Goal: Task Accomplishment & Management: Manage account settings

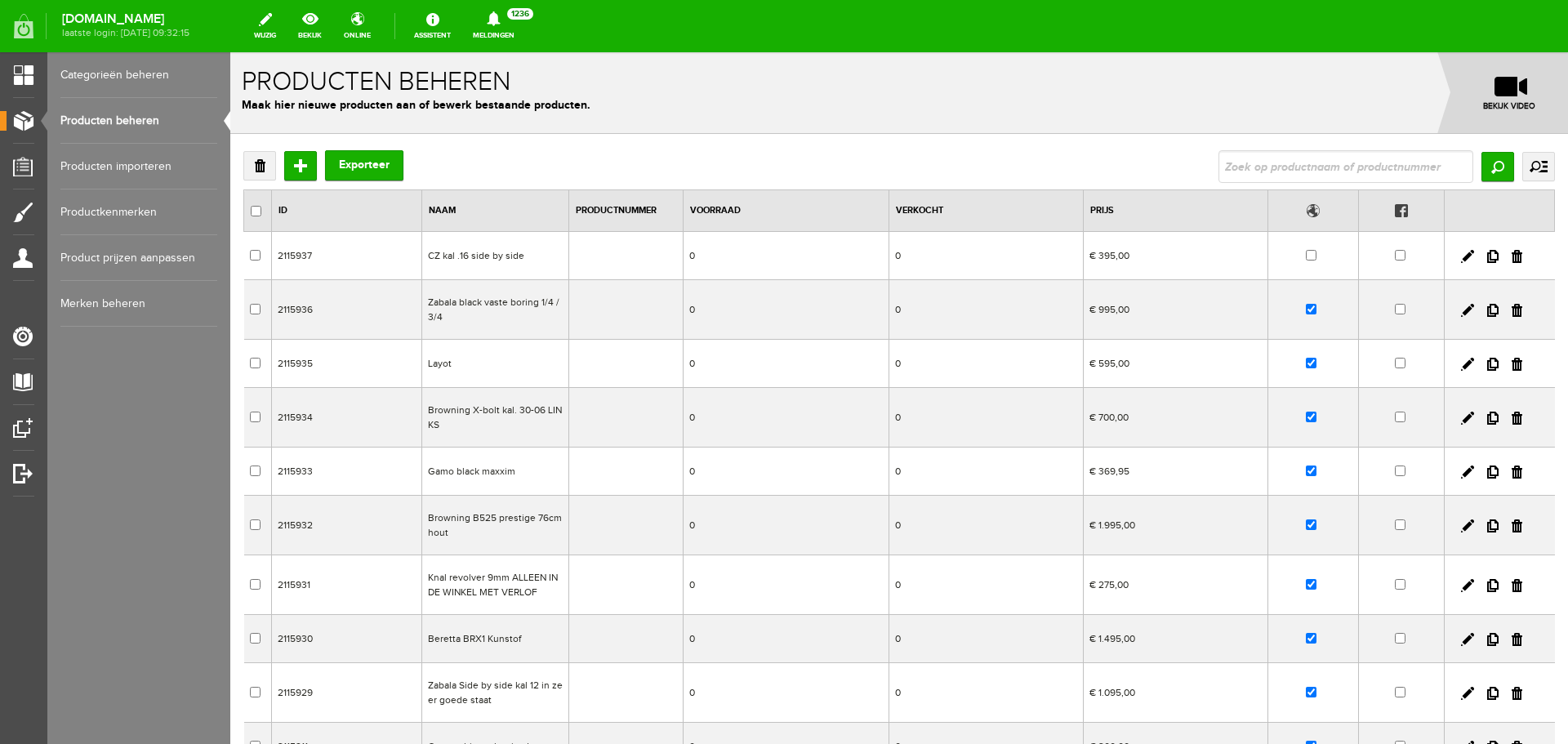
click at [478, 371] on td "Layot" at bounding box center [495, 364] width 147 height 48
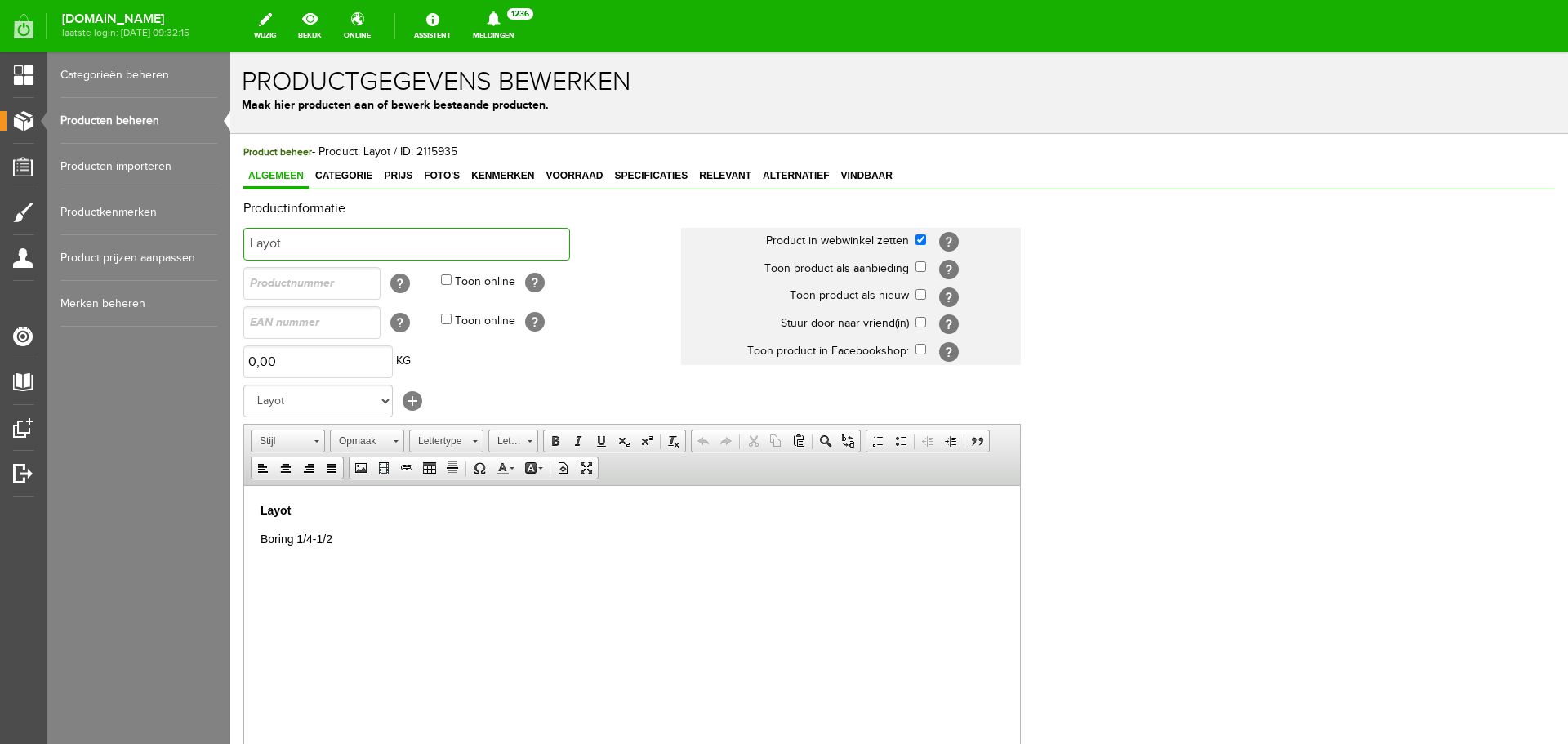
click at [314, 241] on input "Layot" at bounding box center [407, 244] width 327 height 33
click at [449, 175] on span "Foto's" at bounding box center [441, 176] width 46 height 12
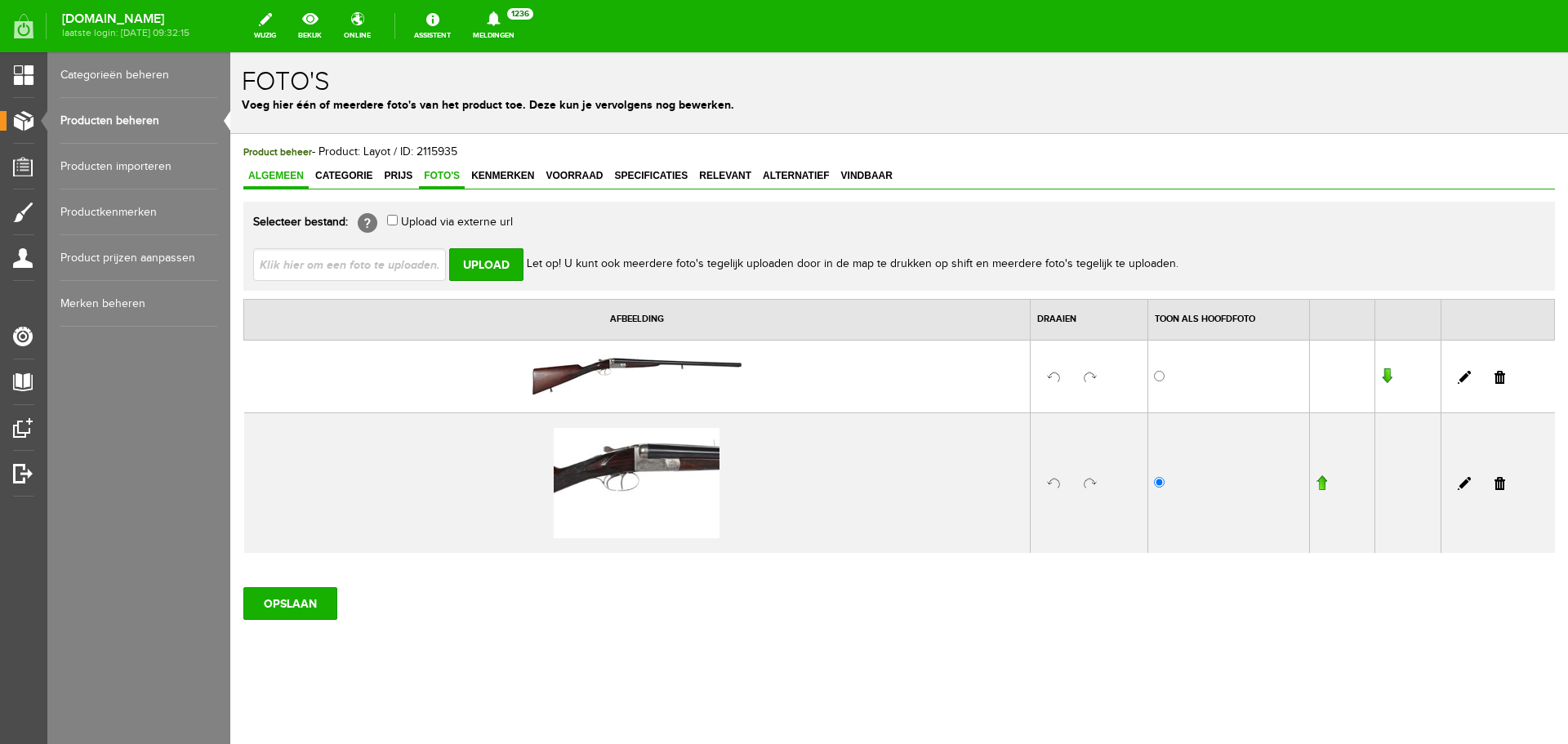
click at [299, 173] on span "Algemeen" at bounding box center [276, 176] width 65 height 12
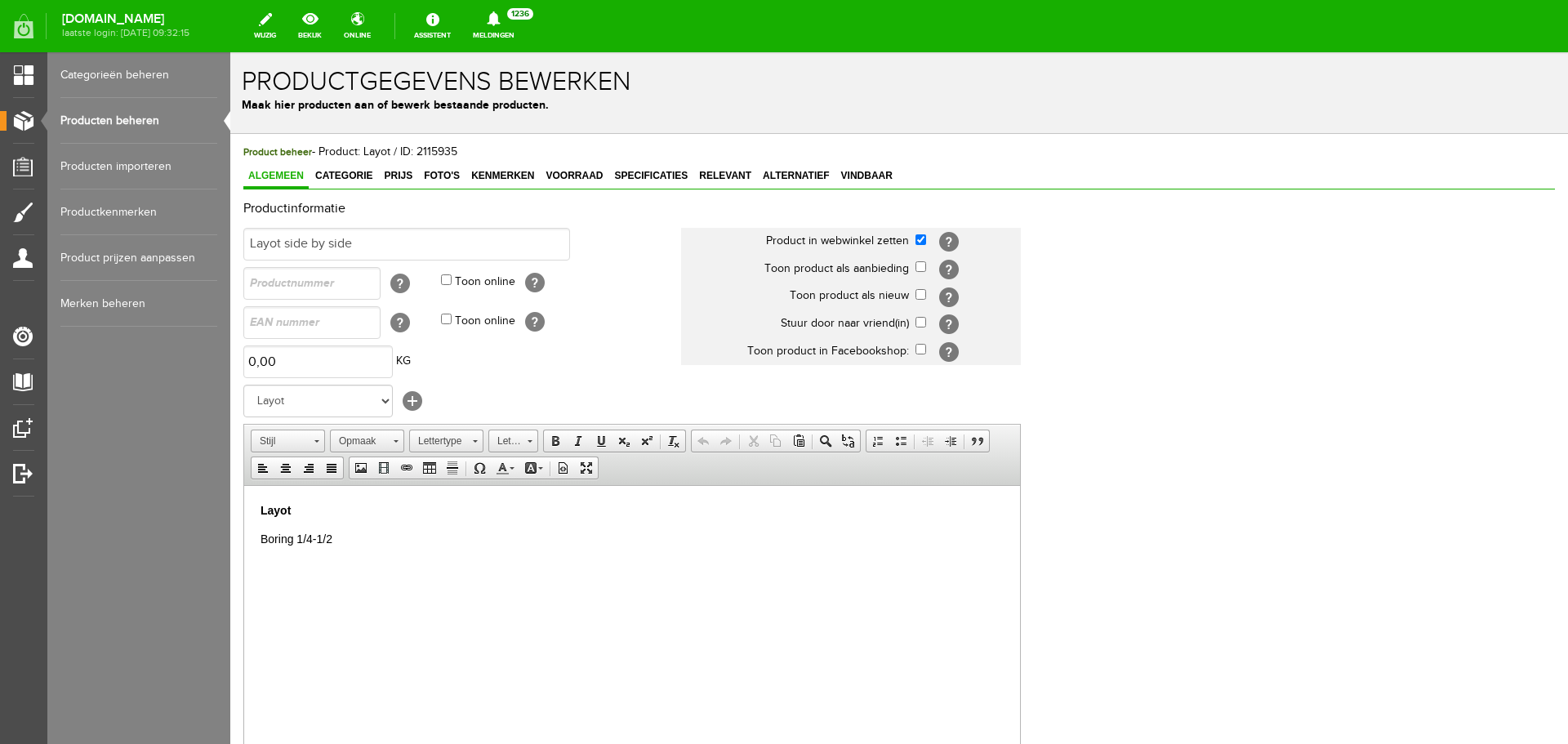
click at [309, 505] on p "Layot" at bounding box center [631, 510] width 743 height 18
click at [375, 244] on input "Layot side by side" at bounding box center [407, 244] width 327 height 33
click at [426, 242] on input "Layot side by side boring 1/4by 1/2" at bounding box center [407, 244] width 327 height 33
type input "Layot side by side boring 1/4/ 1/2"
click at [310, 509] on p "Layot" at bounding box center [631, 510] width 743 height 18
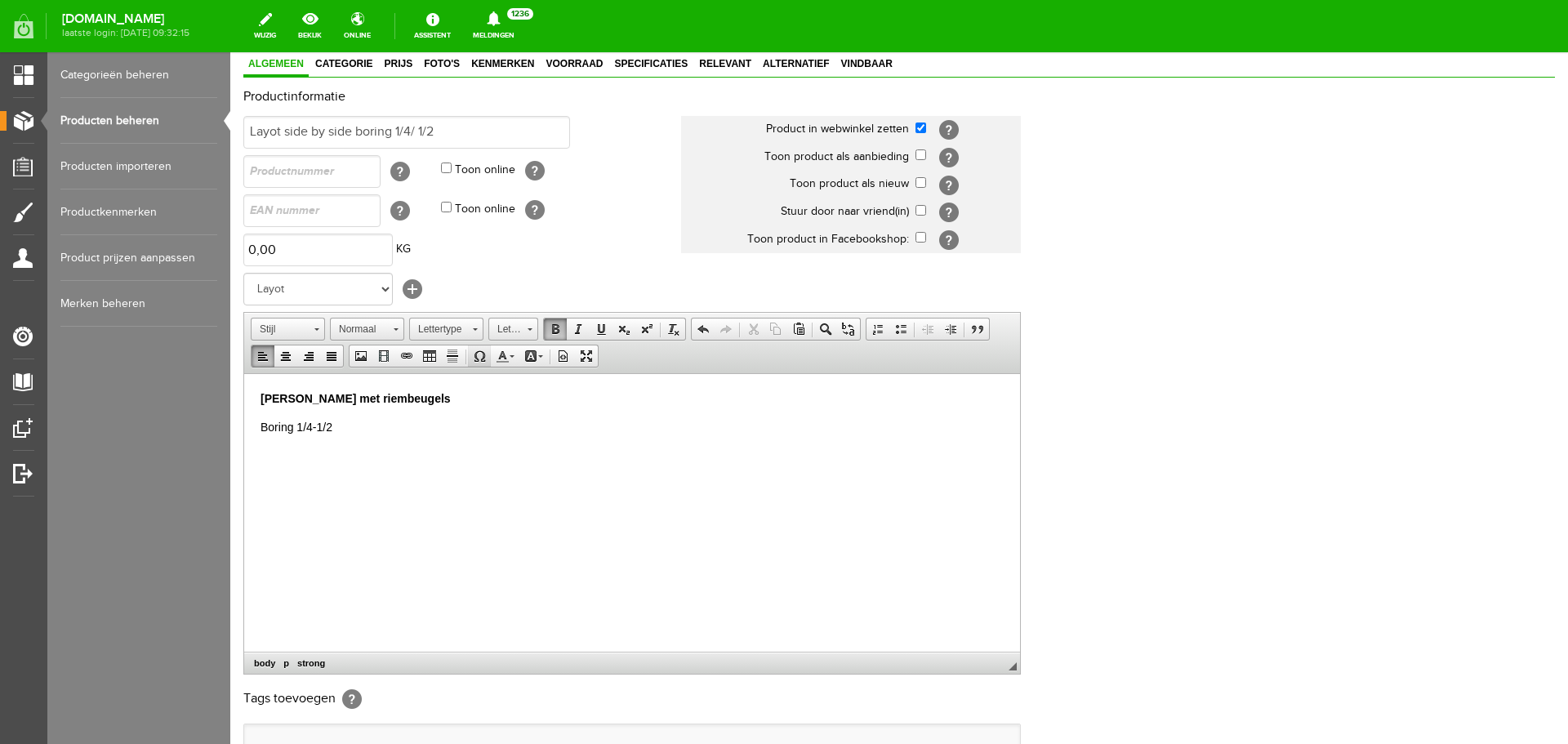
scroll to position [245, 0]
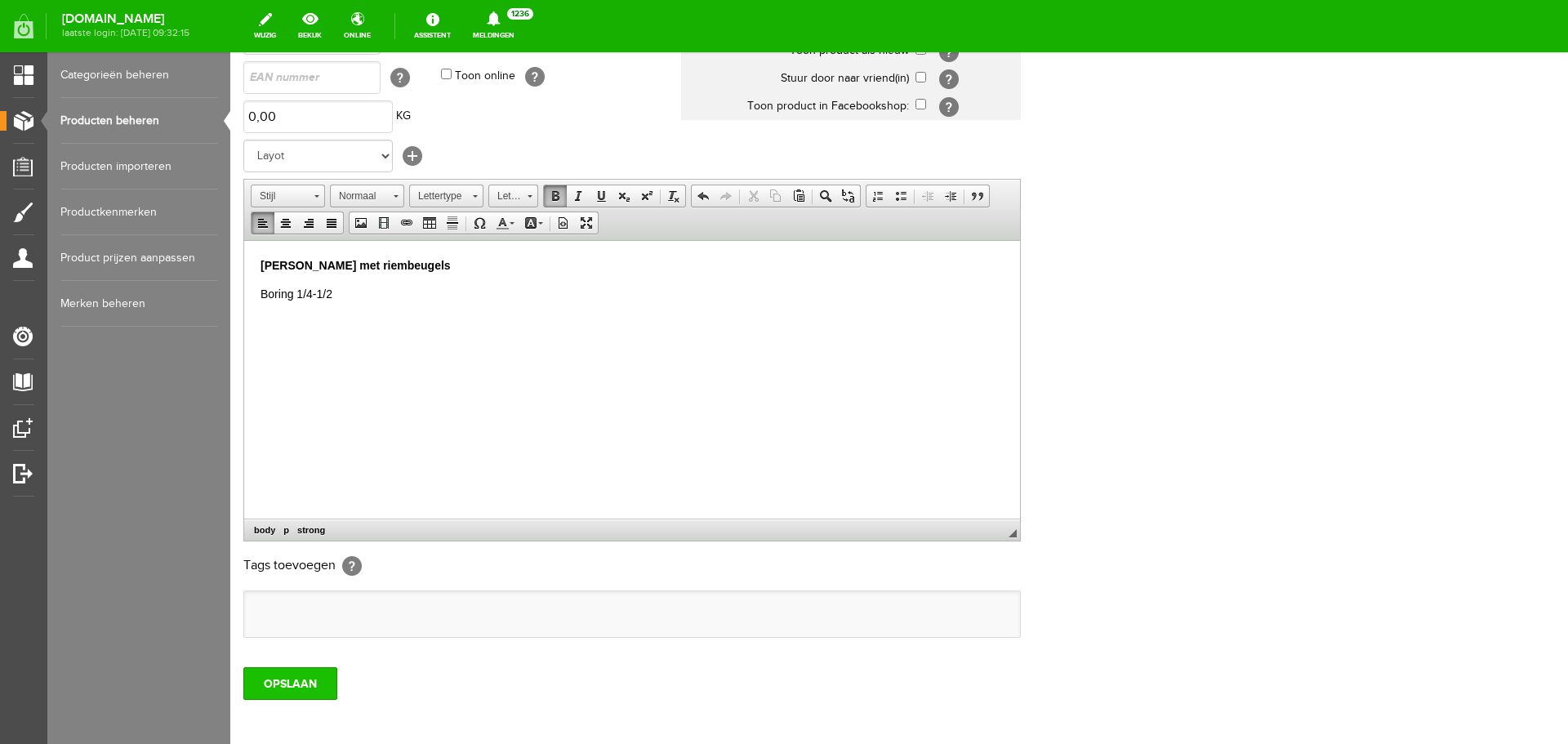
click at [324, 691] on input "OPSLAAN" at bounding box center [290, 683] width 94 height 33
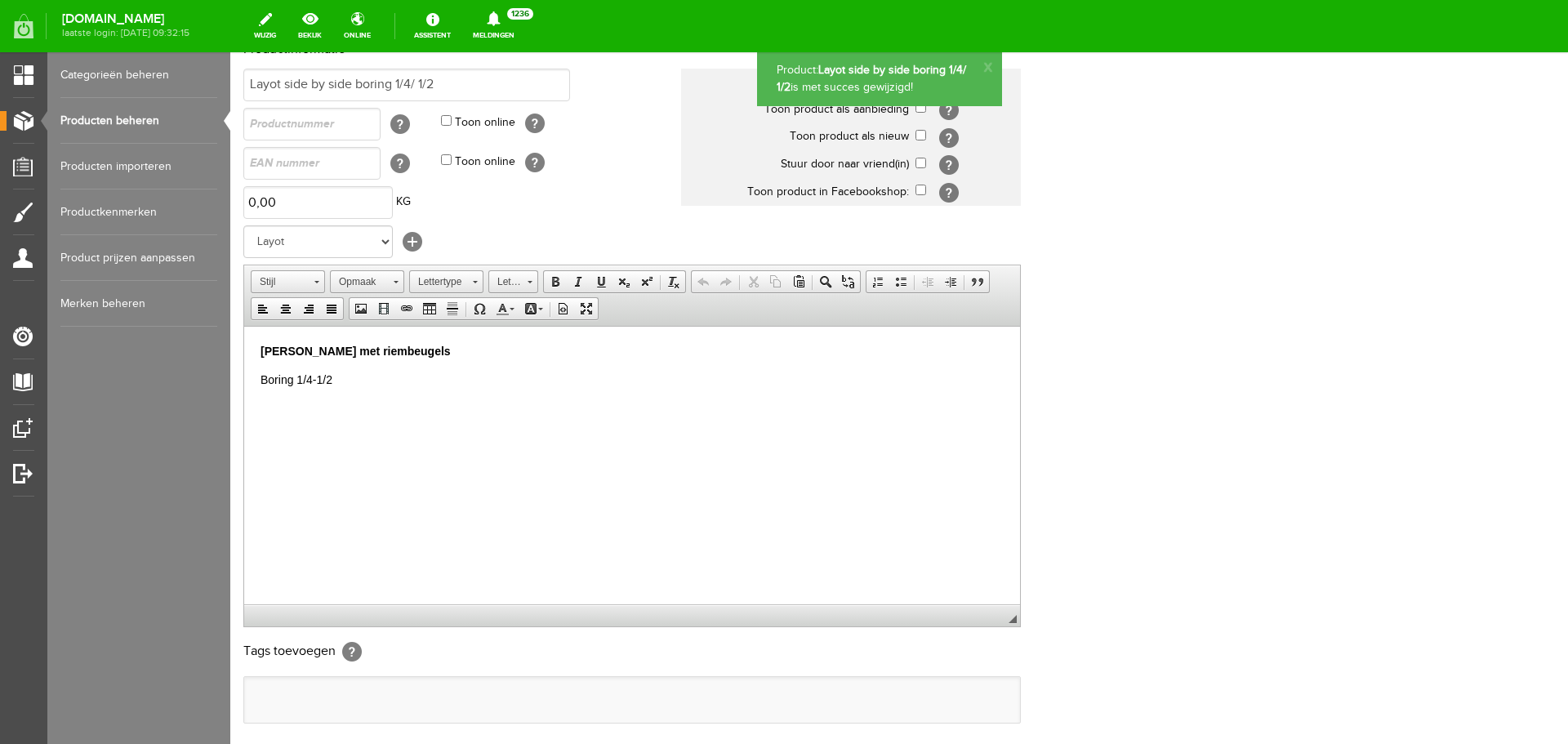
scroll to position [0, 0]
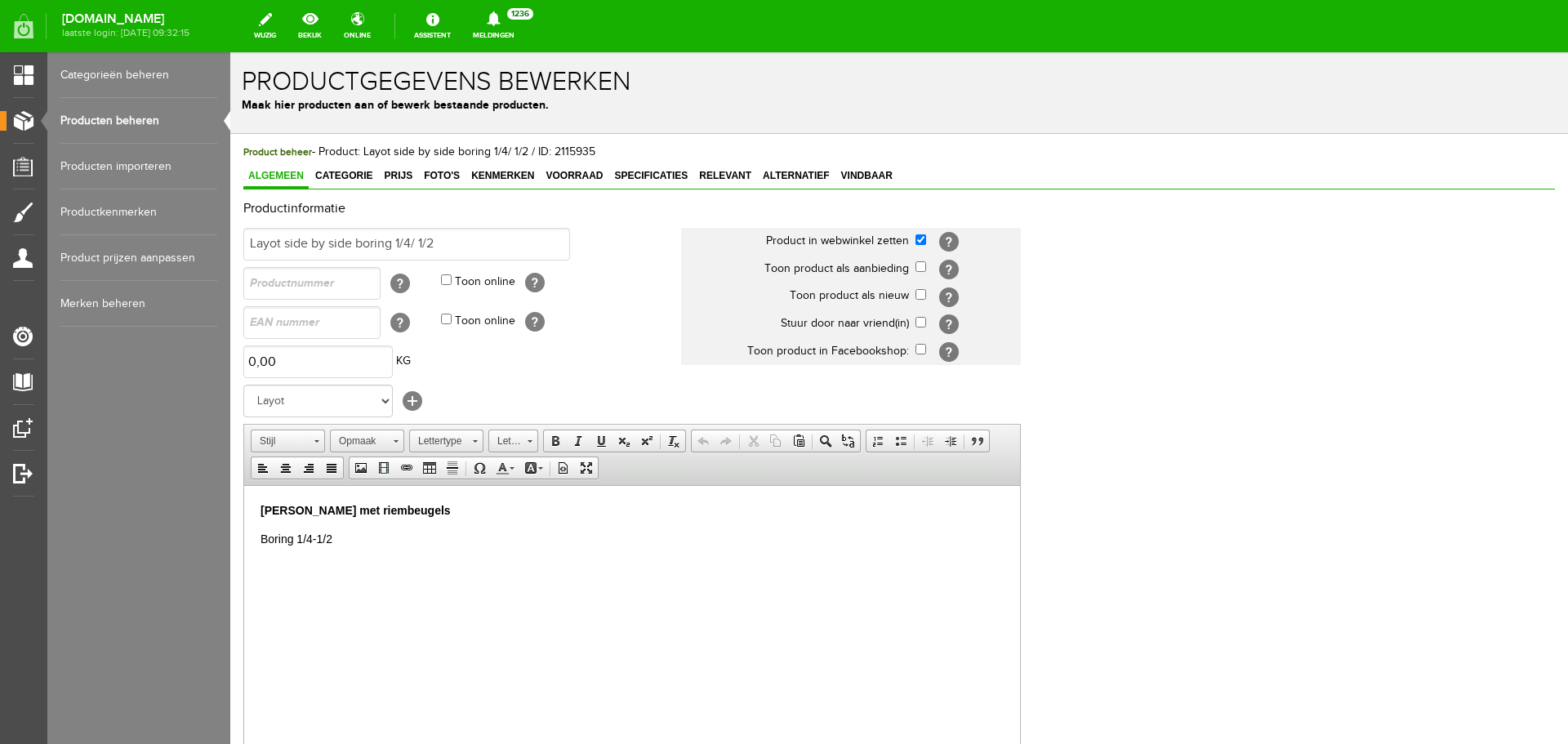
click at [298, 177] on span "Algemeen" at bounding box center [276, 176] width 65 height 12
click at [290, 175] on span "Algemeen" at bounding box center [276, 176] width 65 height 12
click at [389, 501] on p "[PERSON_NAME] met riembeugels" at bounding box center [631, 510] width 743 height 18
click at [453, 244] on input "Layot side by side boring 1/4/ 1/2" at bounding box center [407, 244] width 327 height 33
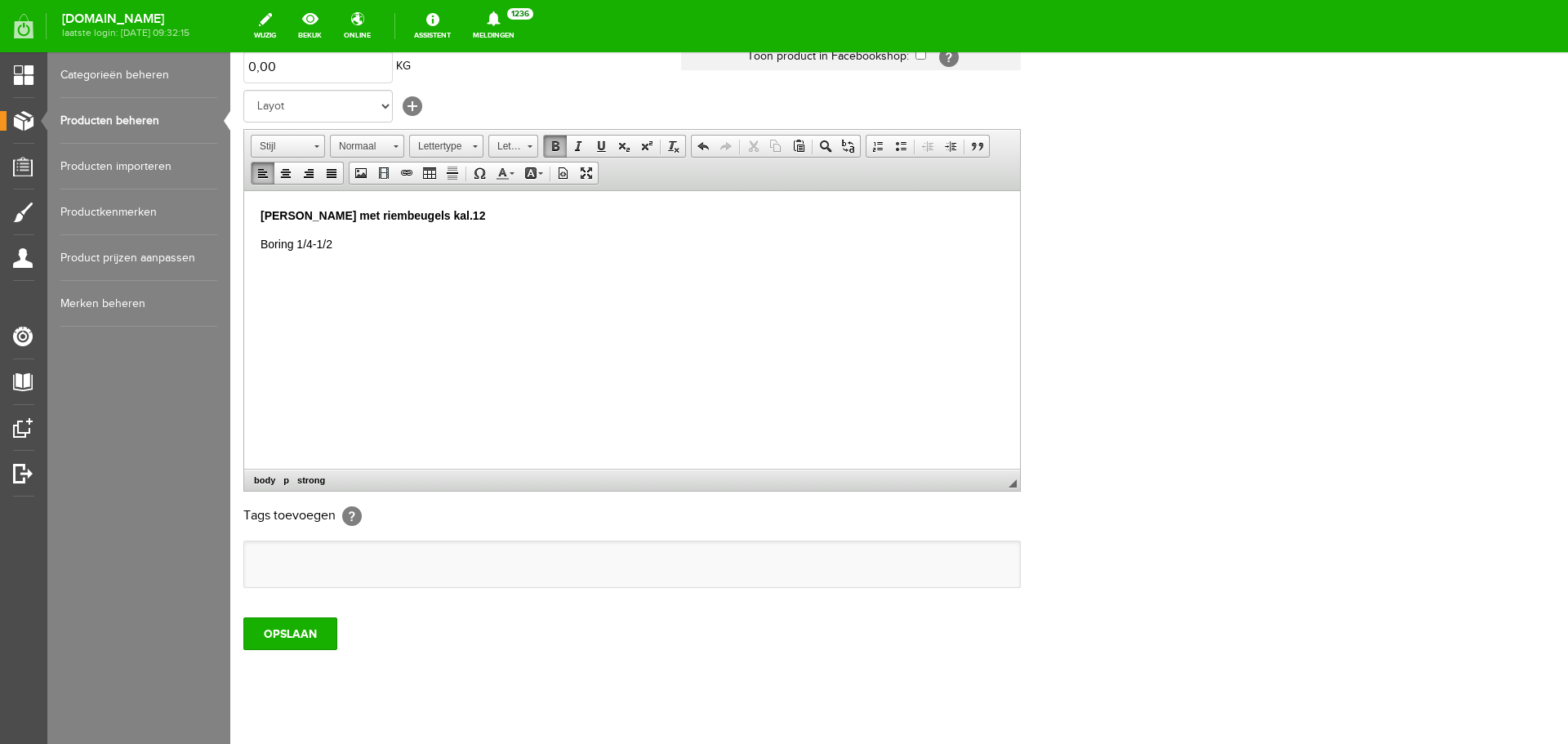
scroll to position [322, 0]
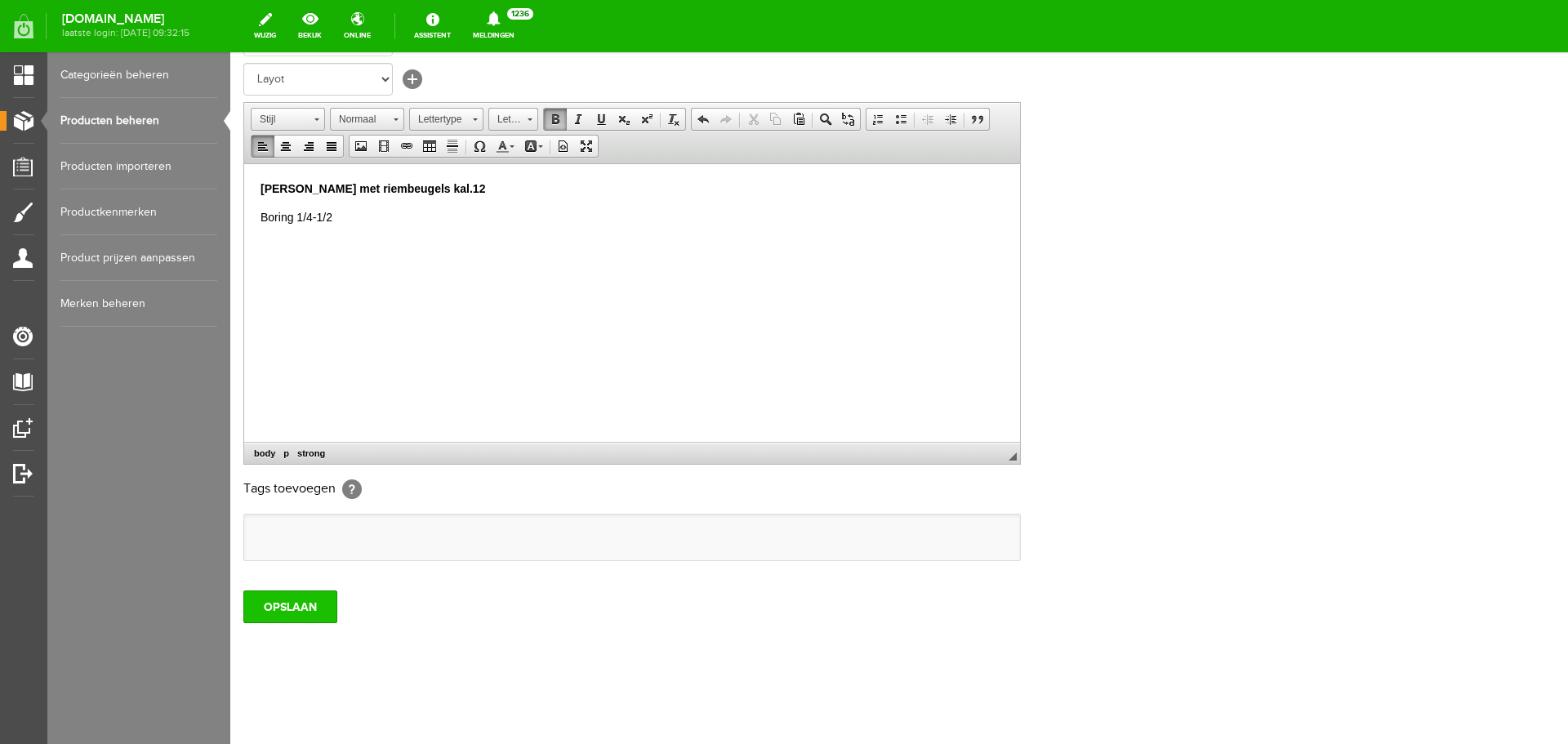
type input "Layot side by side boring 1/4/ 1/2 kal.12"
click at [298, 606] on input "OPSLAAN" at bounding box center [290, 606] width 94 height 33
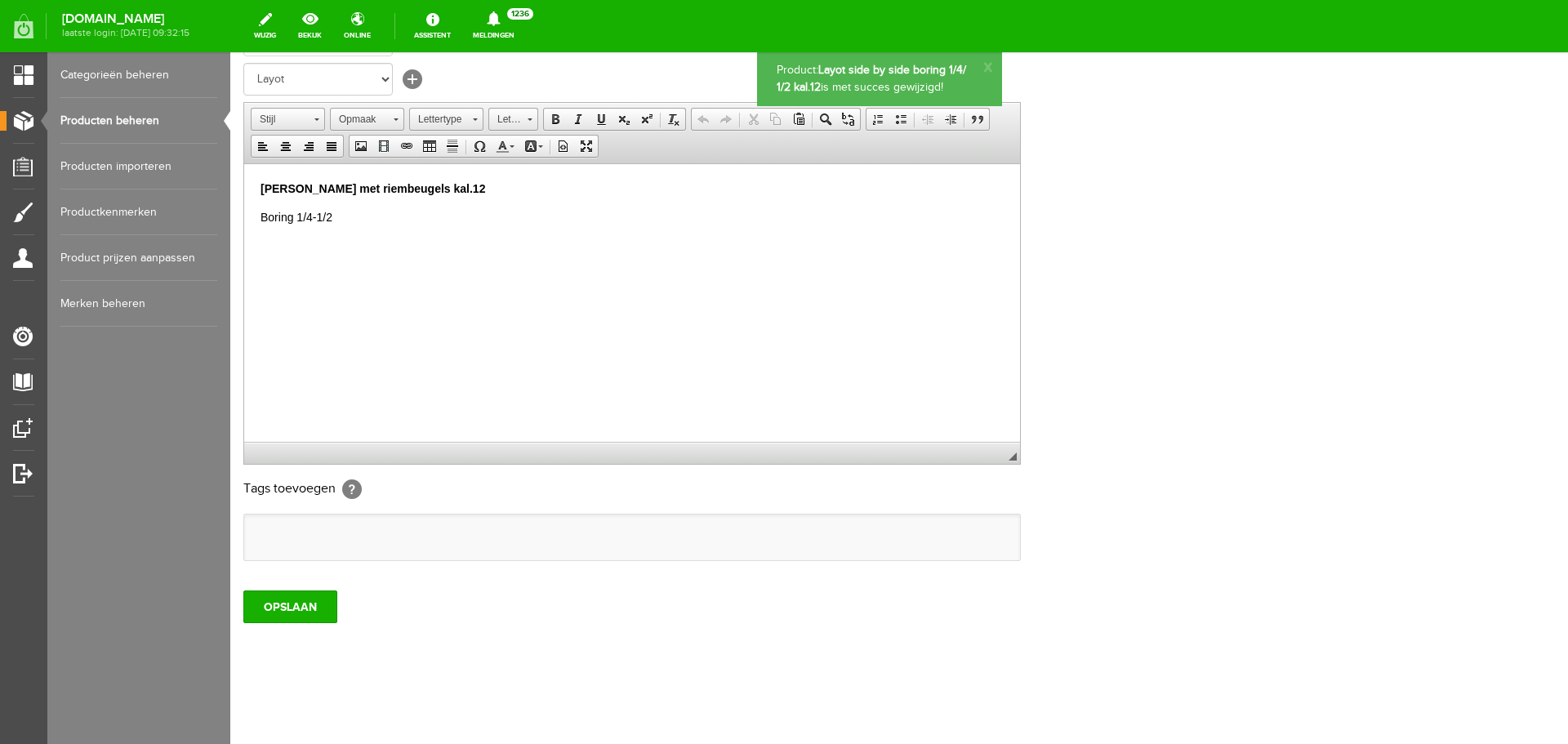
scroll to position [0, 0]
click at [126, 120] on link "Producten beheren" at bounding box center [138, 121] width 157 height 46
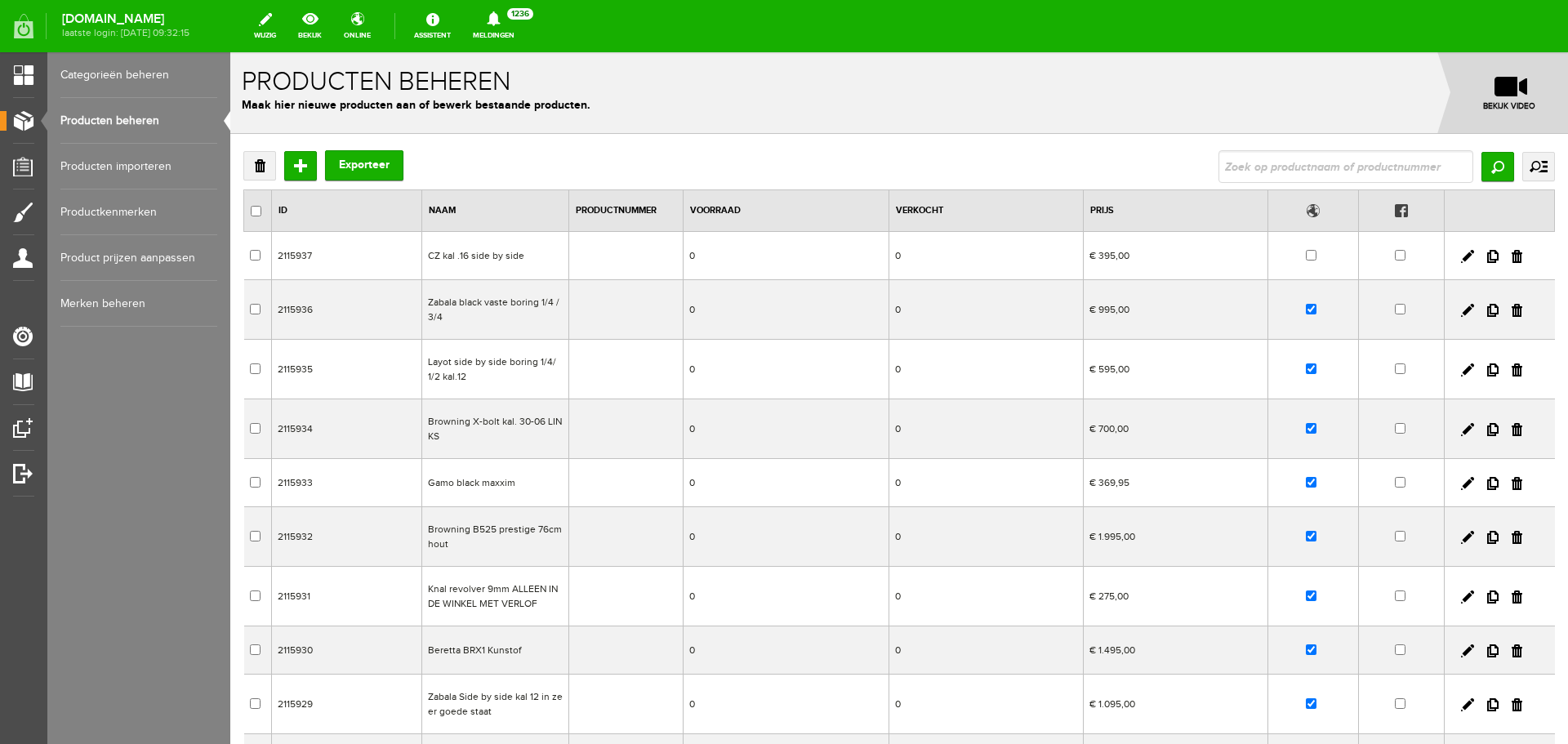
click at [518, 266] on td "CZ kal .16 side by side" at bounding box center [495, 256] width 147 height 48
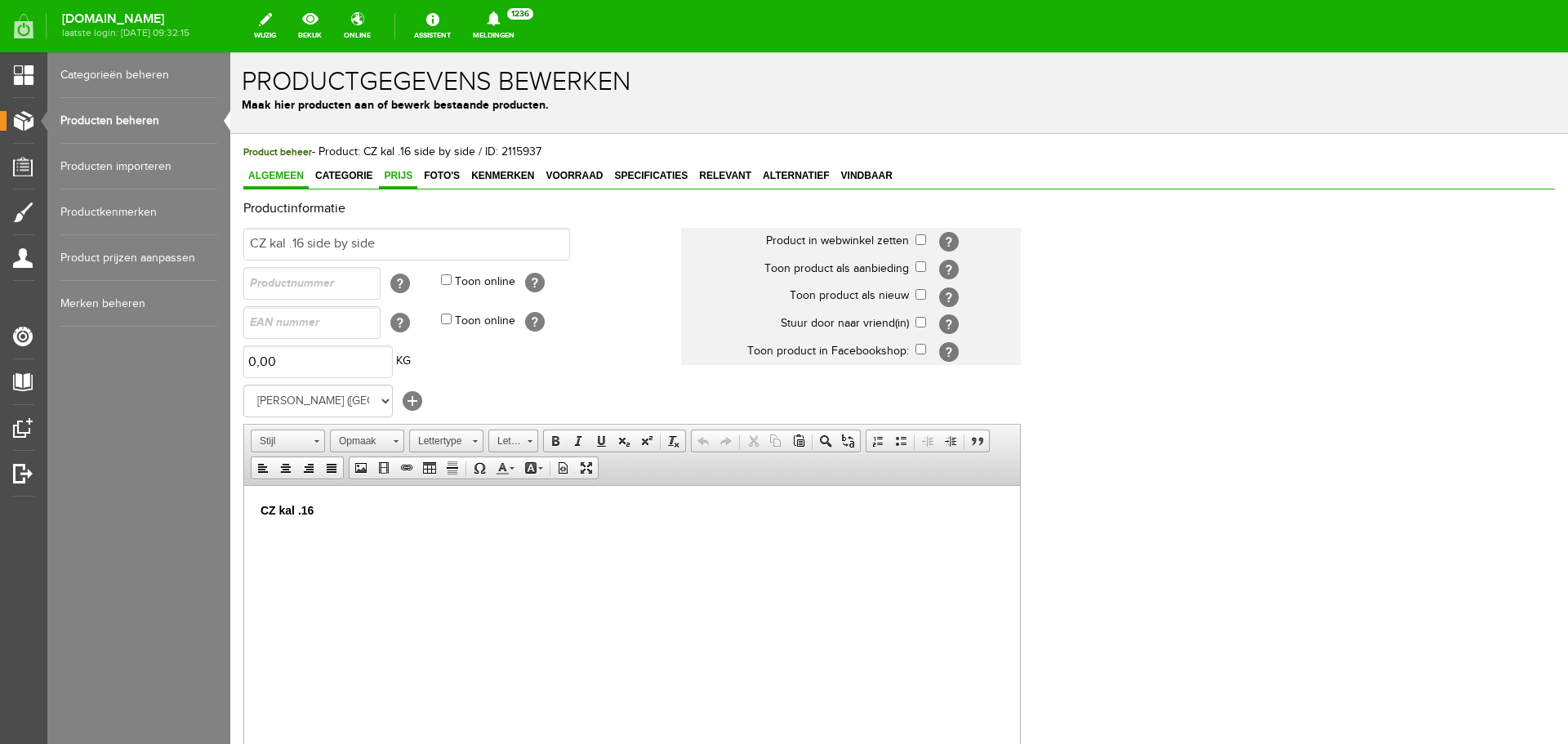
click at [393, 173] on span "Prijs" at bounding box center [398, 176] width 38 height 12
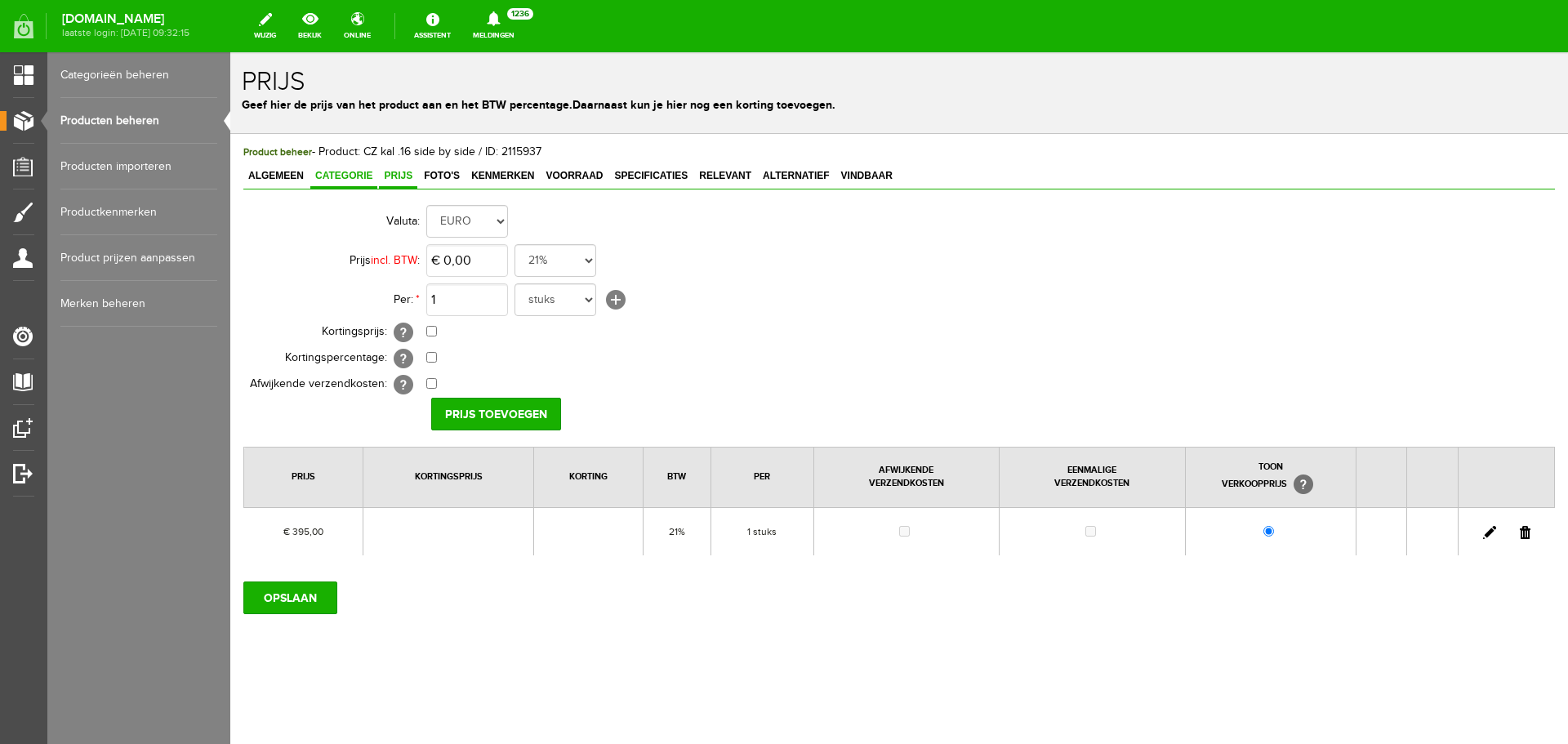
click at [357, 178] on span "Categorie" at bounding box center [344, 176] width 67 height 12
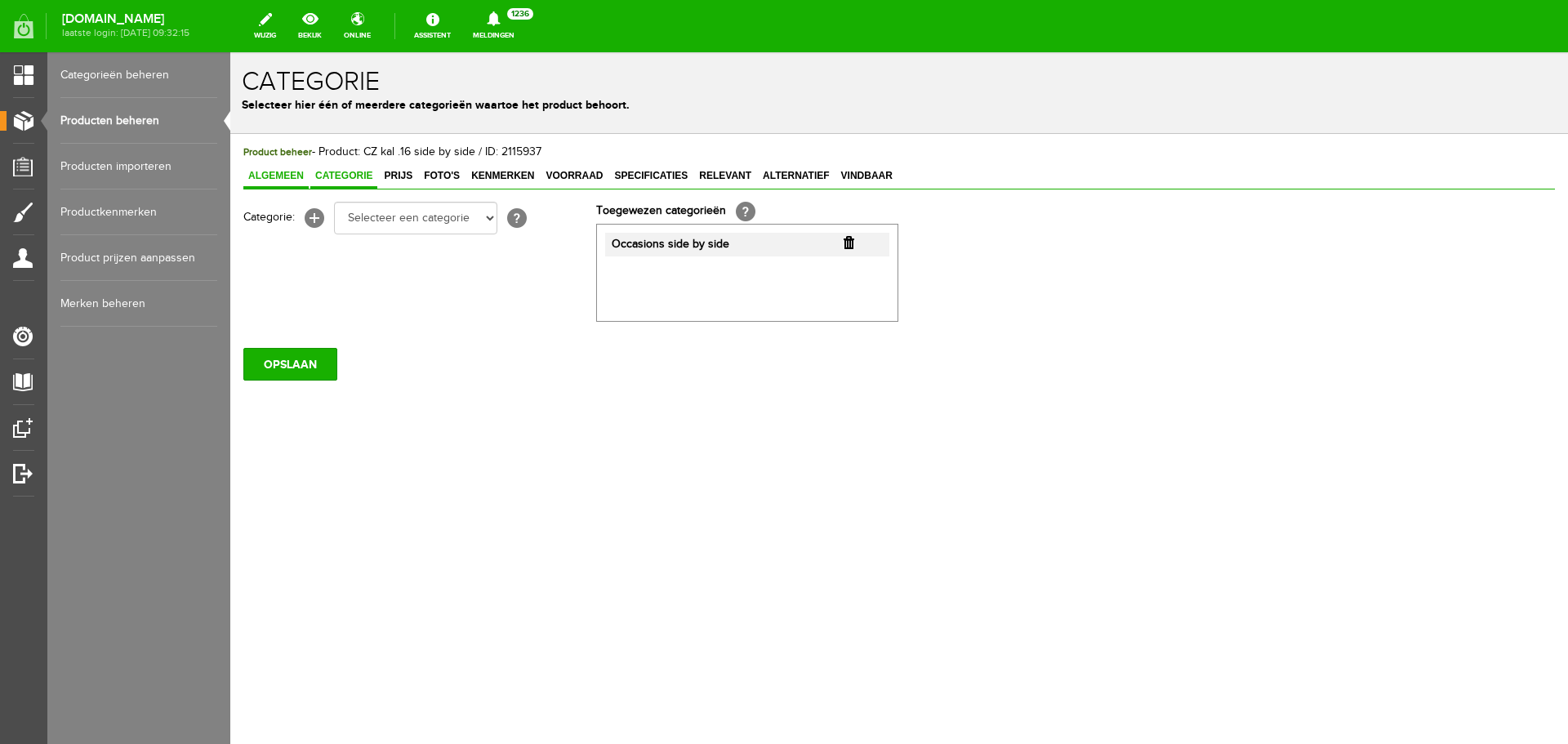
click at [290, 176] on span "Algemeen" at bounding box center [276, 176] width 65 height 12
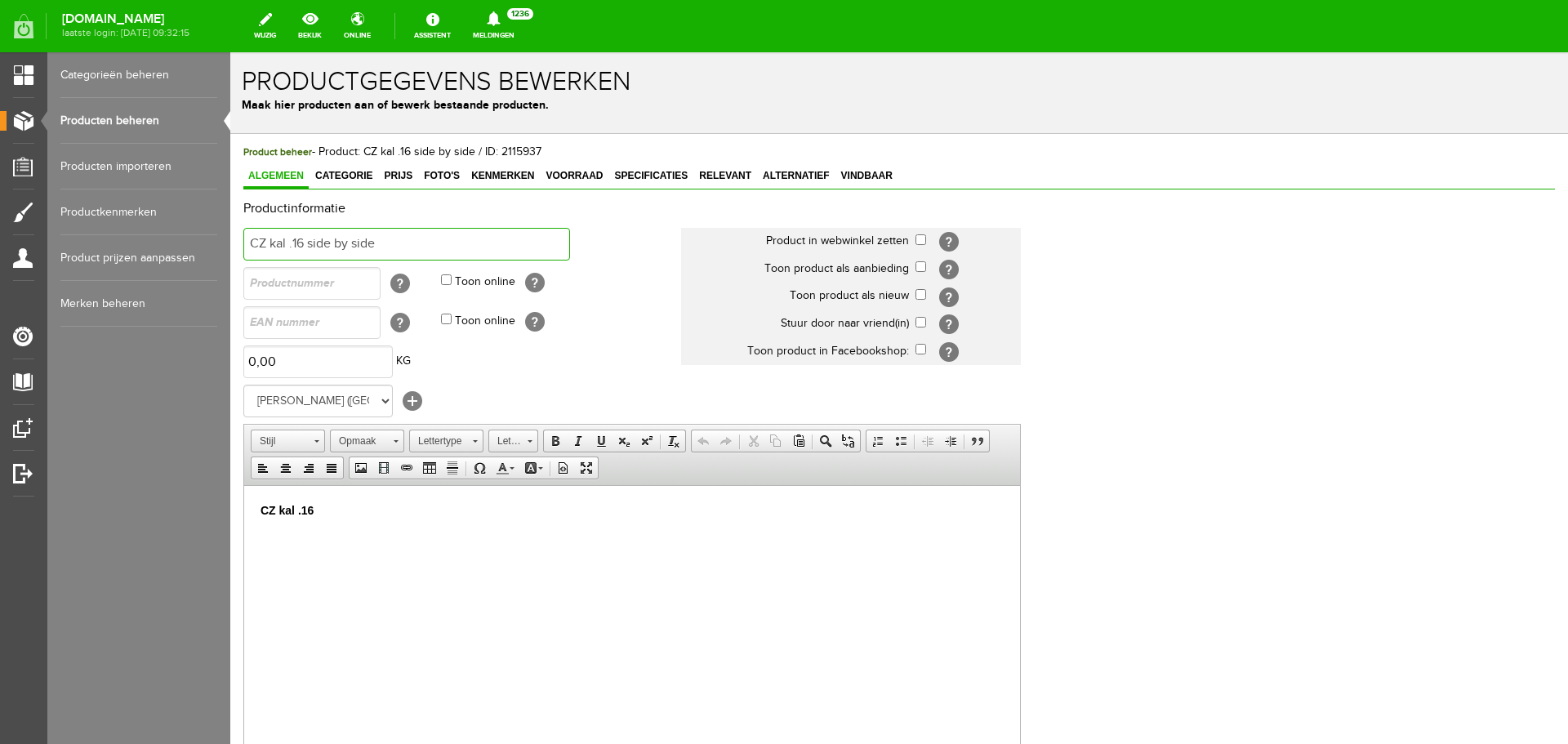
click at [384, 240] on input "CZ kal .16 side by side" at bounding box center [407, 244] width 327 height 33
type input "CZ kal .16 side by side boring 1/4-3/4"
click at [331, 502] on p "CZ kal .16" at bounding box center [631, 510] width 743 height 18
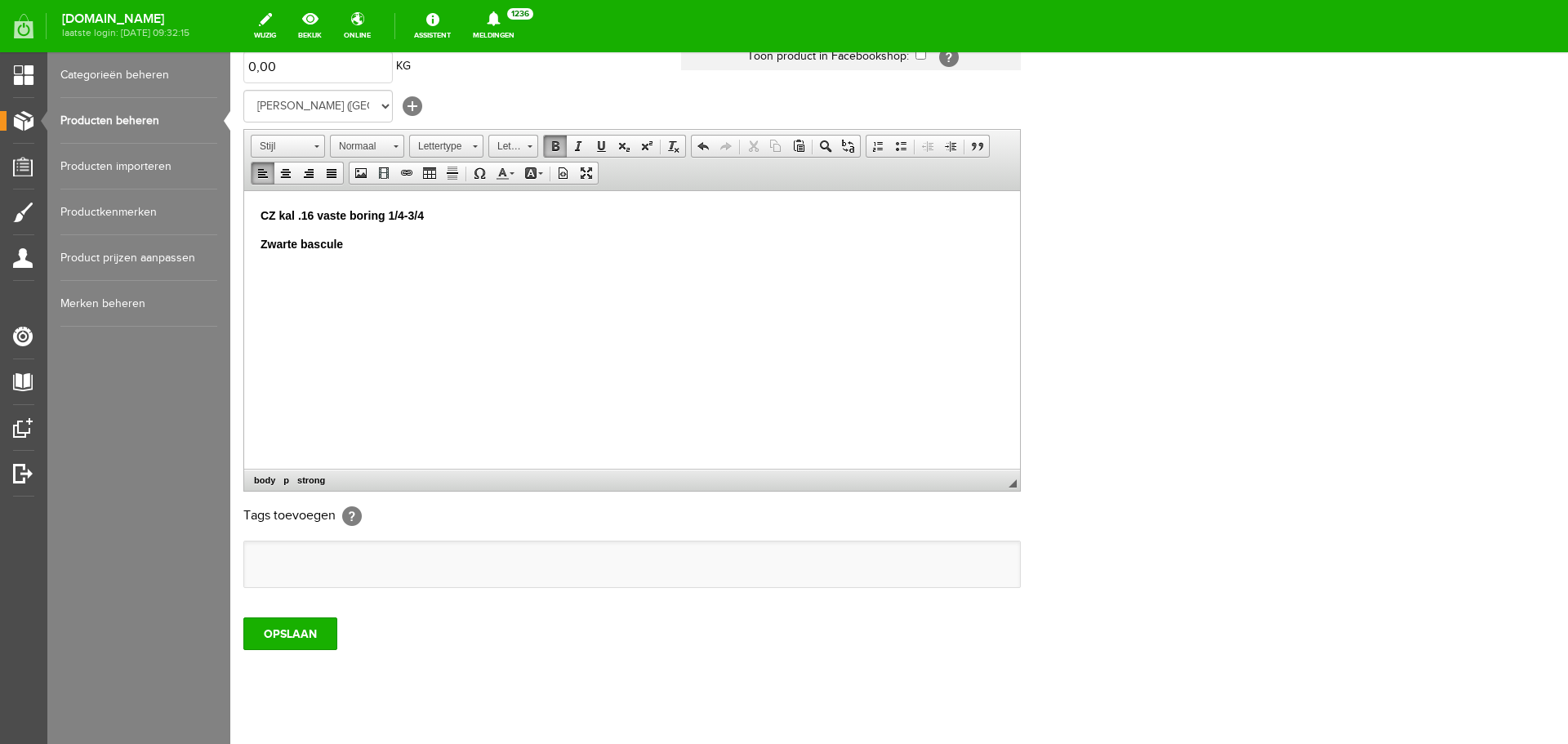
scroll to position [322, 0]
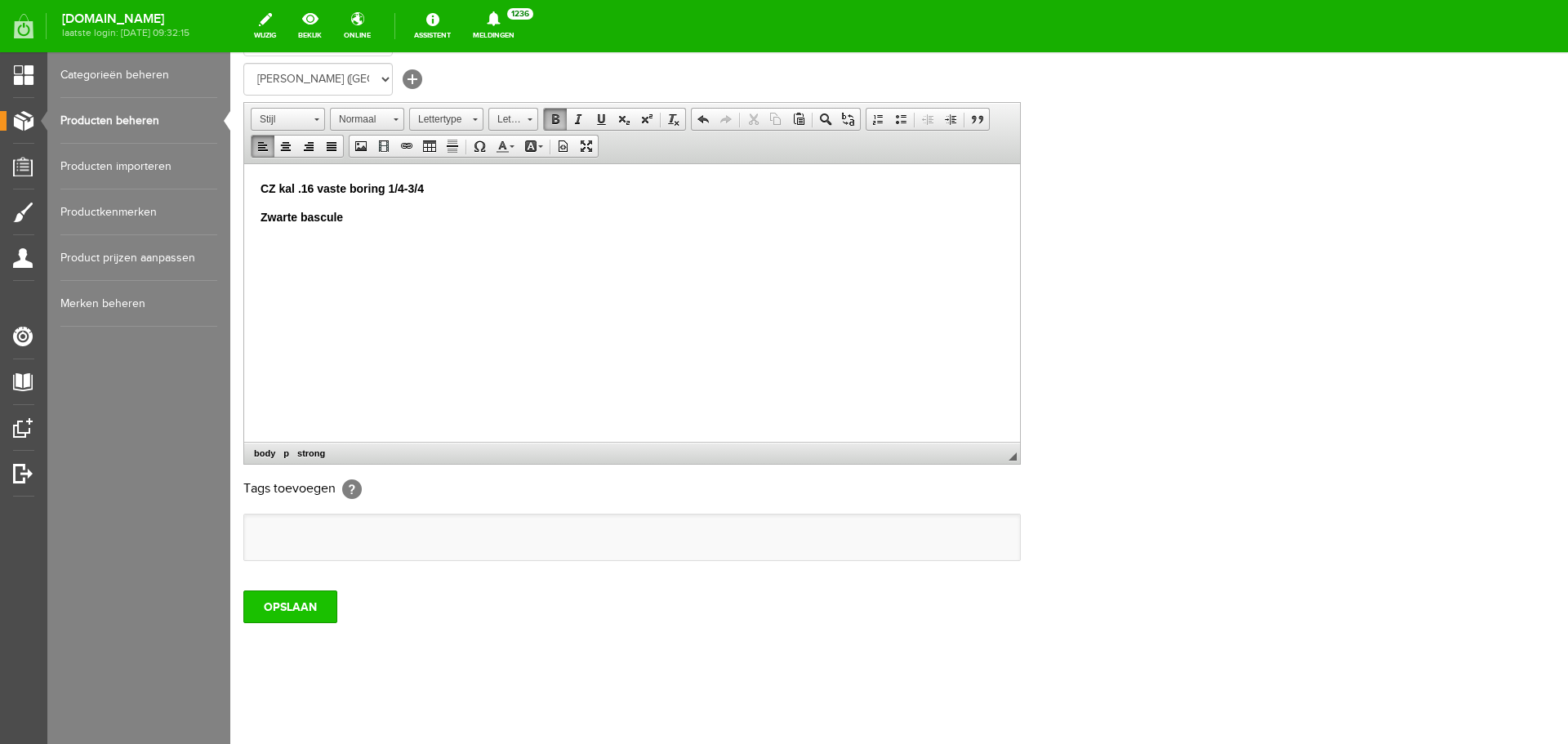
click at [310, 602] on input "OPSLAAN" at bounding box center [290, 606] width 94 height 33
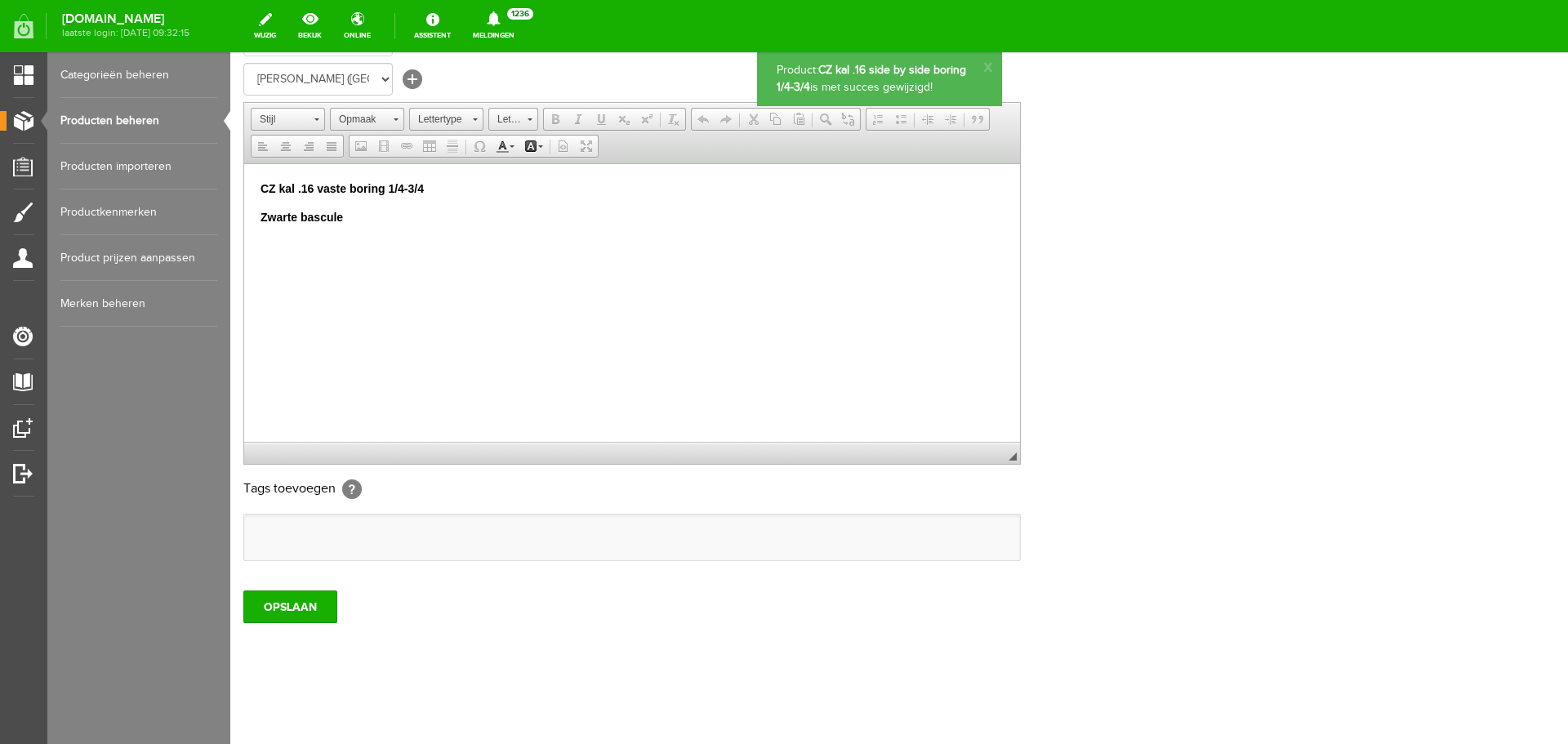
scroll to position [0, 0]
click at [116, 119] on link "Producten beheren" at bounding box center [138, 121] width 157 height 46
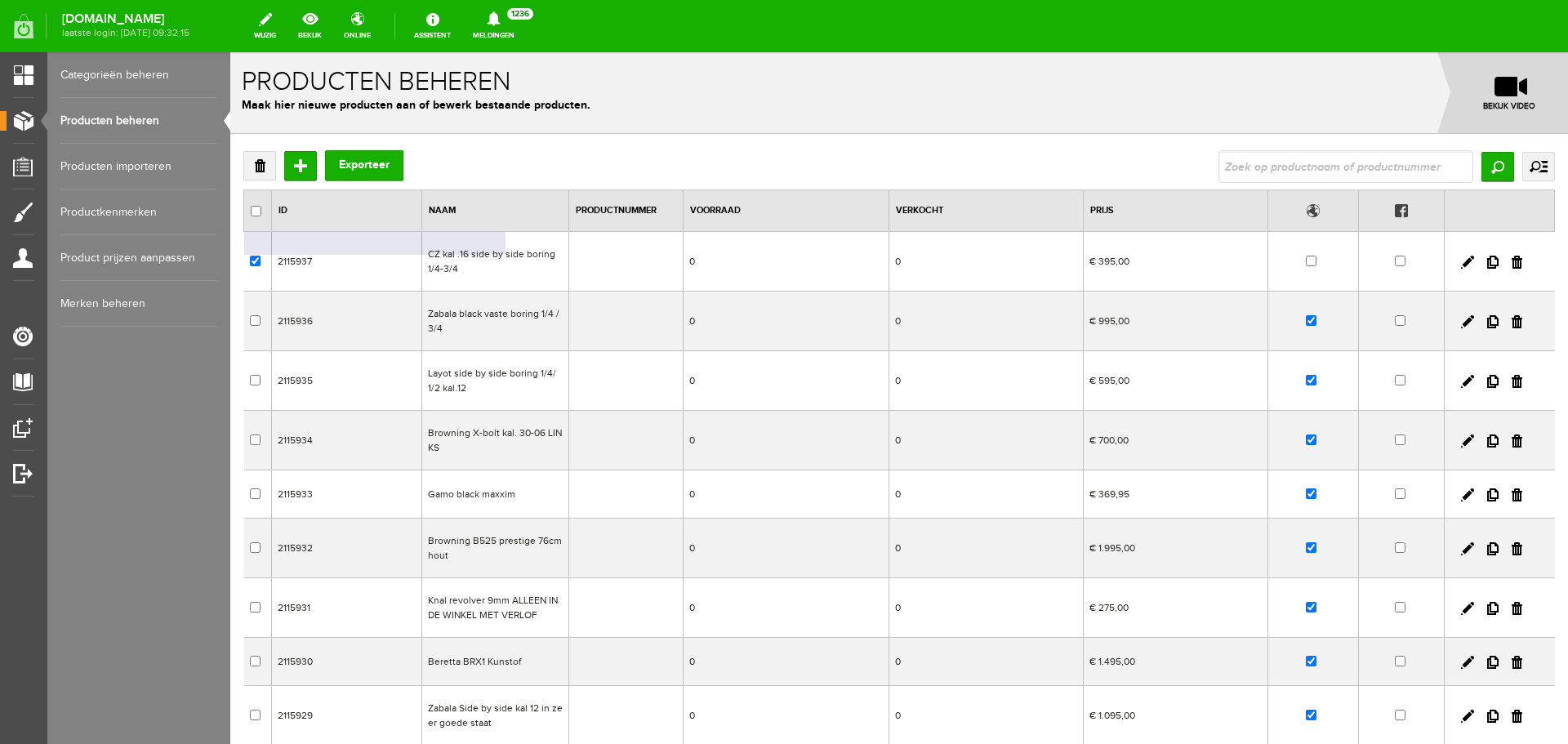
click at [510, 259] on td "CZ kal .16 side by side boring 1/4-3/4" at bounding box center [495, 261] width 147 height 59
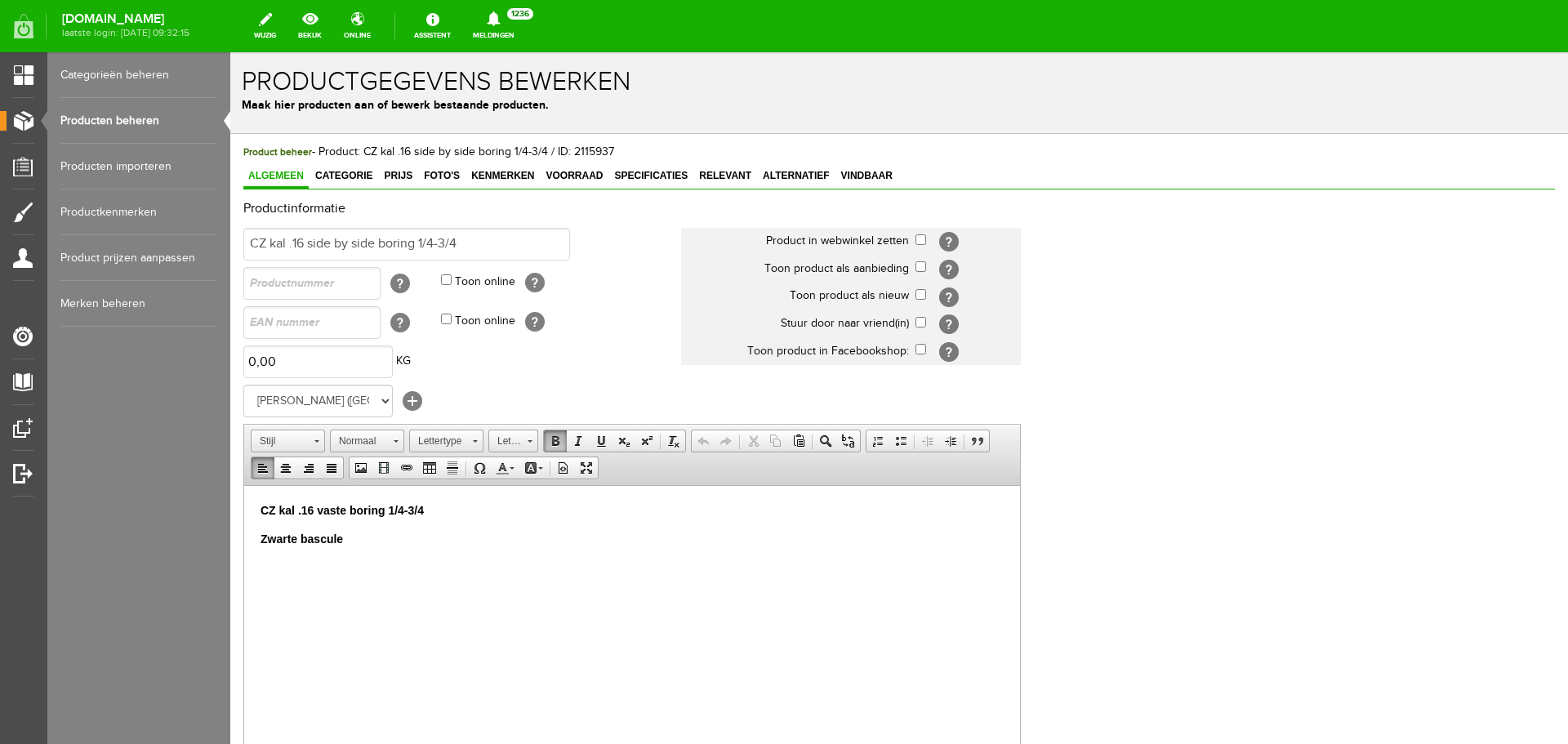
click at [352, 542] on p "Zwarte bascule" at bounding box center [631, 539] width 743 height 18
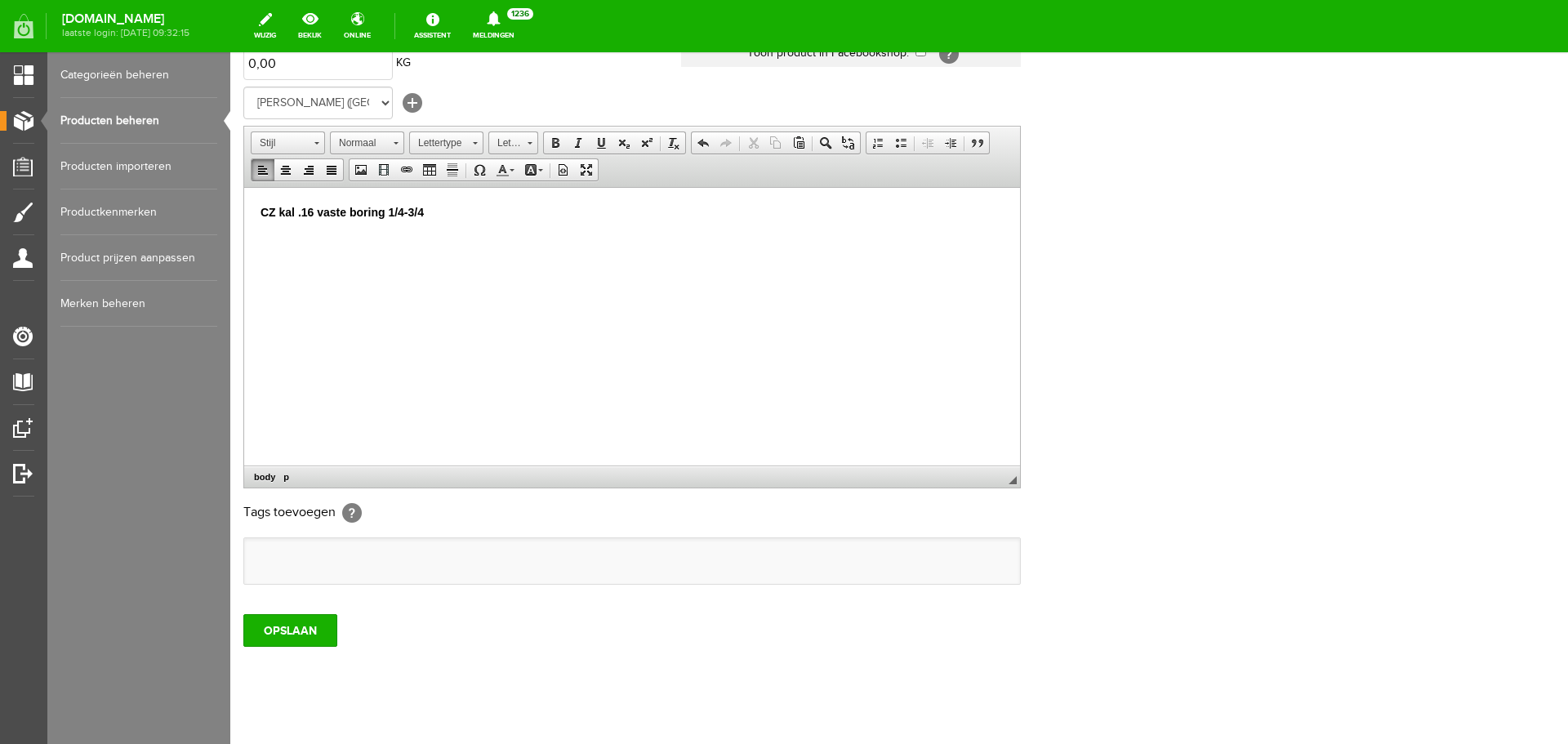
scroll to position [322, 0]
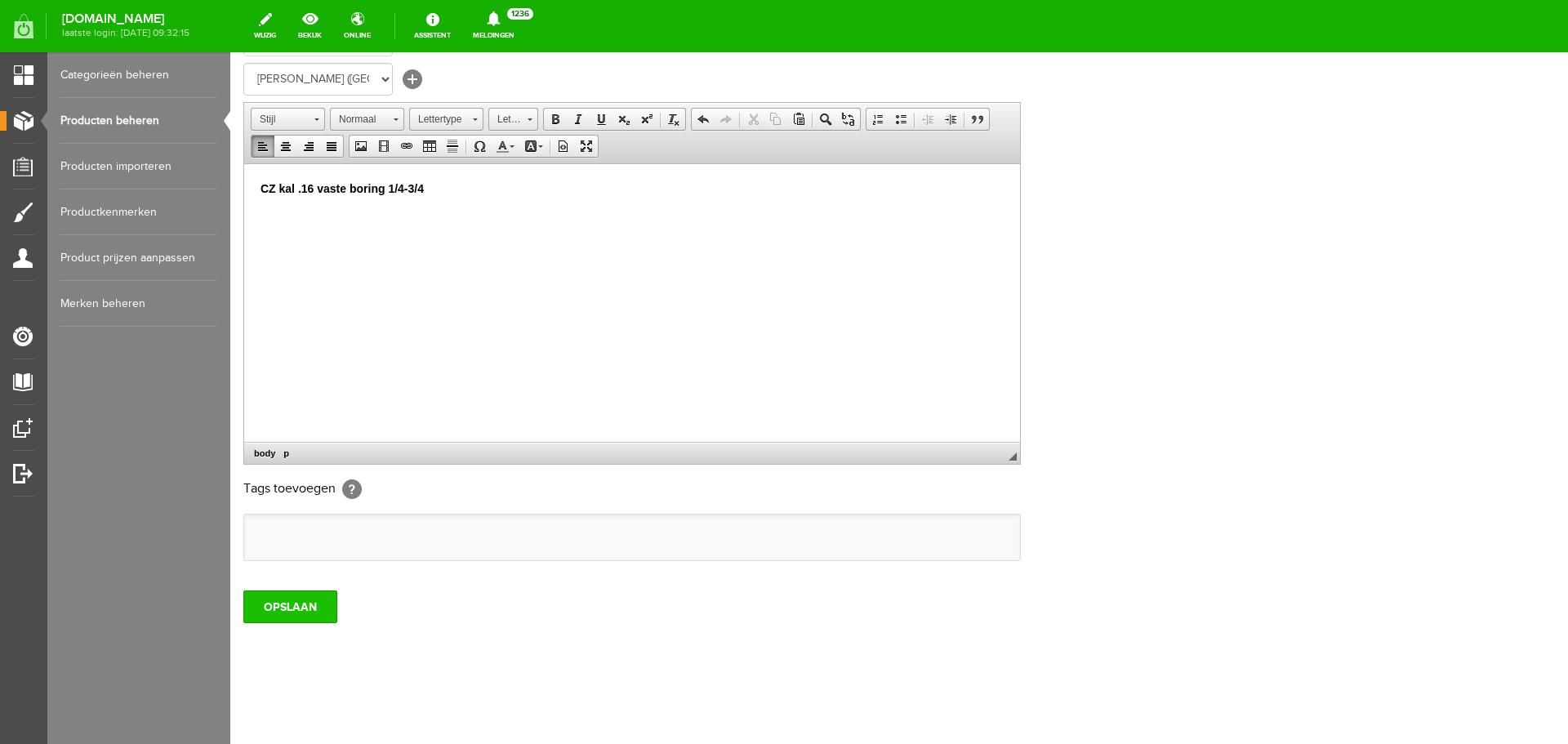
click at [286, 596] on input "OPSLAAN" at bounding box center [290, 606] width 94 height 33
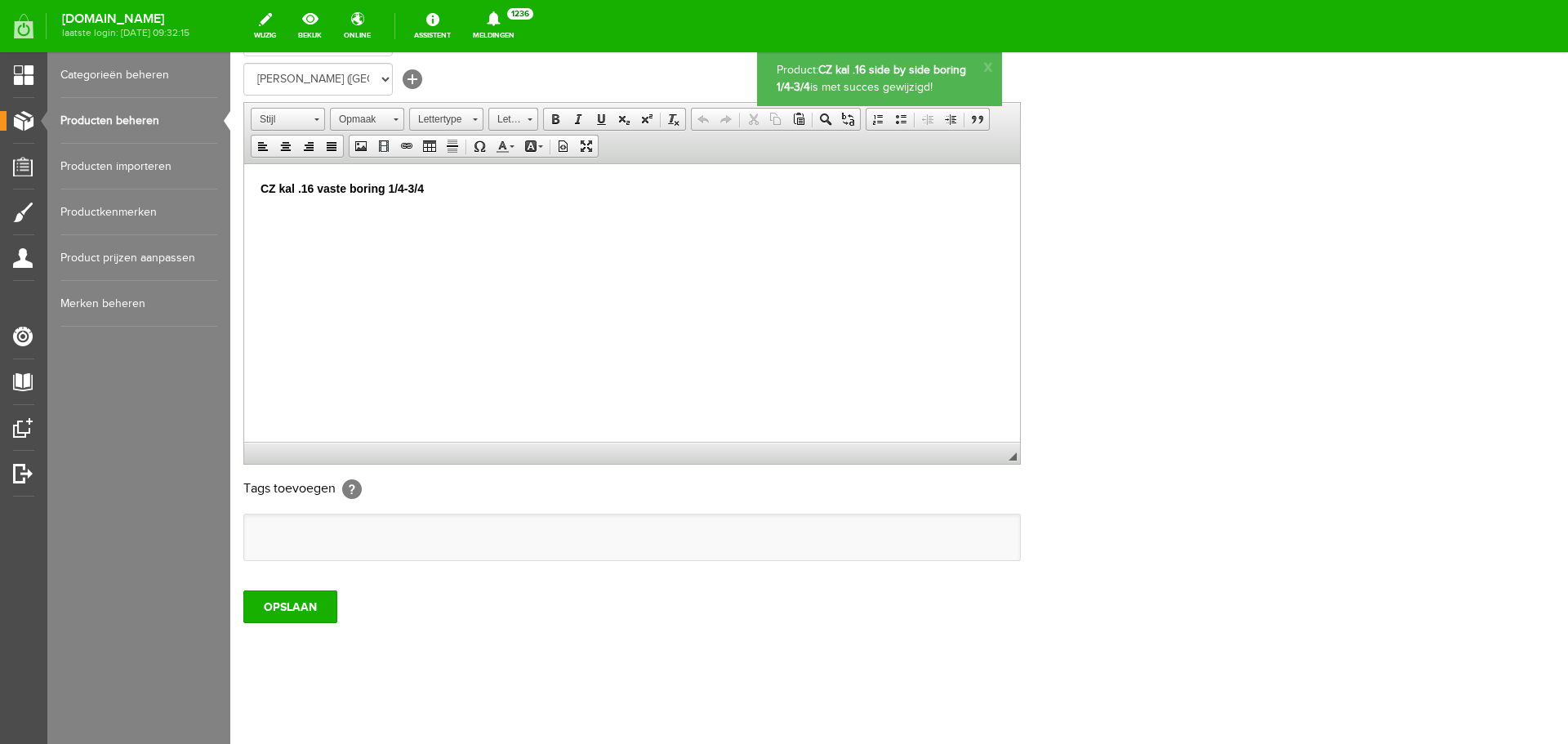
scroll to position [0, 0]
click at [146, 122] on link "Producten beheren" at bounding box center [138, 121] width 157 height 46
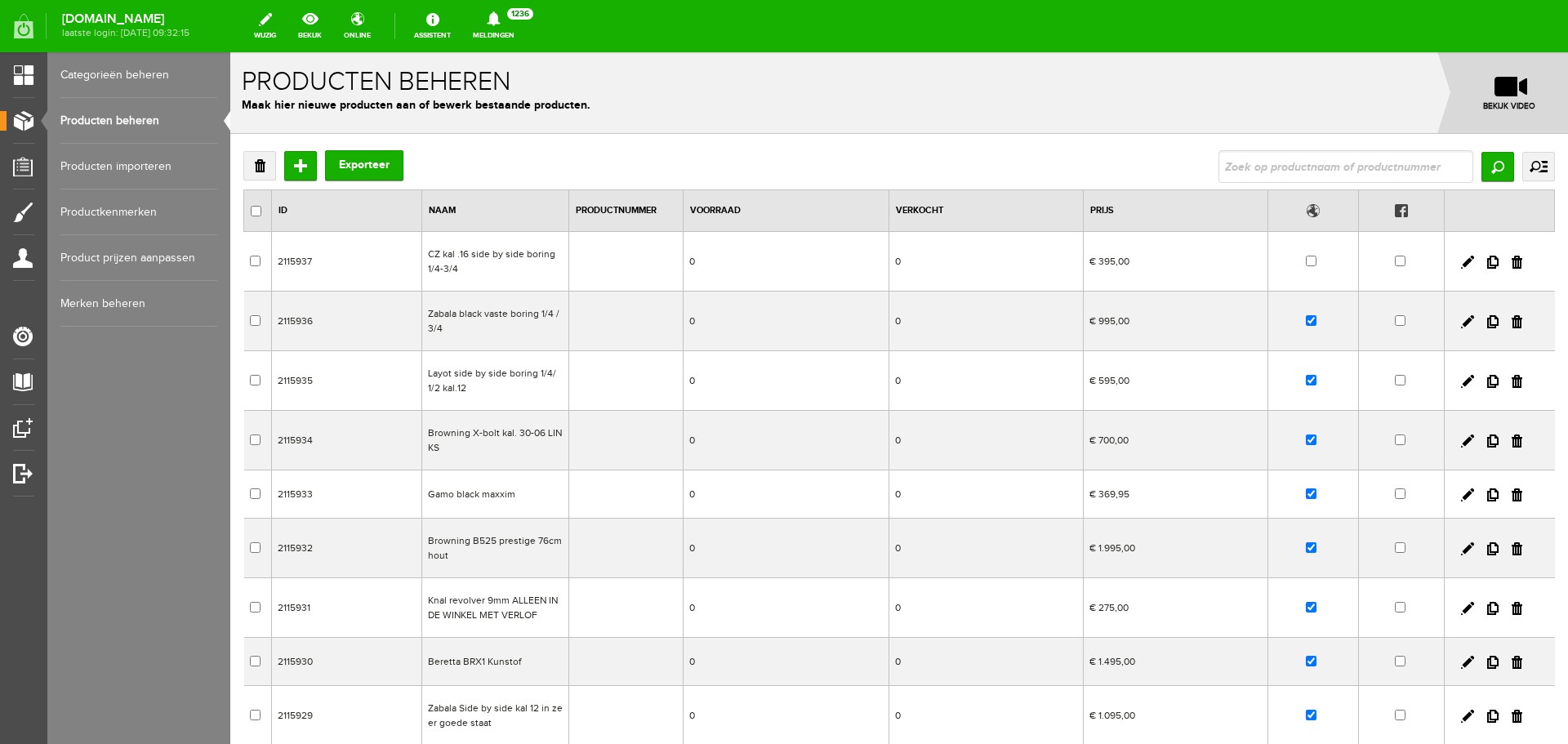
click at [545, 449] on td "Browning X-bolt kal. 30-06 LINKS" at bounding box center [495, 440] width 147 height 59
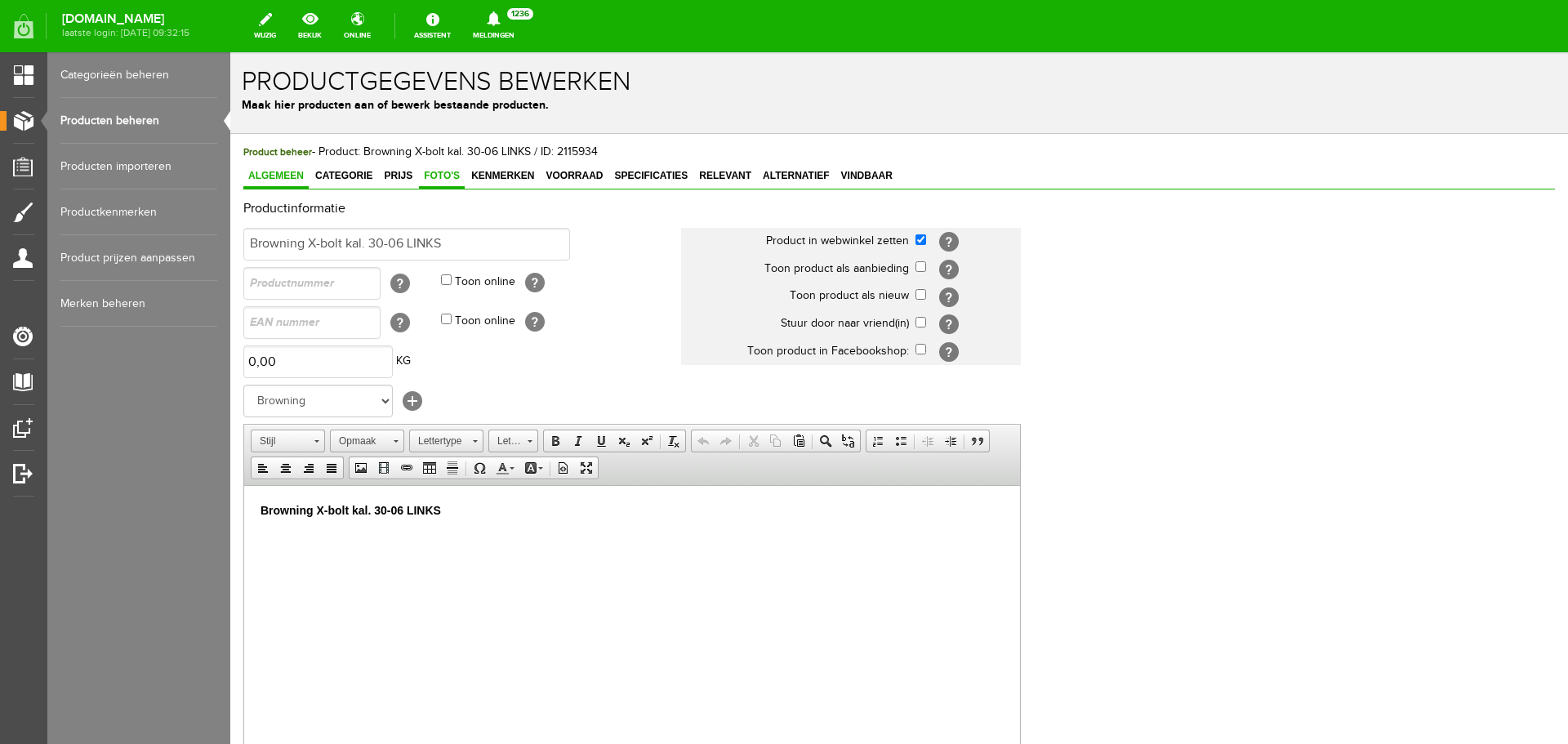
click at [453, 175] on span "Foto's" at bounding box center [441, 176] width 46 height 12
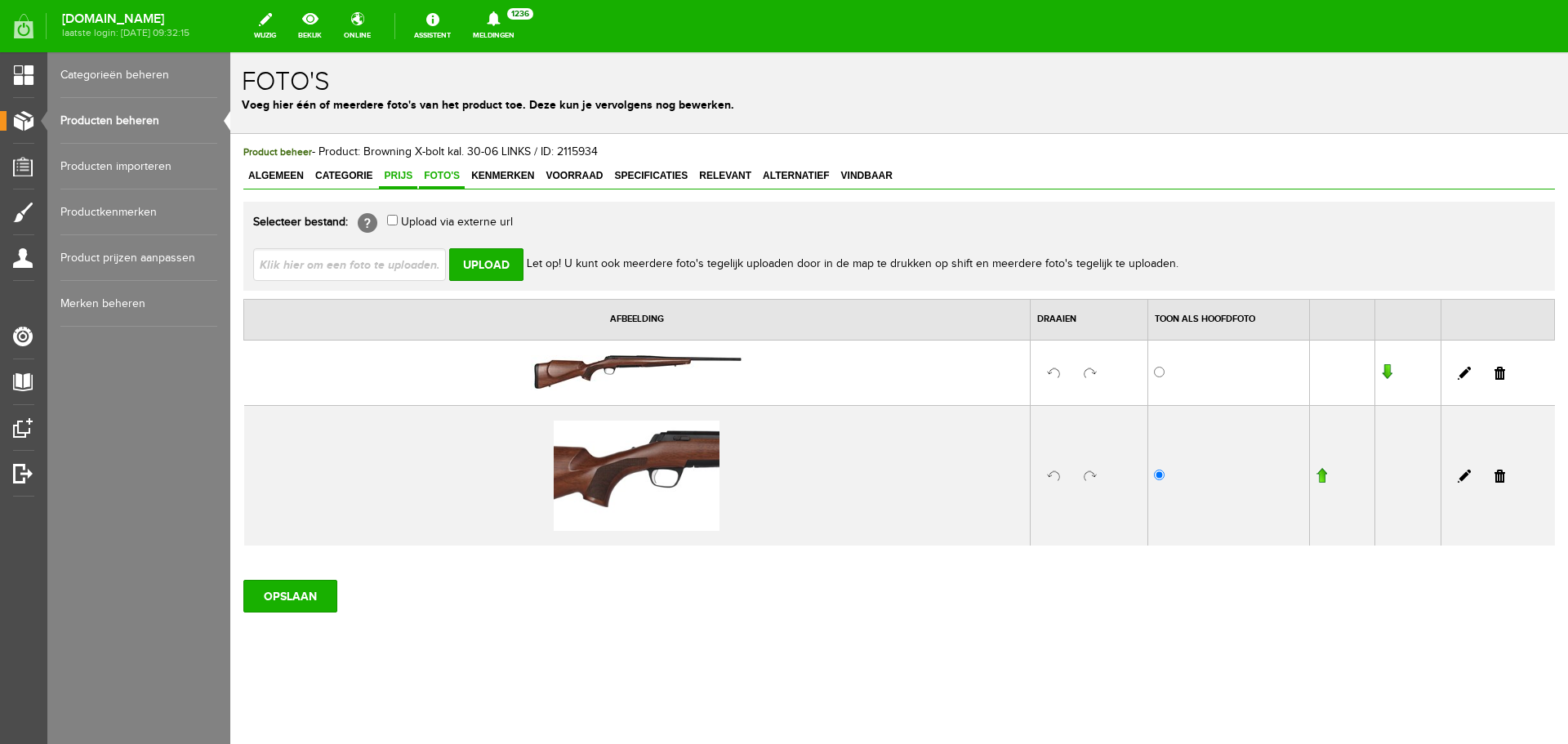
click at [396, 173] on span "Prijs" at bounding box center [398, 176] width 38 height 12
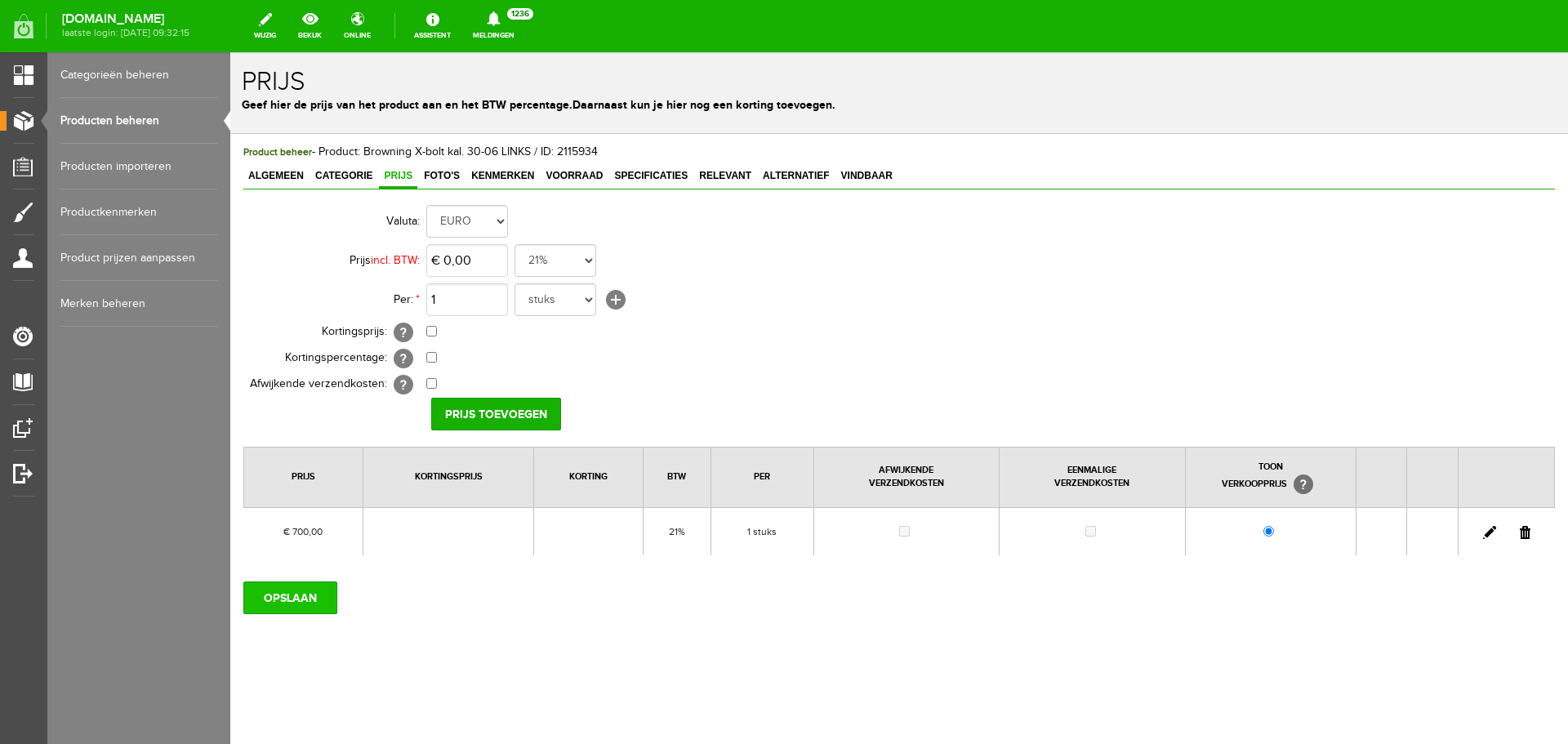
click at [298, 601] on input "OPSLAAN" at bounding box center [290, 597] width 94 height 33
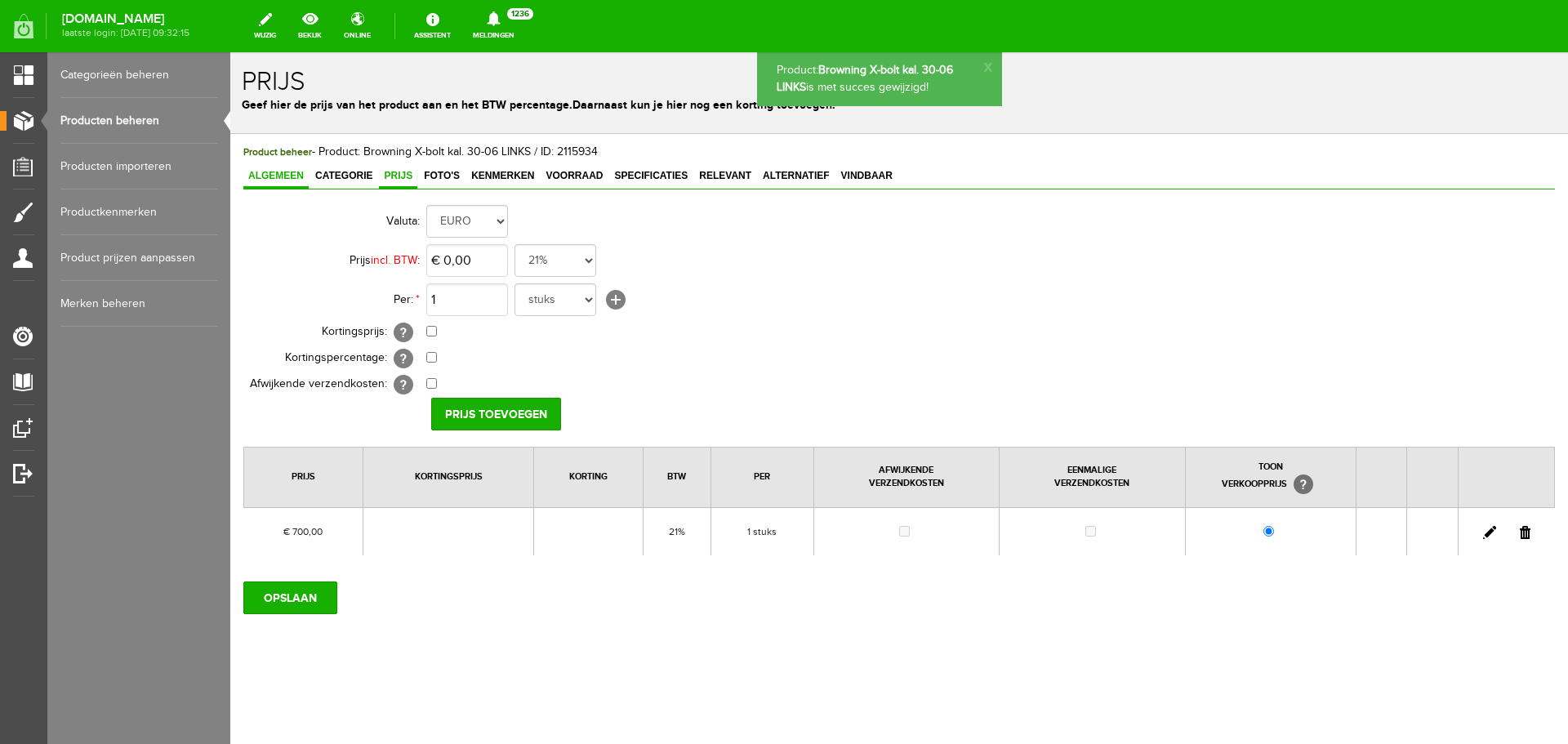
click at [291, 170] on span "Algemeen" at bounding box center [276, 176] width 65 height 12
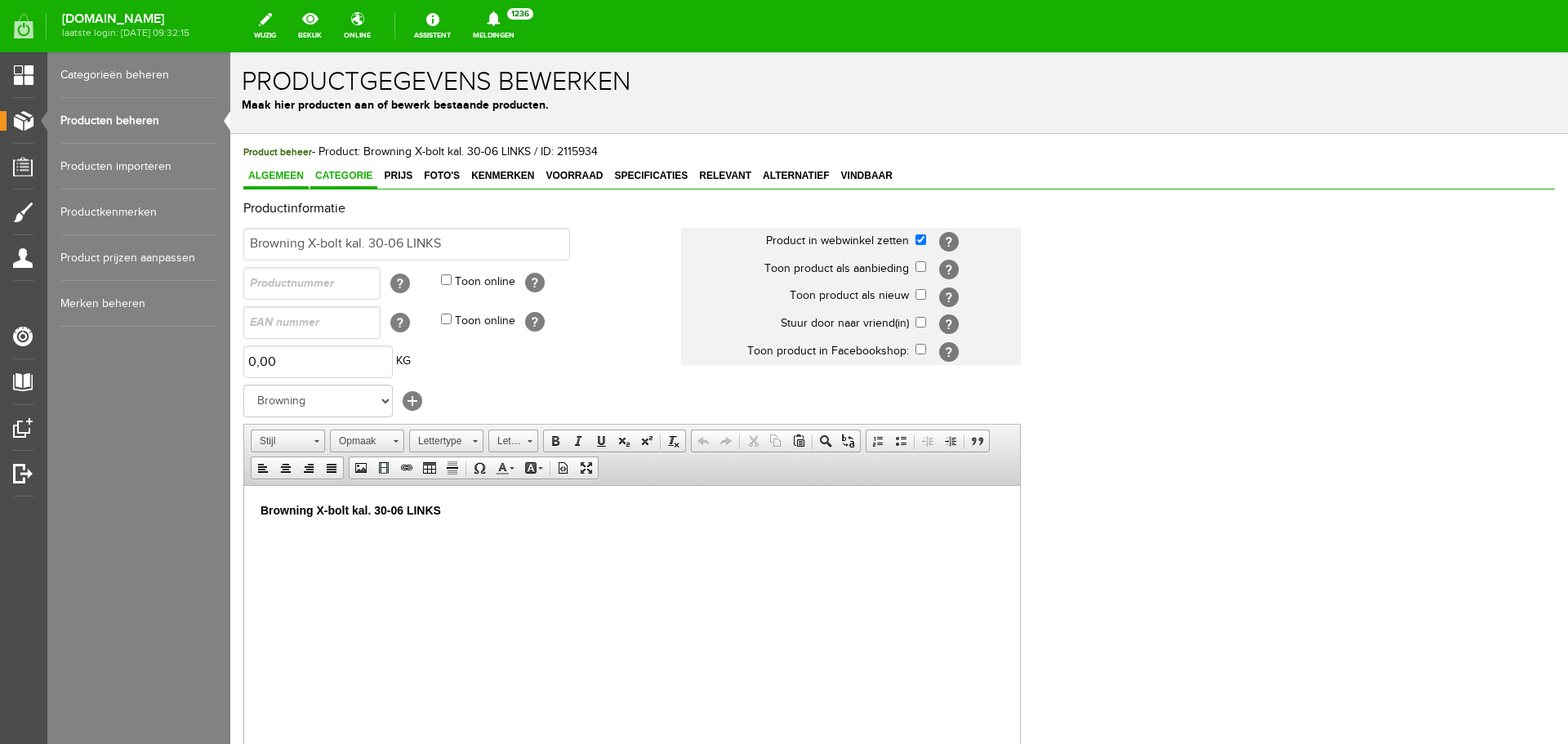
click at [334, 174] on span "Categorie" at bounding box center [344, 176] width 67 height 12
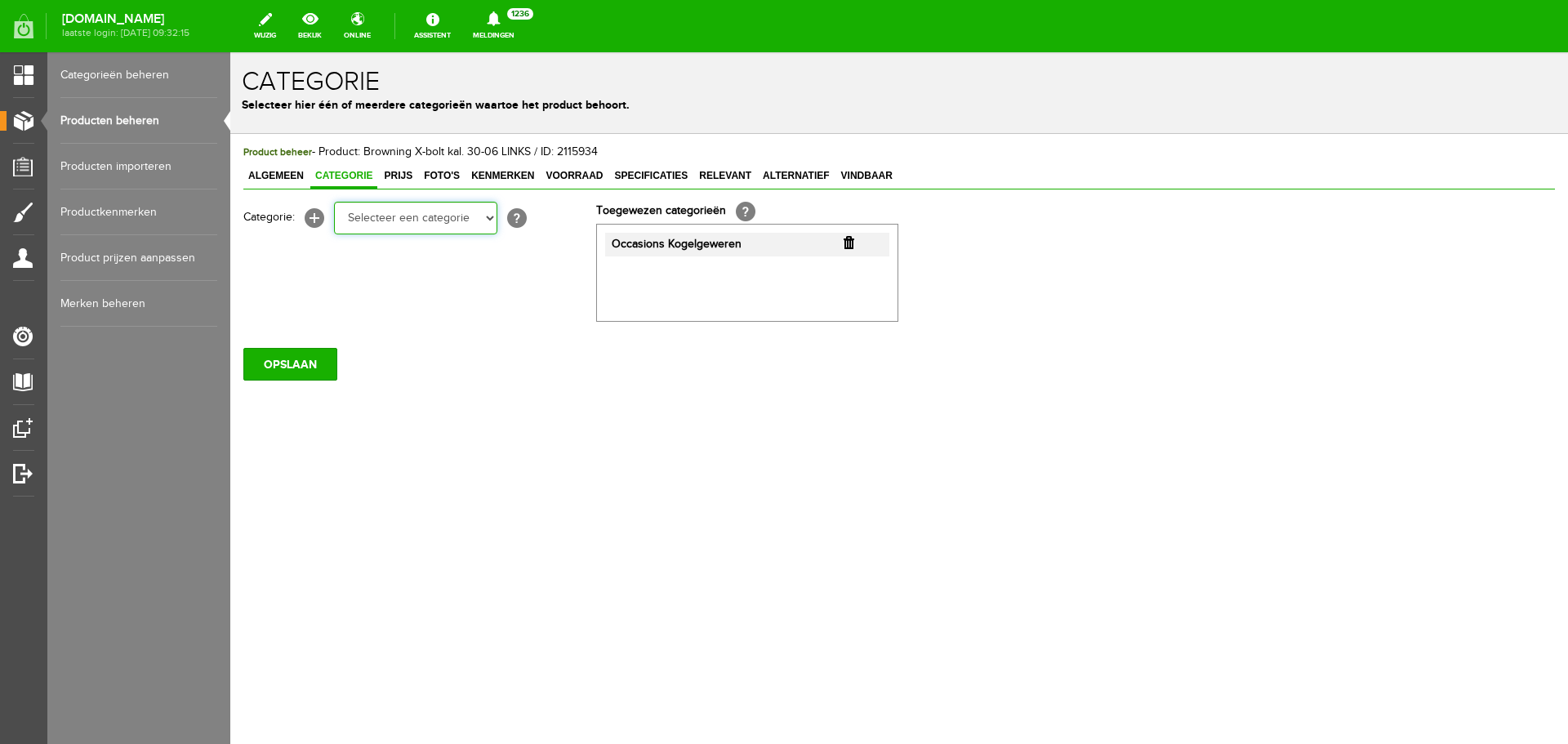
click at [485, 218] on select "Selecteer een categorie Occasions Occasions Choke's Occasions alarmpistolen Occ…" at bounding box center [416, 218] width 163 height 33
select select "282208"
click at [334, 202] on select "Selecteer een categorie Occasions Occasions Choke's Occasions alarmpistolen Occ…" at bounding box center [416, 218] width 163 height 33
click at [318, 368] on input "OPSLAAN" at bounding box center [290, 364] width 94 height 33
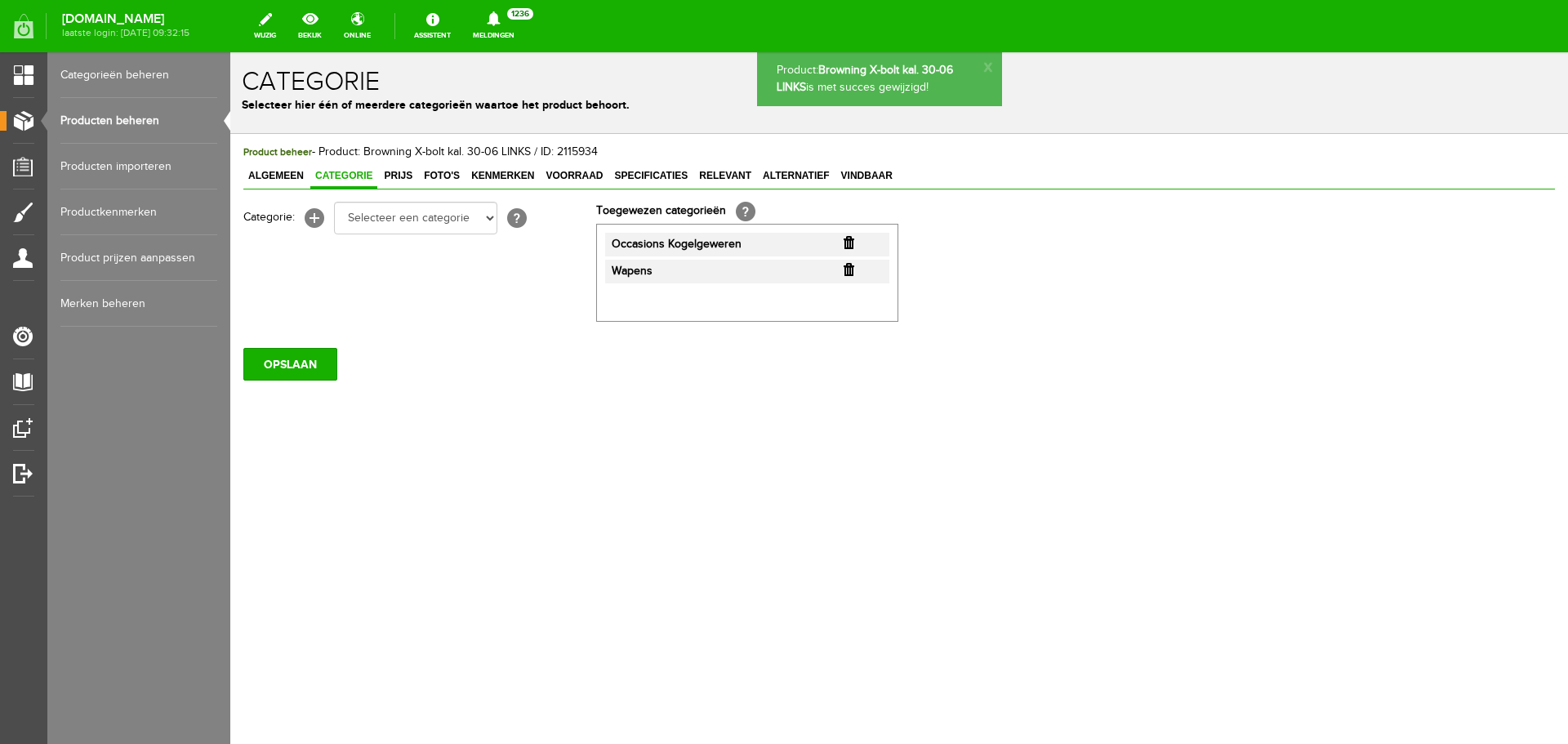
click at [136, 114] on link "Producten beheren" at bounding box center [138, 121] width 157 height 46
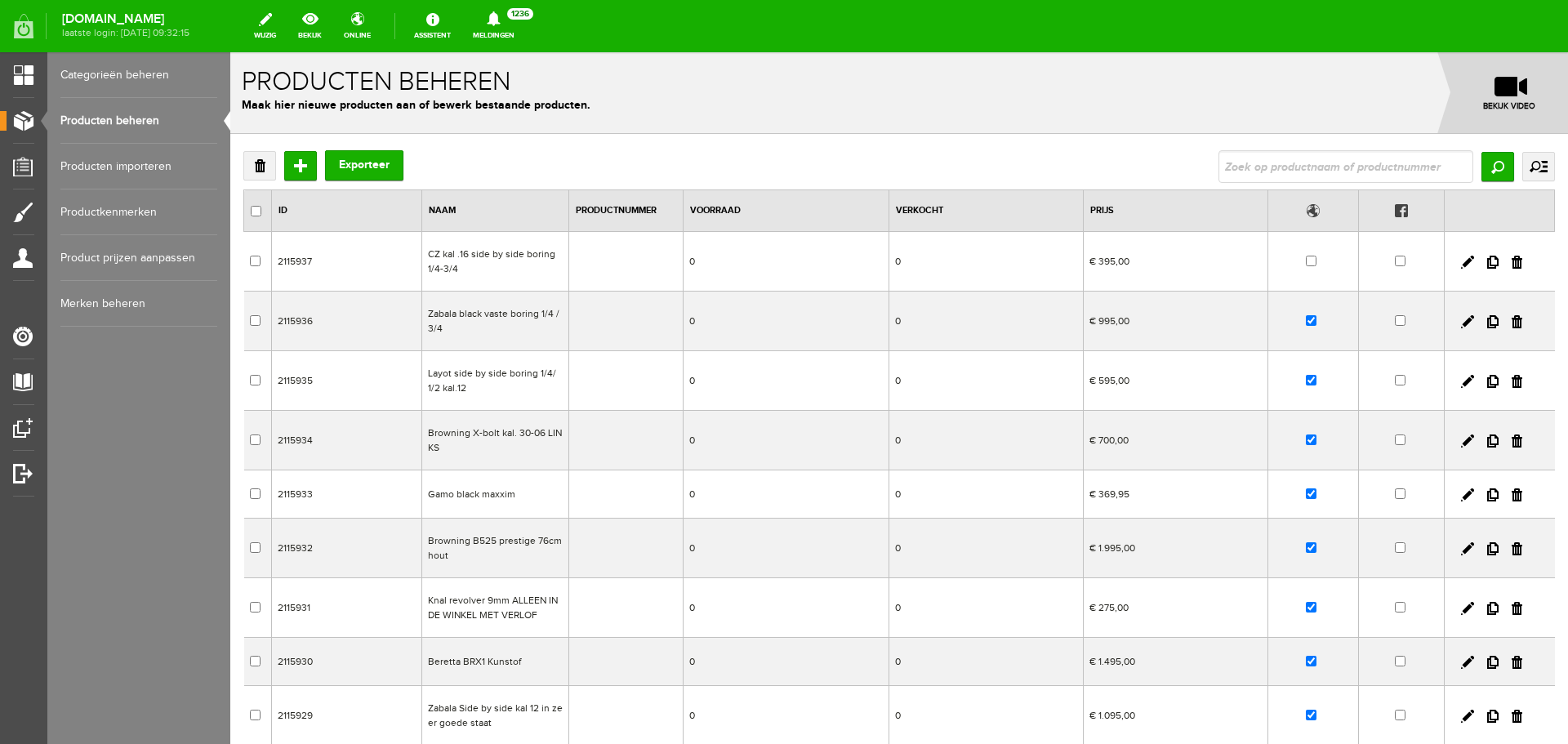
click at [490, 496] on td "Gamo black maxxim" at bounding box center [495, 495] width 147 height 48
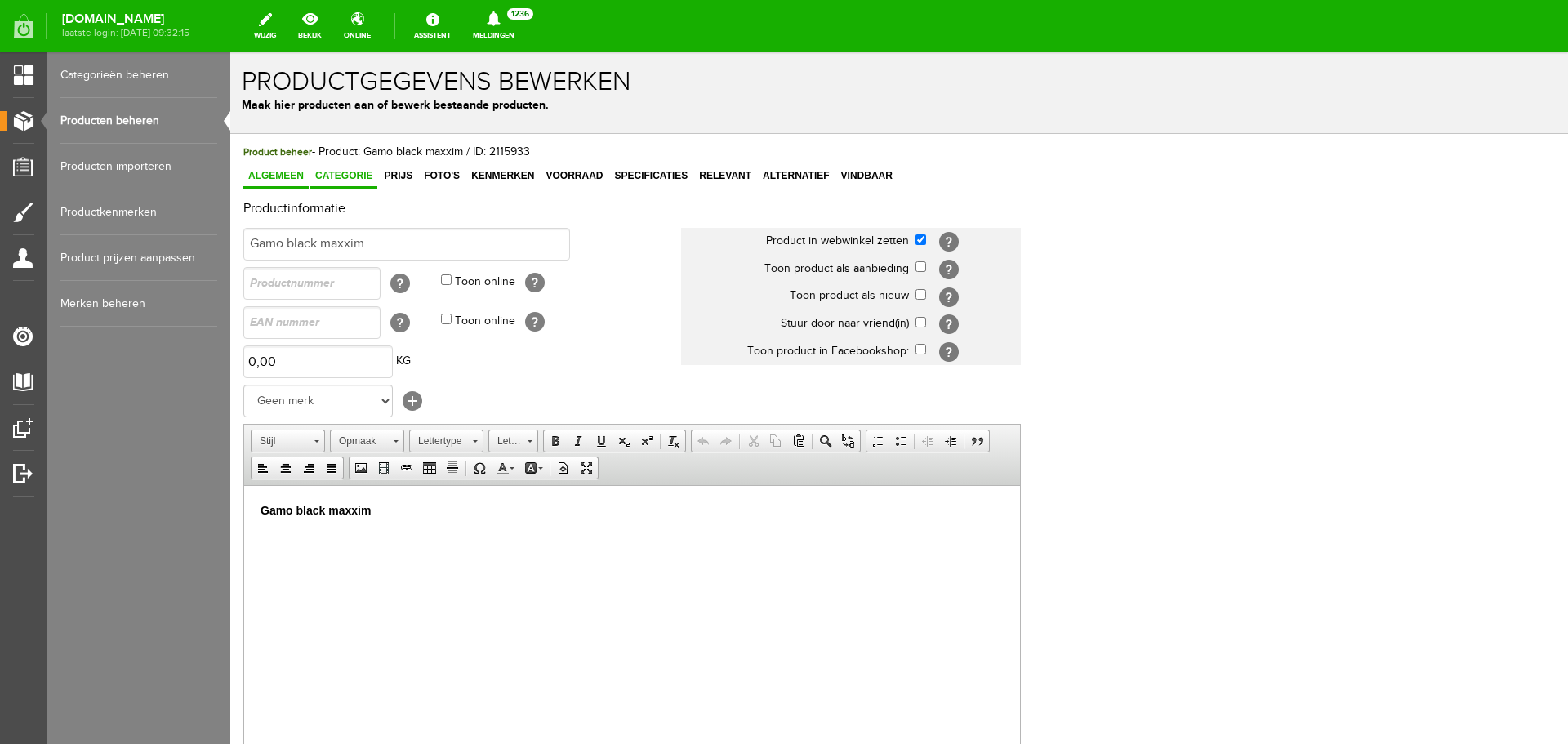
click at [364, 174] on span "Categorie" at bounding box center [344, 176] width 67 height 12
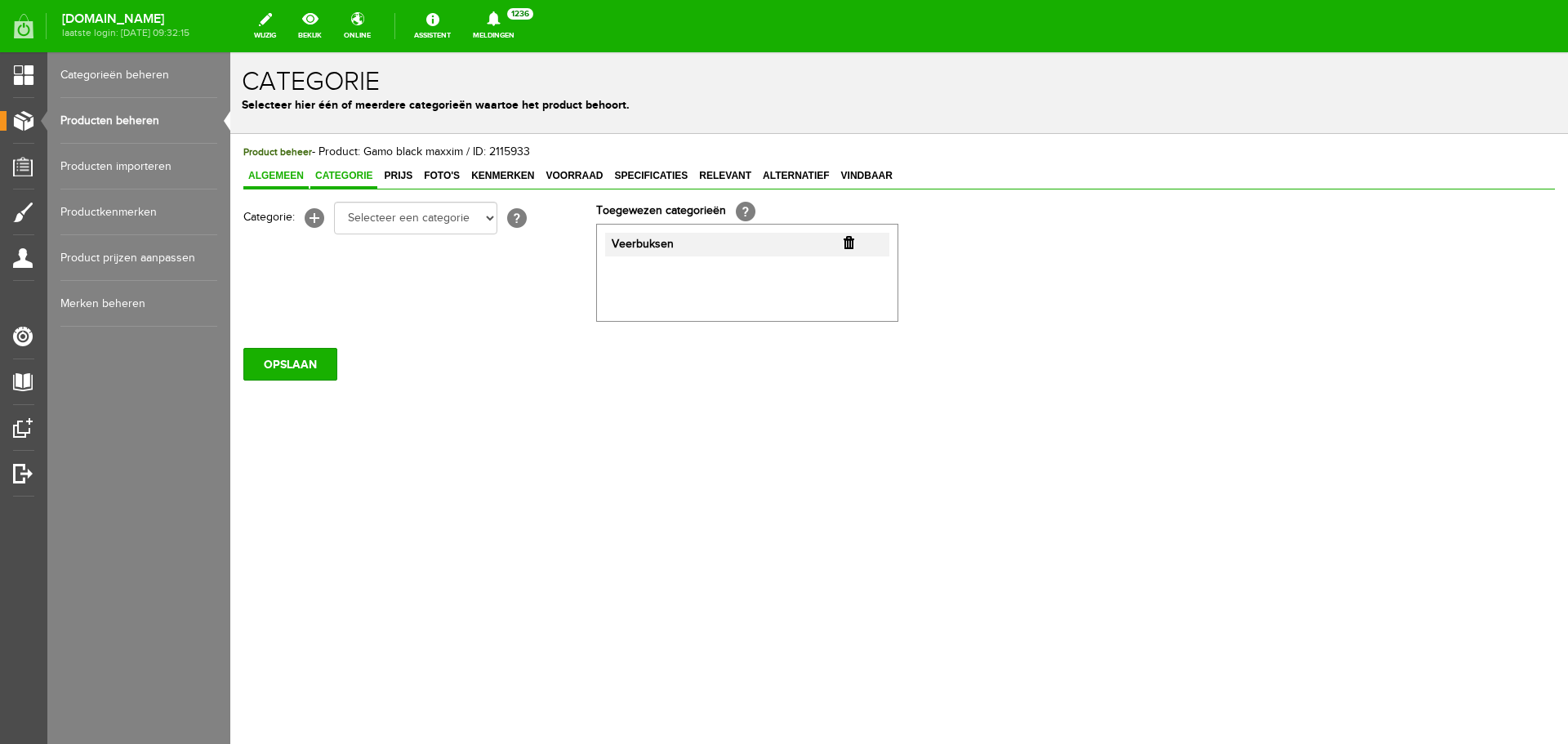
click at [294, 176] on span "Algemeen" at bounding box center [276, 176] width 65 height 12
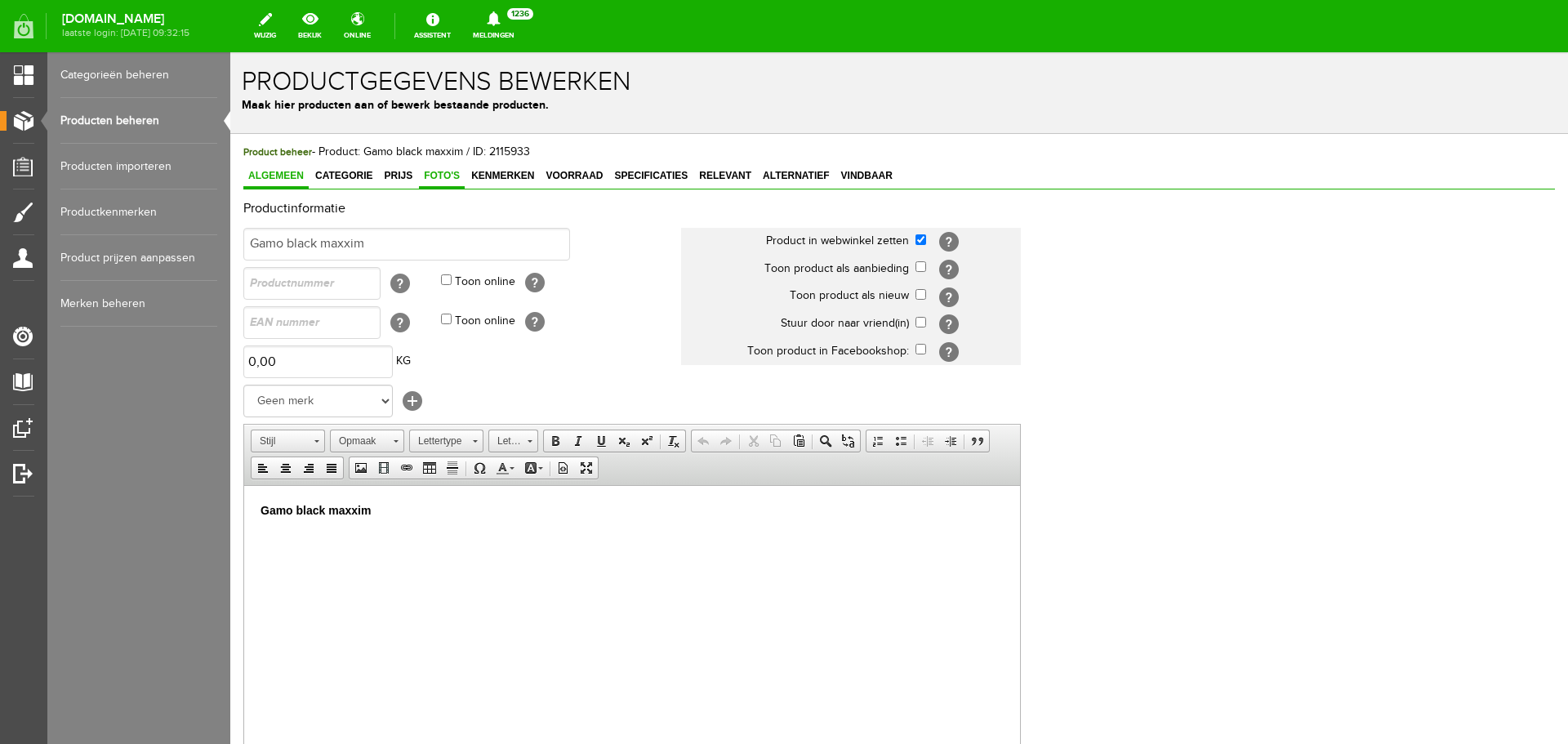
click at [430, 177] on span "Foto's" at bounding box center [441, 176] width 46 height 12
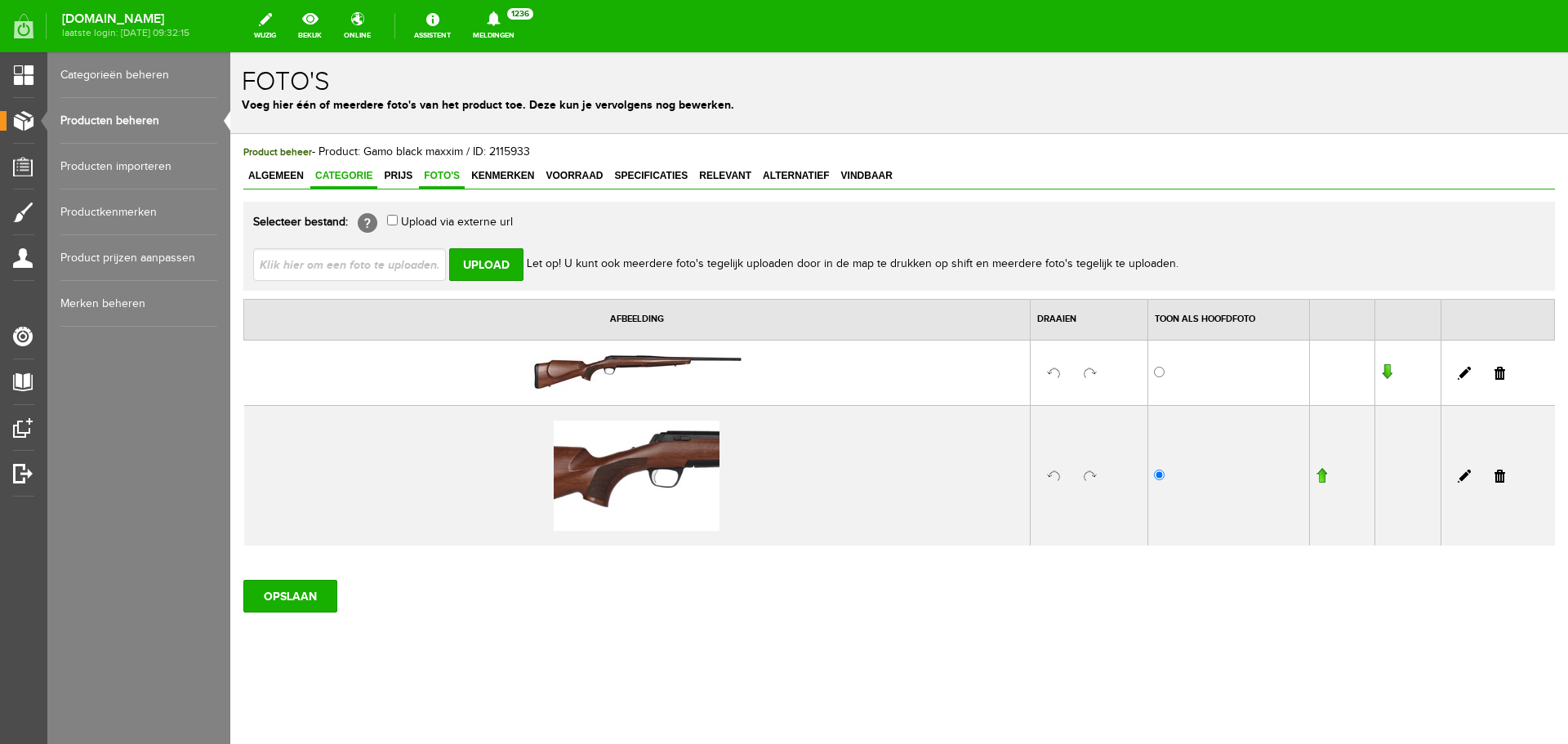
click at [348, 173] on span "Categorie" at bounding box center [344, 176] width 67 height 12
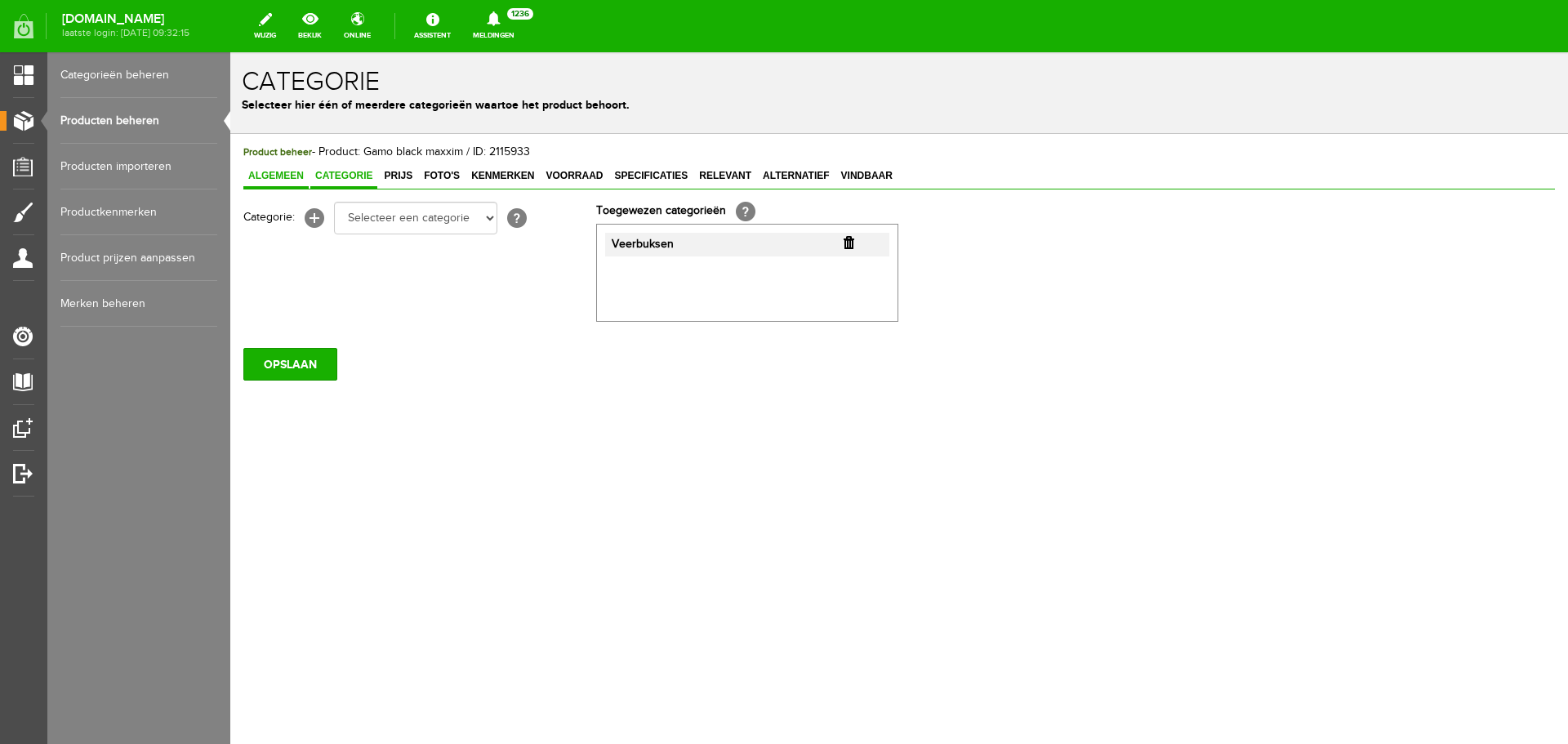
click at [293, 170] on span "Algemeen" at bounding box center [276, 176] width 65 height 12
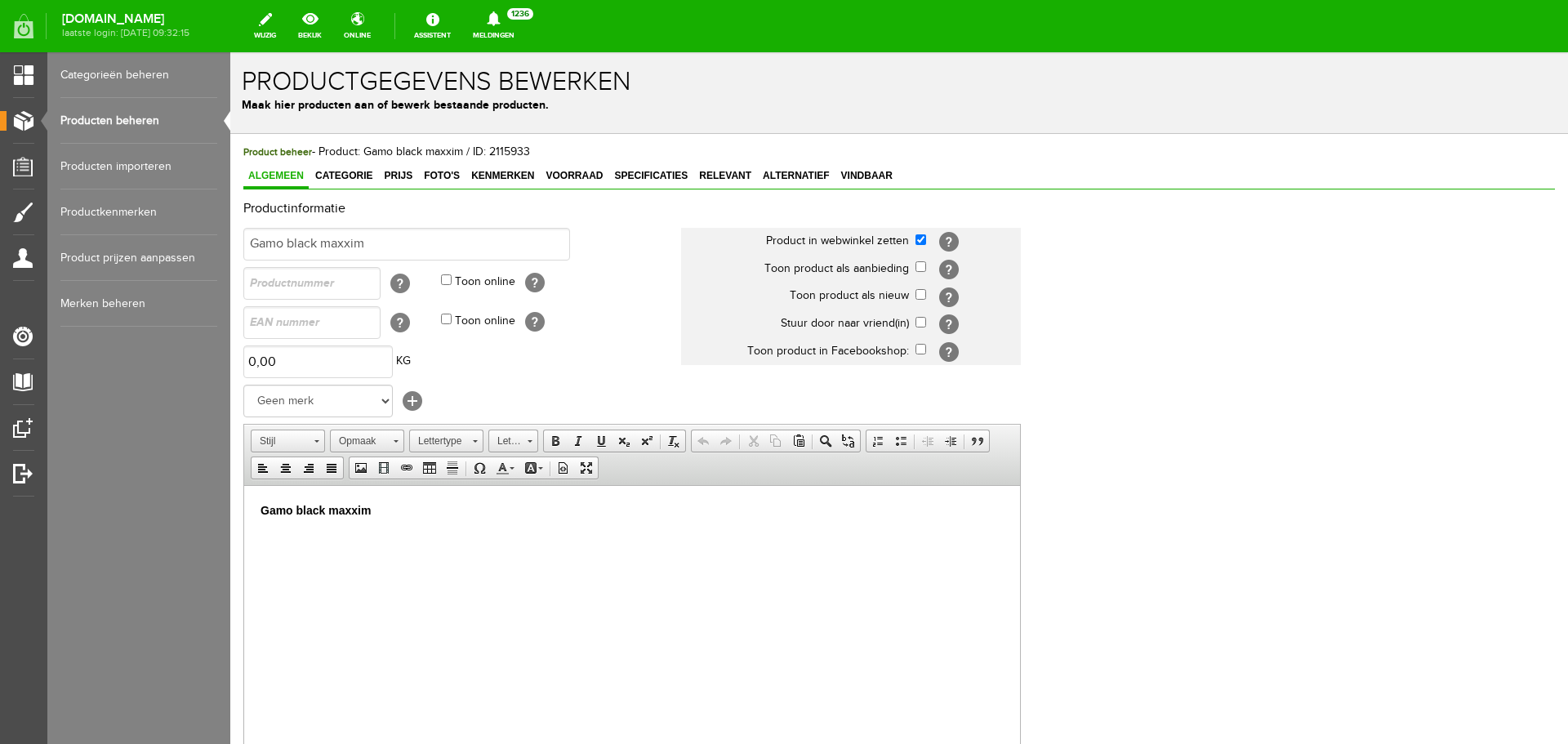
click at [294, 179] on span "Algemeen" at bounding box center [276, 176] width 65 height 12
click at [456, 177] on span "Foto's" at bounding box center [441, 176] width 46 height 12
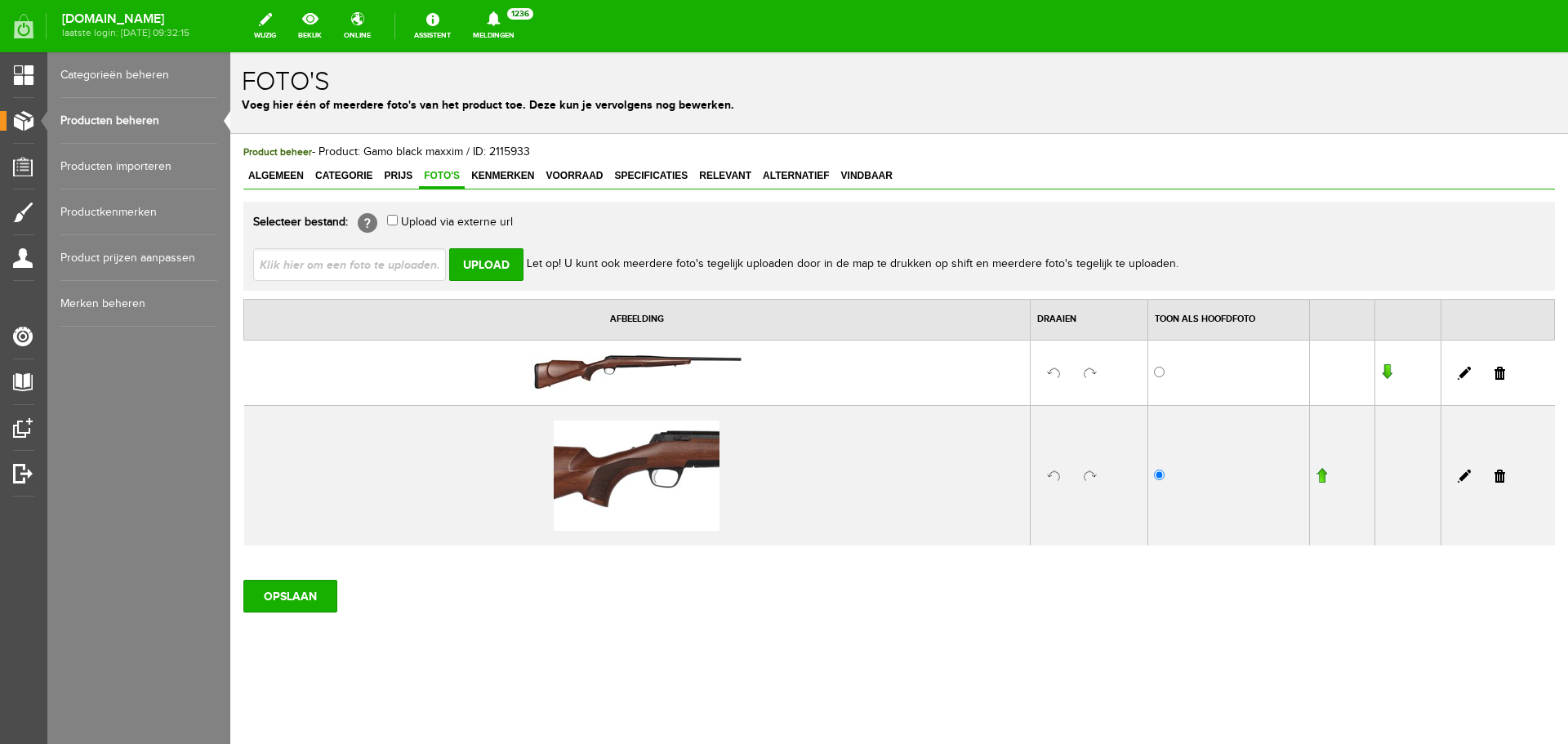
click at [147, 119] on link "Producten beheren" at bounding box center [138, 121] width 157 height 46
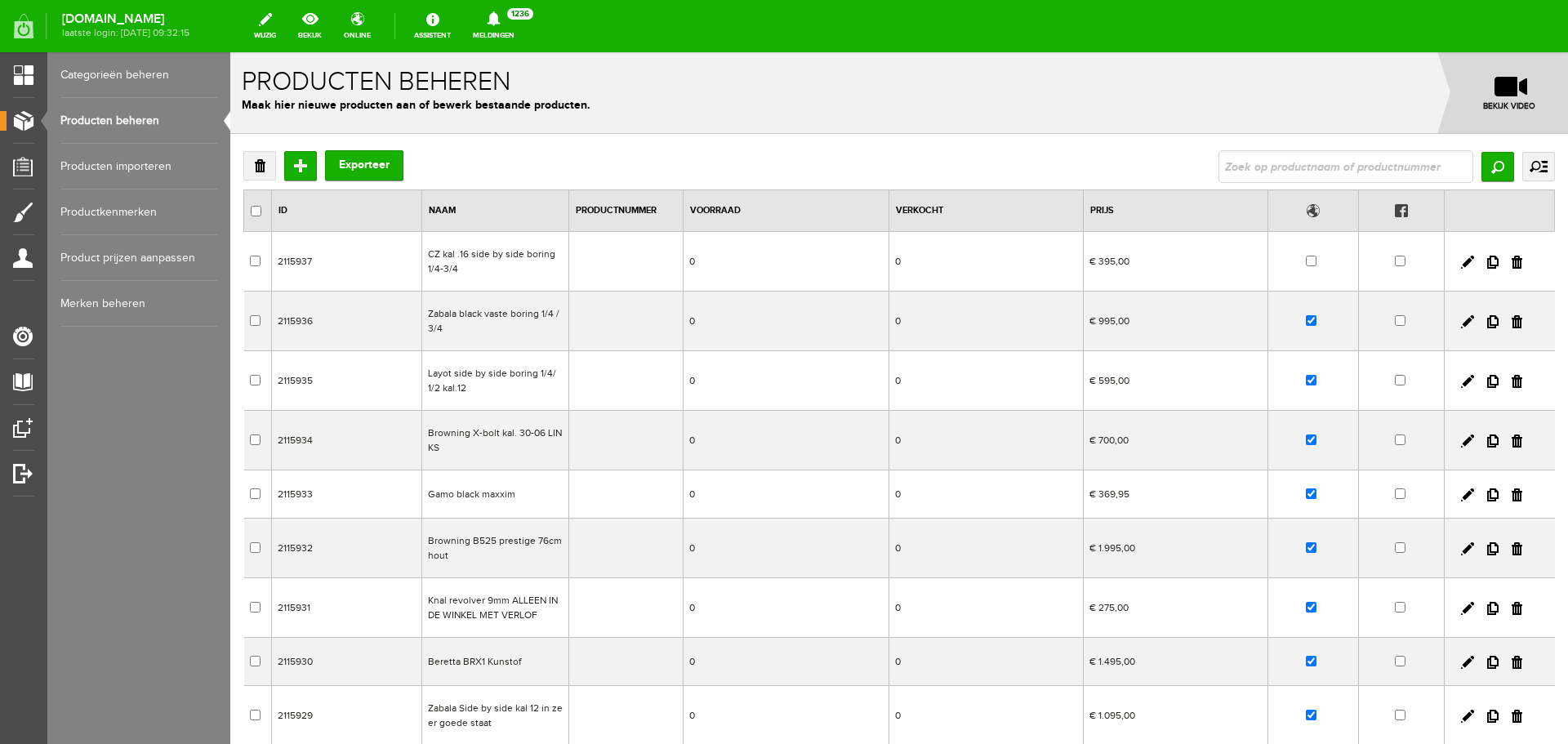
click at [480, 540] on td "Browning B525 prestige 76cm hout" at bounding box center [495, 548] width 147 height 59
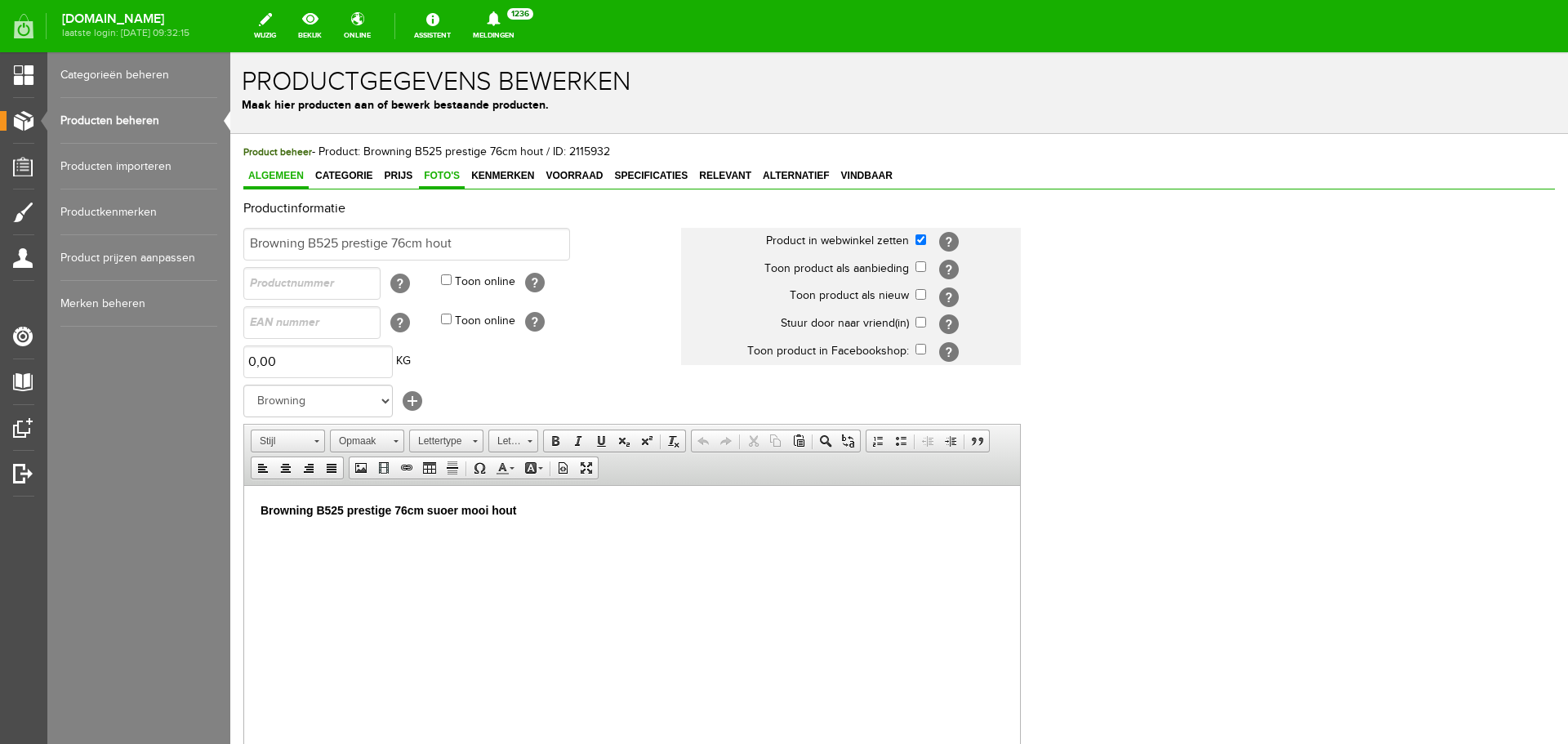
click at [436, 168] on link "Foto's" at bounding box center [441, 177] width 46 height 23
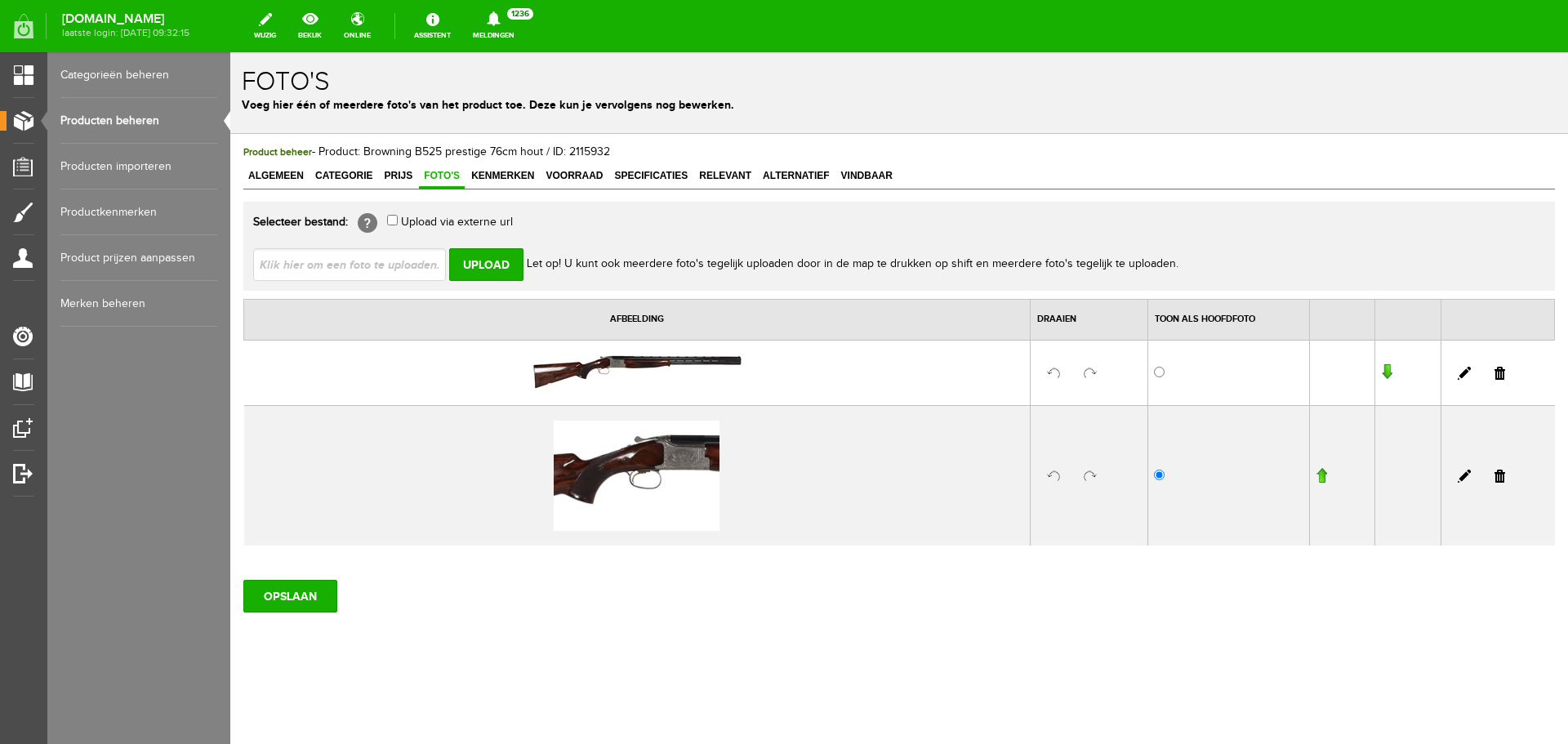
click at [621, 370] on img at bounding box center [637, 373] width 213 height 35
click at [668, 461] on img at bounding box center [636, 475] width 166 height 110
click at [353, 174] on span "Categorie" at bounding box center [344, 176] width 67 height 12
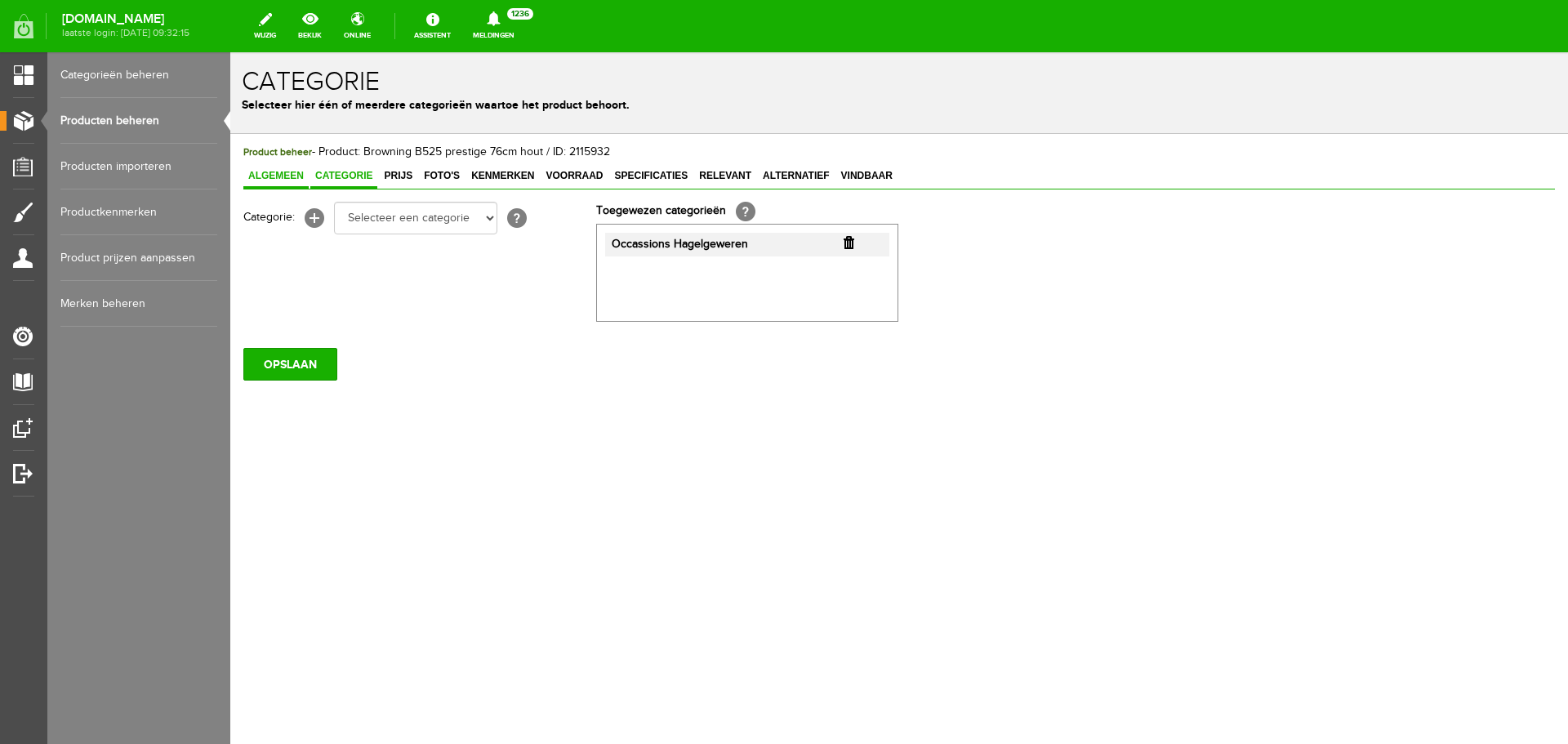
click at [285, 176] on span "Algemeen" at bounding box center [276, 176] width 65 height 12
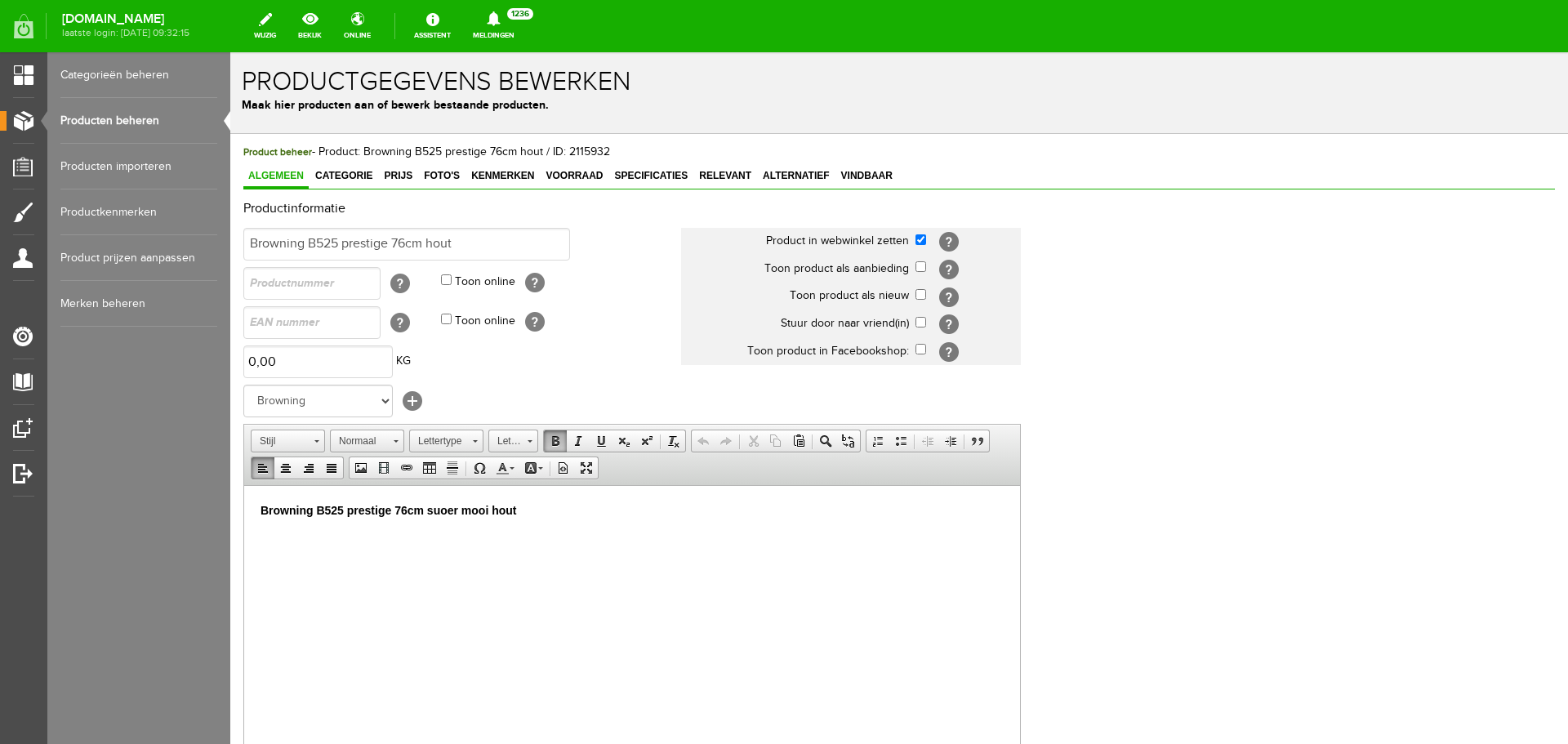
click at [444, 505] on strong "Browning B525 prestige 76cm suoer mooi hout" at bounding box center [389, 510] width 257 height 13
click at [448, 513] on strong "Browning B525 prestige 76cm suoer mooi hout" at bounding box center [389, 510] width 257 height 13
click at [530, 516] on p "Browning B525 prestige 76cm super mooi hout" at bounding box center [631, 510] width 743 height 18
click at [485, 242] on input "Browning B525 prestige 76cm hout" at bounding box center [407, 244] width 327 height 33
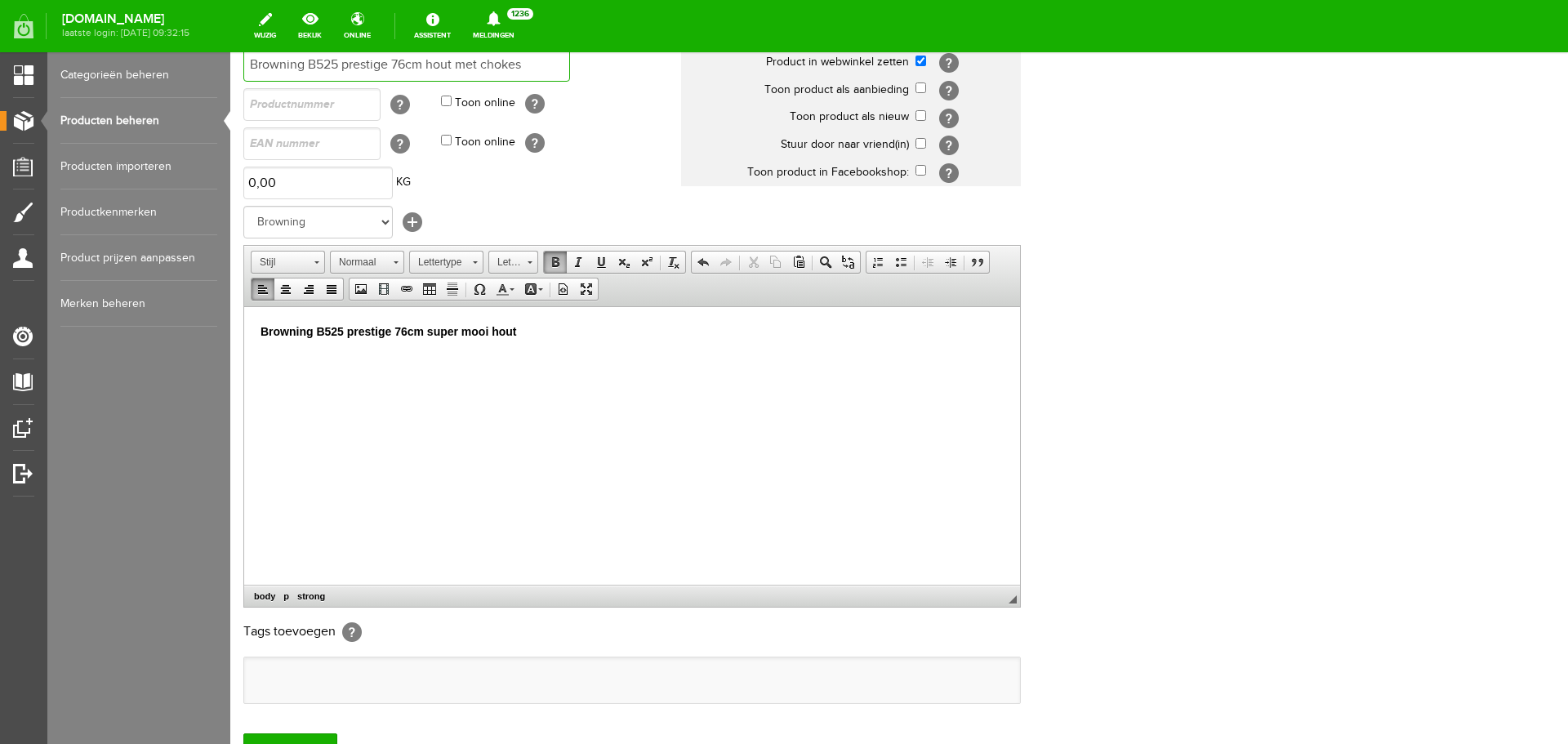
scroll to position [245, 0]
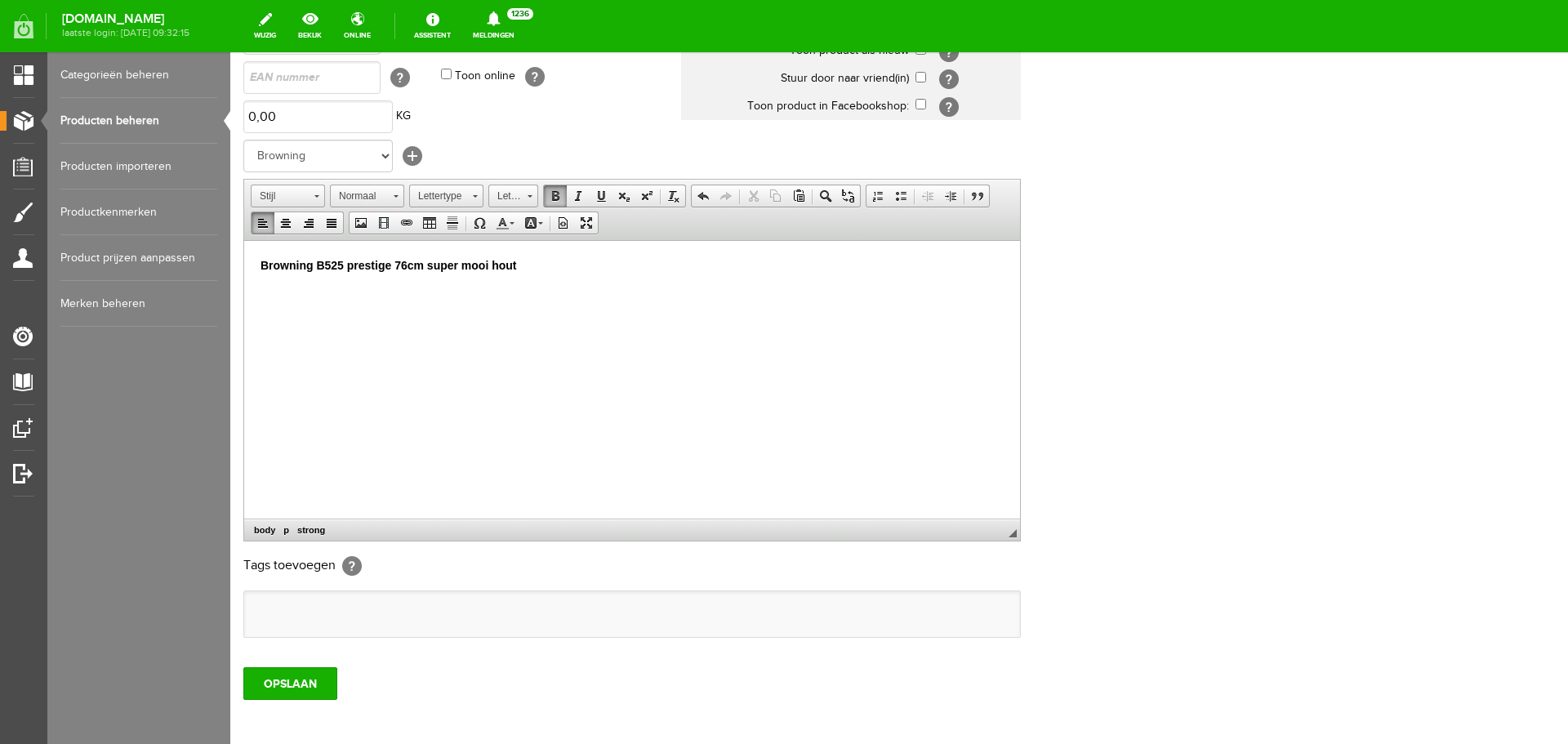
type input "Browning B525 prestige 76cm hout met chokes"
click at [525, 262] on p "Browning B525 prestige 76cm super mooi hout" at bounding box center [631, 265] width 743 height 18
click at [309, 681] on input "OPSLAAN" at bounding box center [290, 683] width 94 height 33
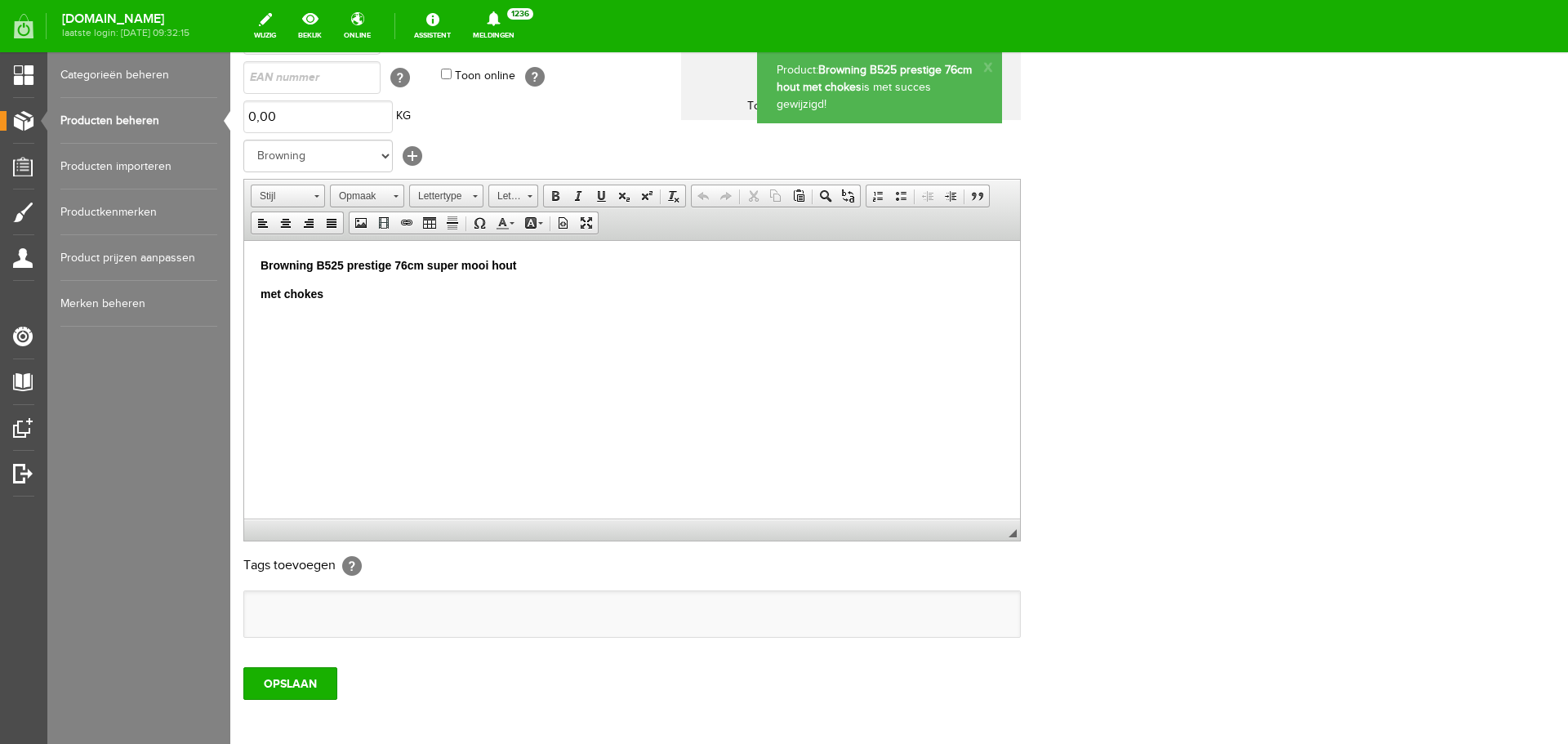
scroll to position [0, 0]
click at [337, 298] on p "met chokes" at bounding box center [631, 294] width 743 height 18
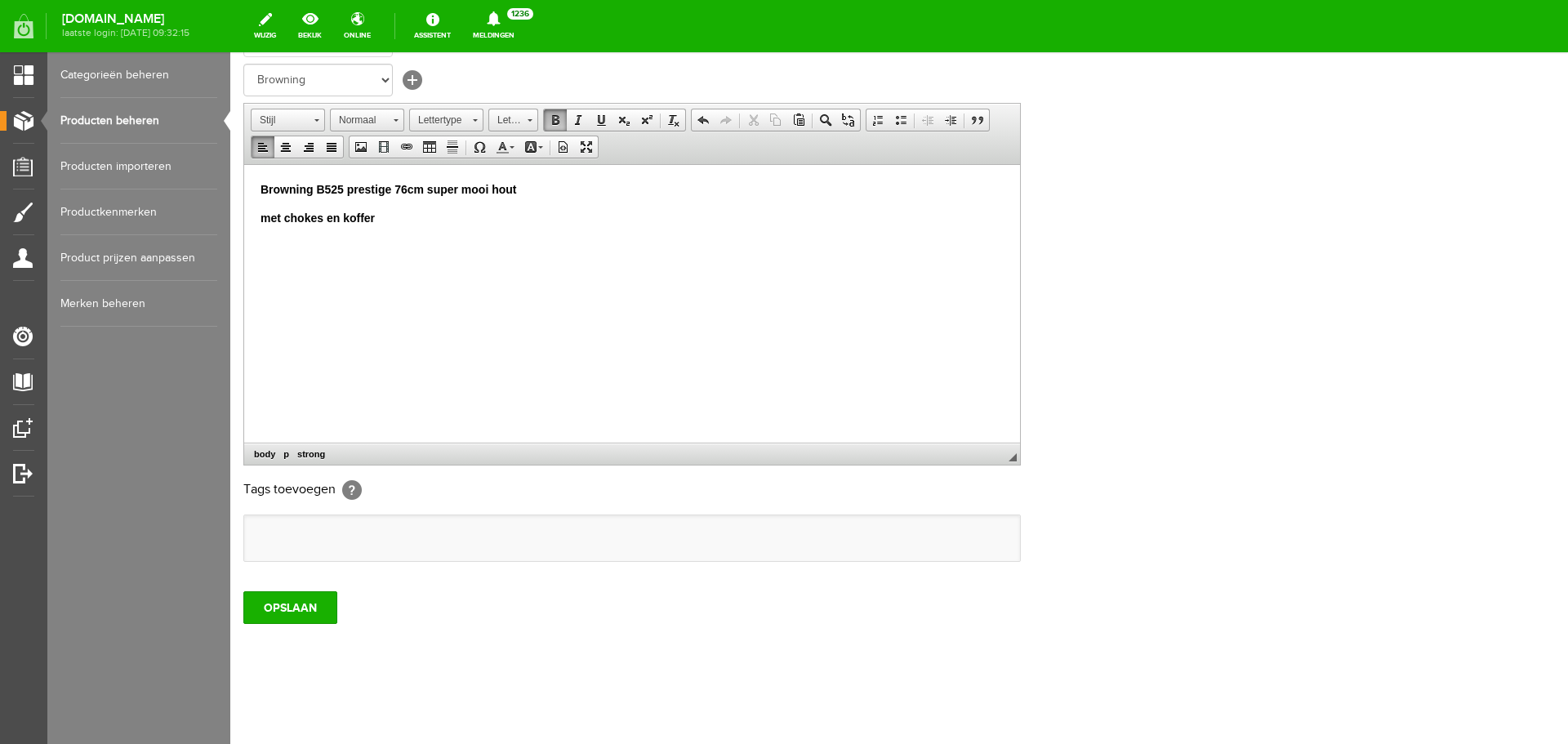
scroll to position [322, 0]
click at [308, 618] on input "OPSLAAN" at bounding box center [290, 606] width 94 height 33
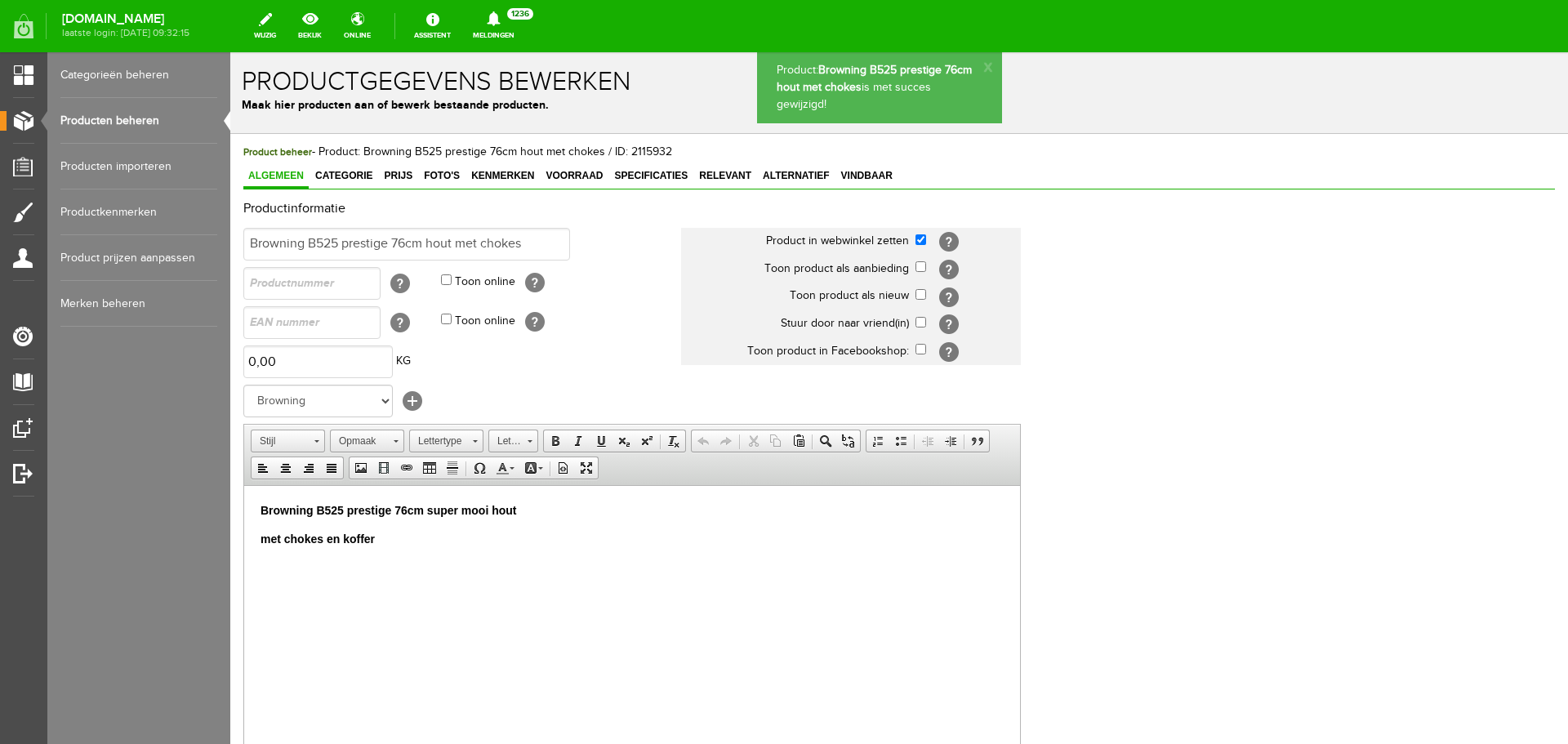
scroll to position [0, 0]
click at [368, 171] on span "Categorie" at bounding box center [344, 176] width 67 height 12
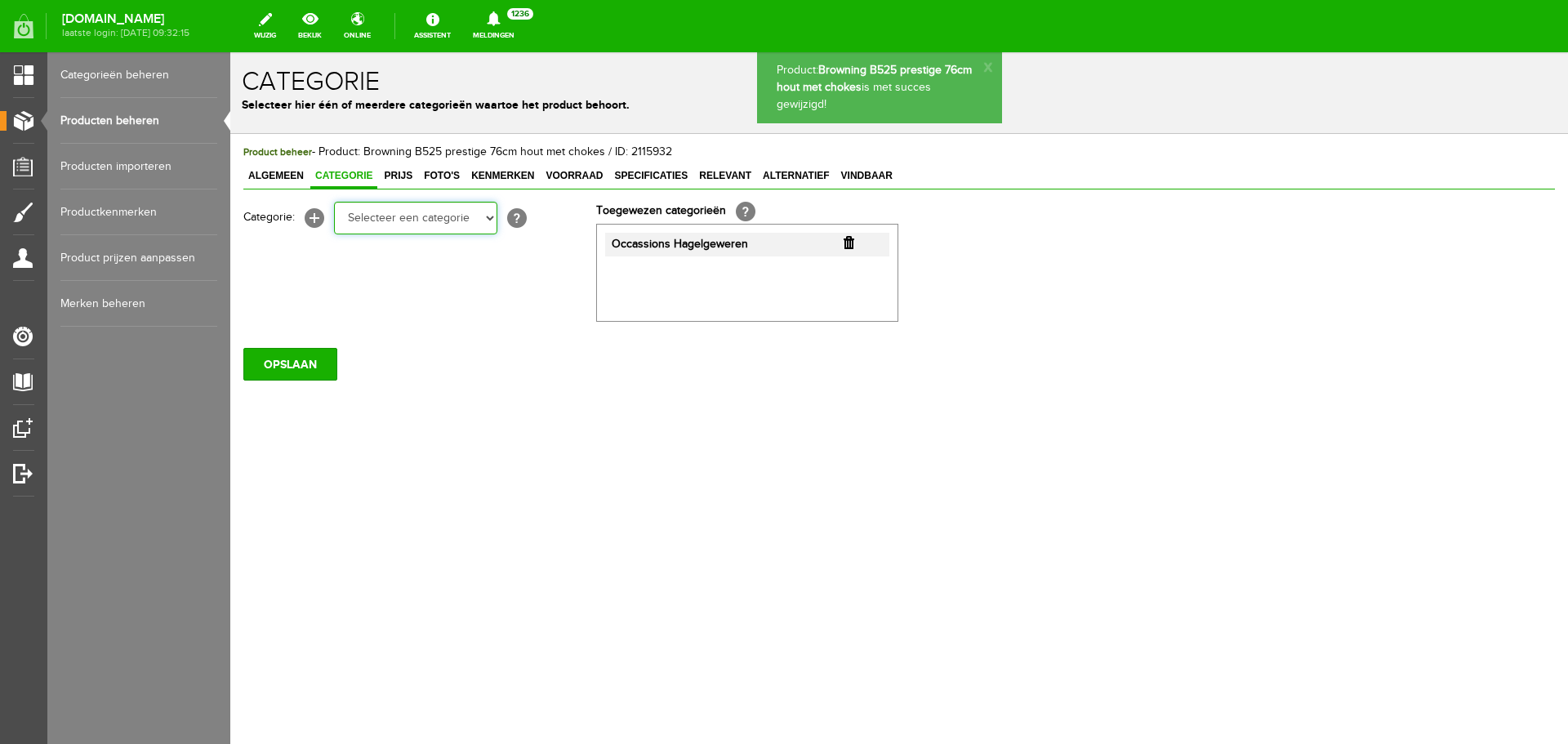
click at [488, 216] on select "Selecteer een categorie Occasions Occasions Choke's Occasions alarmpistolen Occ…" at bounding box center [416, 218] width 163 height 33
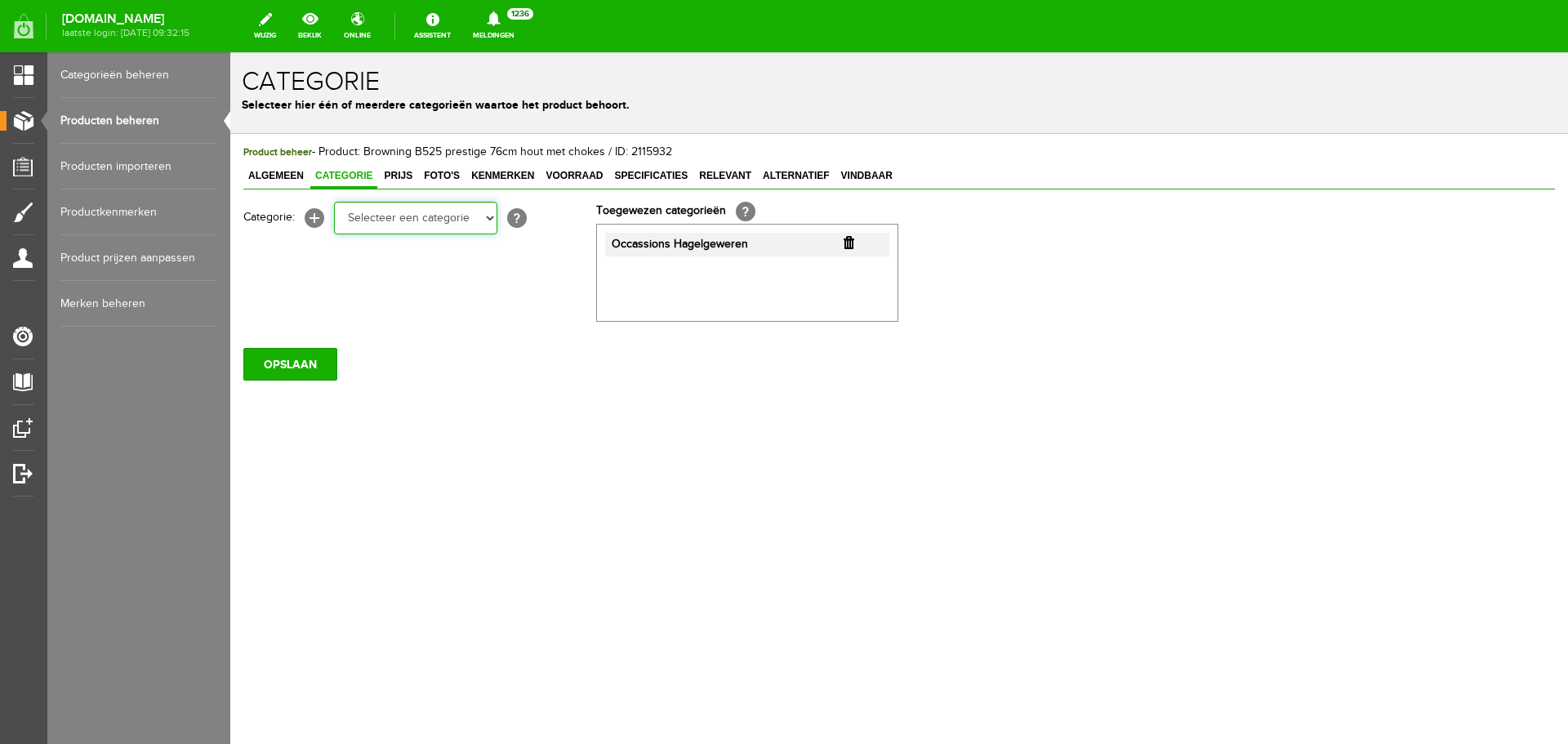
select select "282208"
click at [334, 202] on select "Selecteer een categorie Occasions Occasions Choke's Occasions alarmpistolen Occ…" at bounding box center [416, 218] width 163 height 33
click at [304, 357] on input "OPSLAAN" at bounding box center [290, 364] width 94 height 33
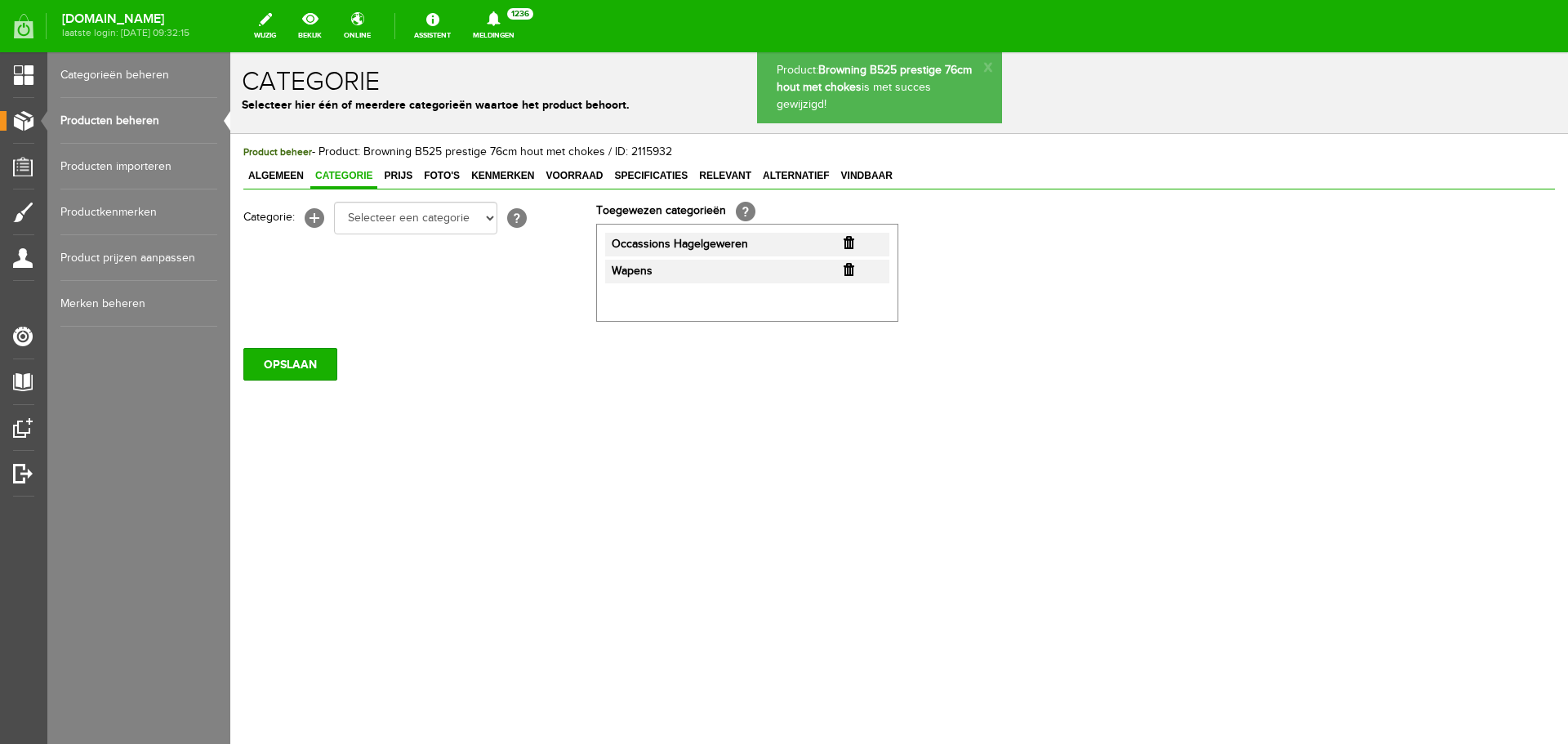
click at [447, 176] on span "Foto's" at bounding box center [441, 176] width 46 height 12
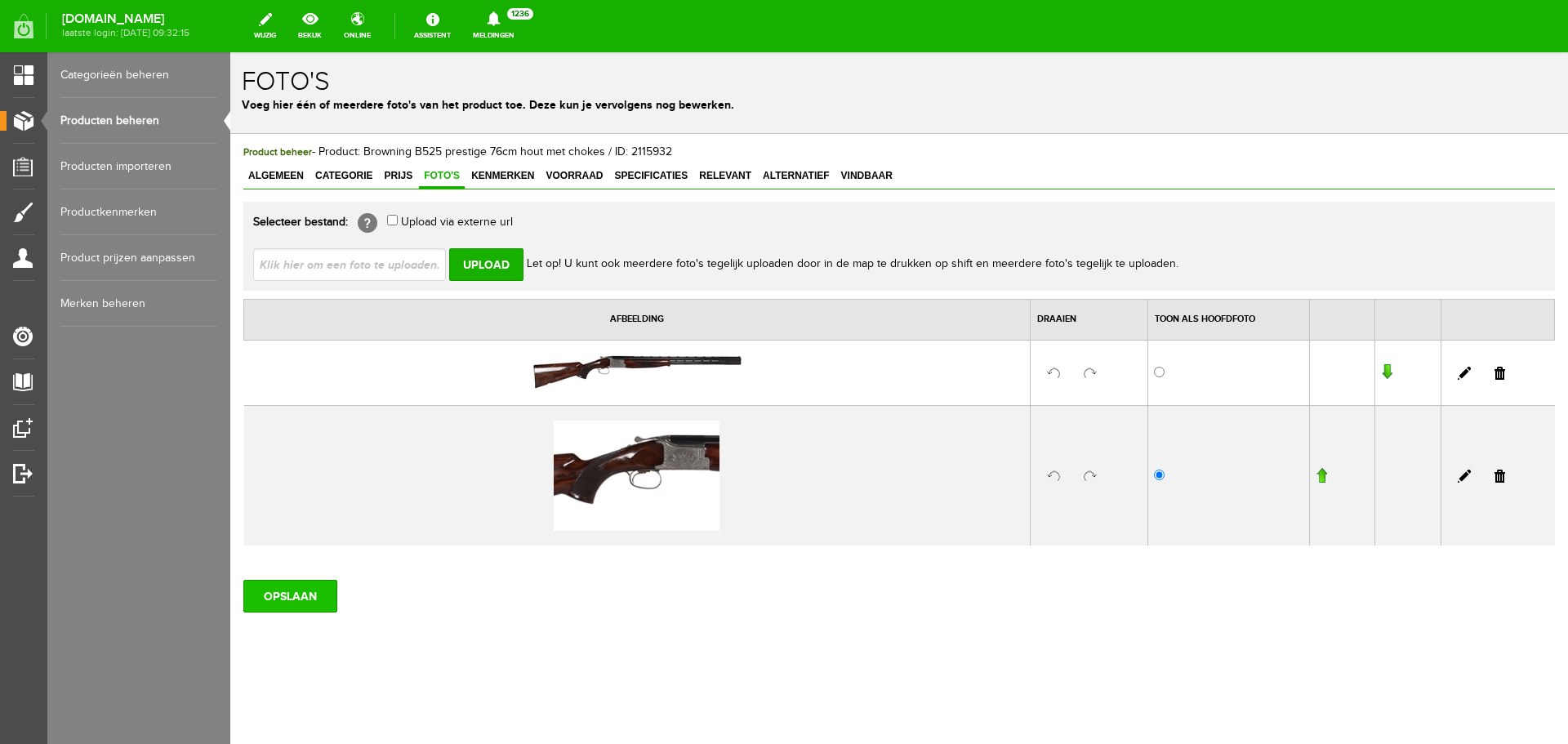
click at [315, 590] on input "OPSLAAN" at bounding box center [290, 596] width 94 height 33
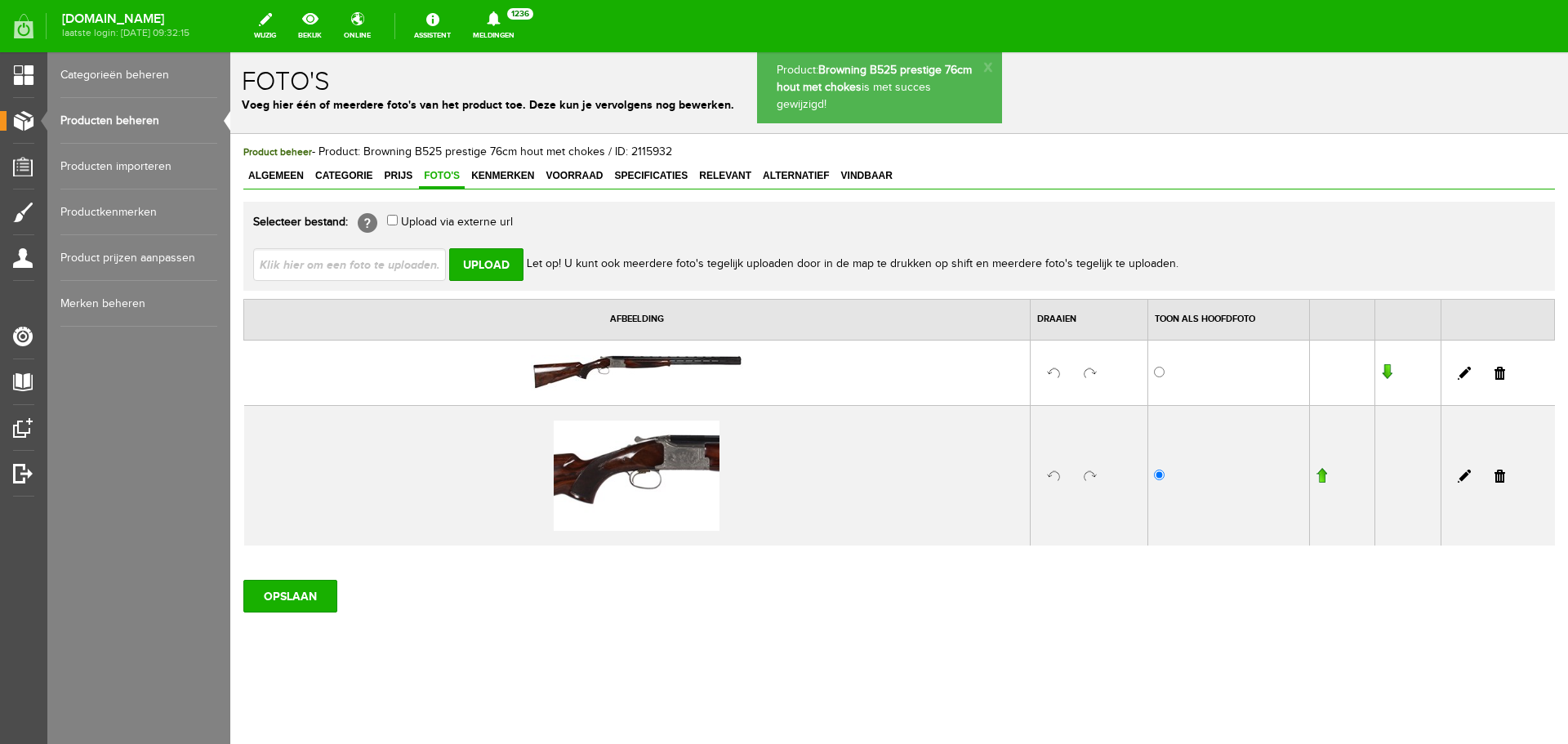
click at [125, 120] on link "Producten beheren" at bounding box center [138, 121] width 157 height 46
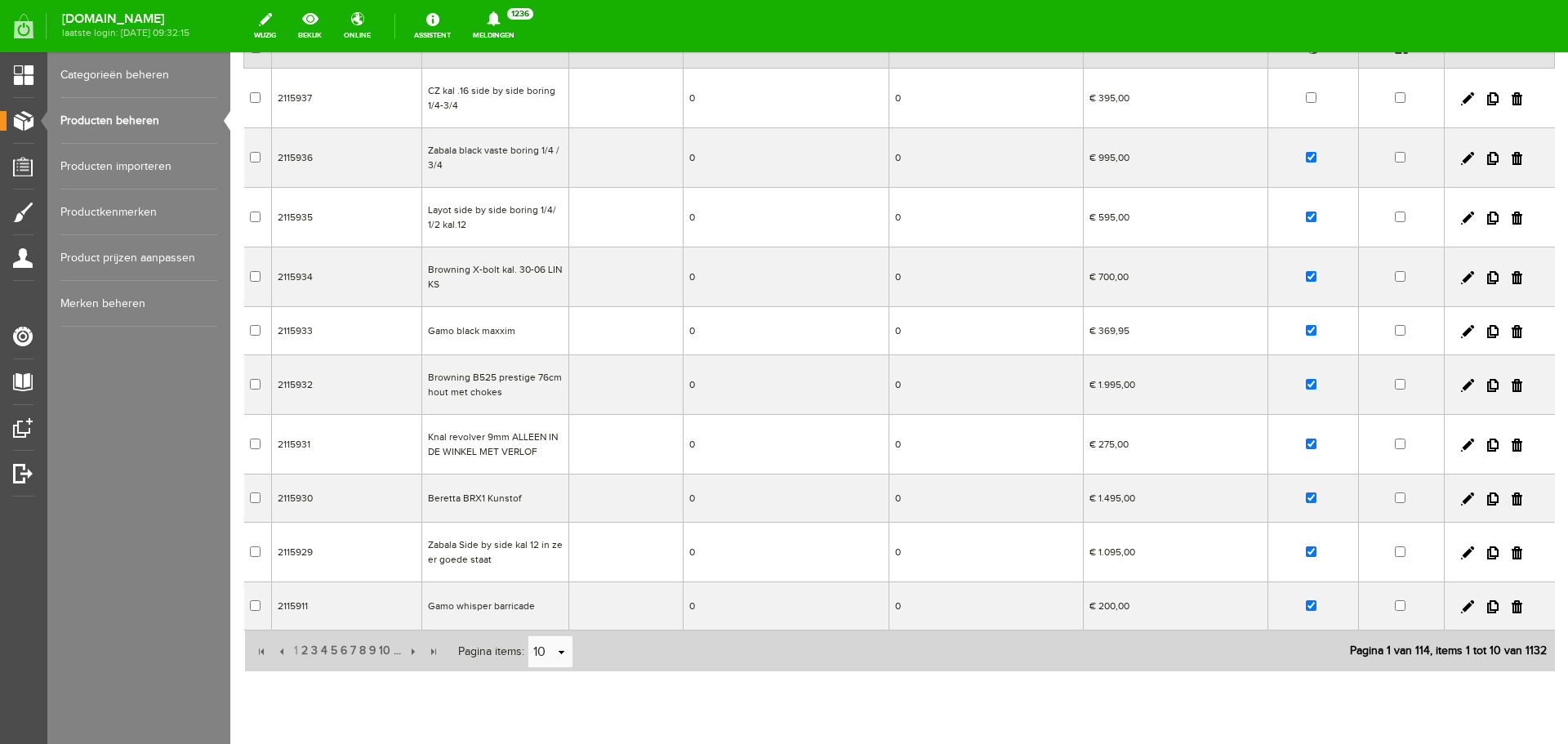
scroll to position [214, 0]
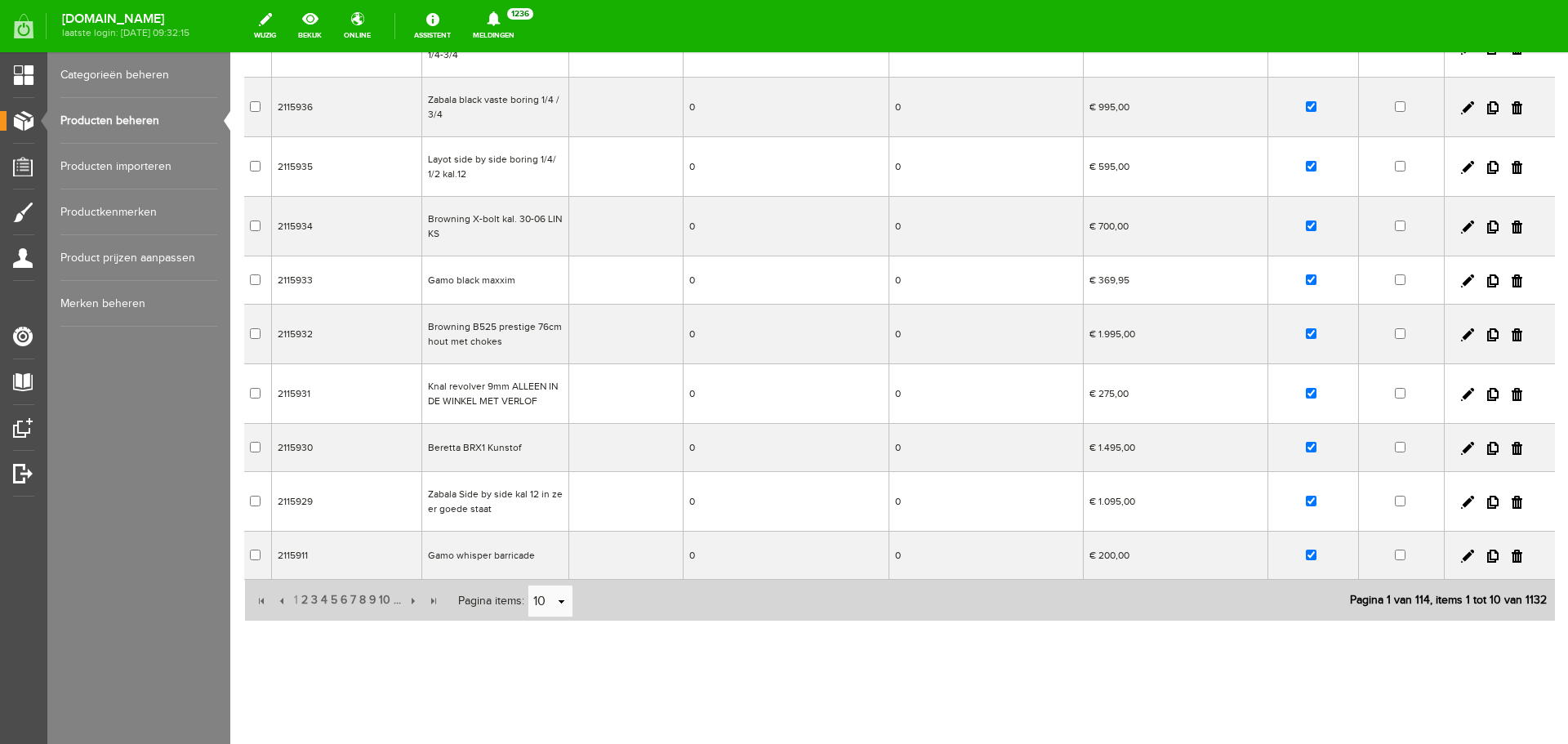
click at [505, 557] on td "Gamo whisper barricade" at bounding box center [495, 556] width 147 height 48
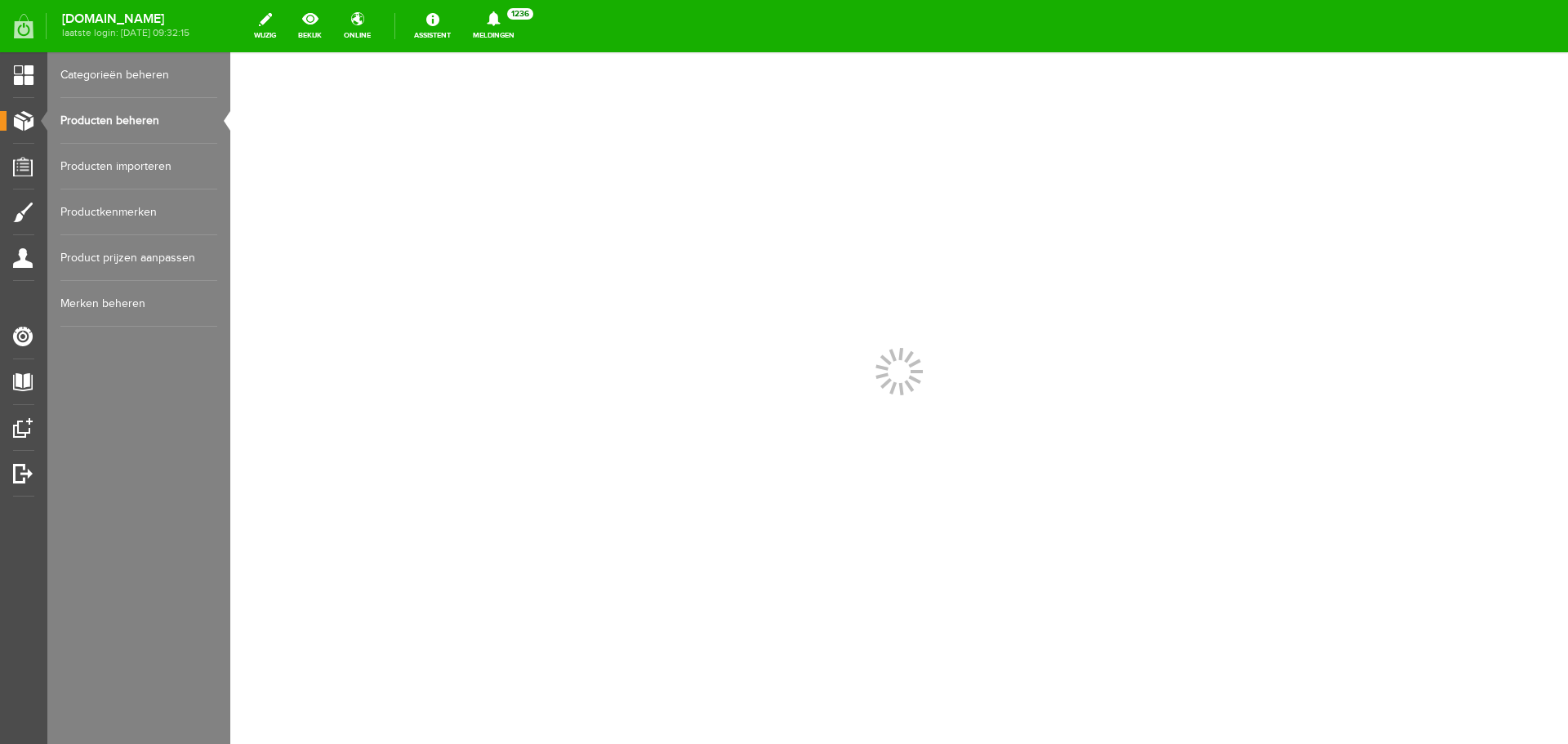
scroll to position [0, 0]
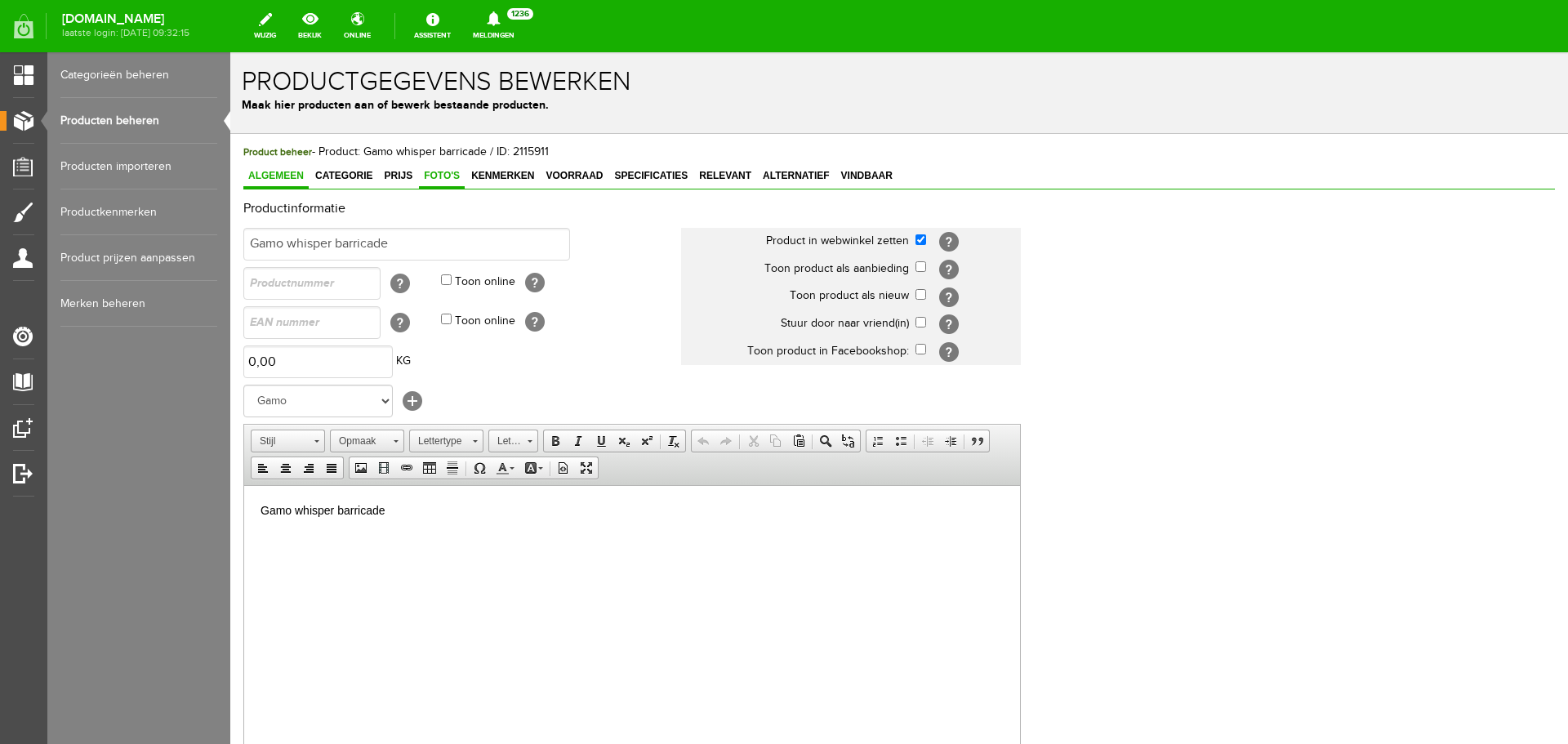
click at [448, 178] on span "Foto's" at bounding box center [441, 176] width 46 height 12
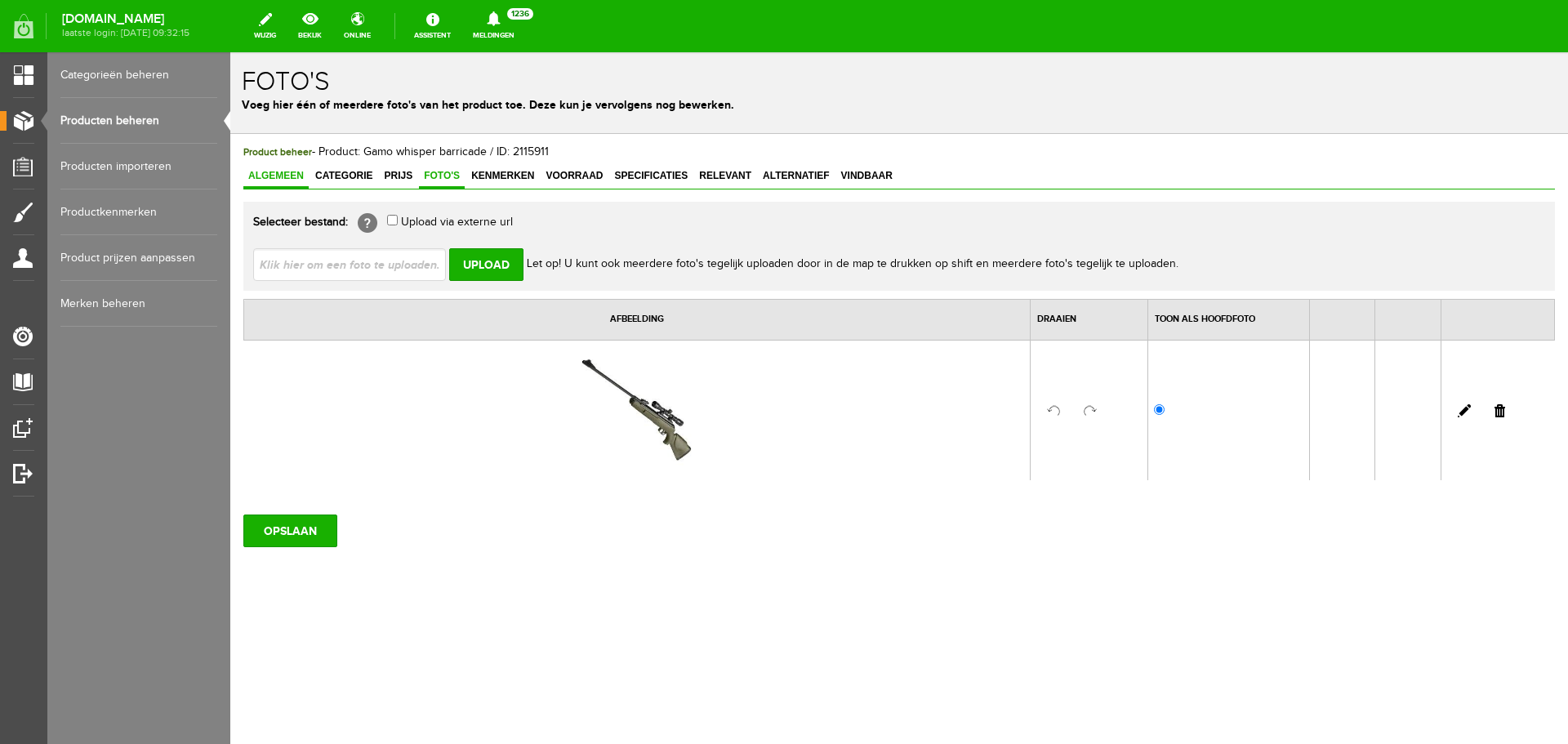
click at [295, 172] on span "Algemeen" at bounding box center [276, 176] width 65 height 12
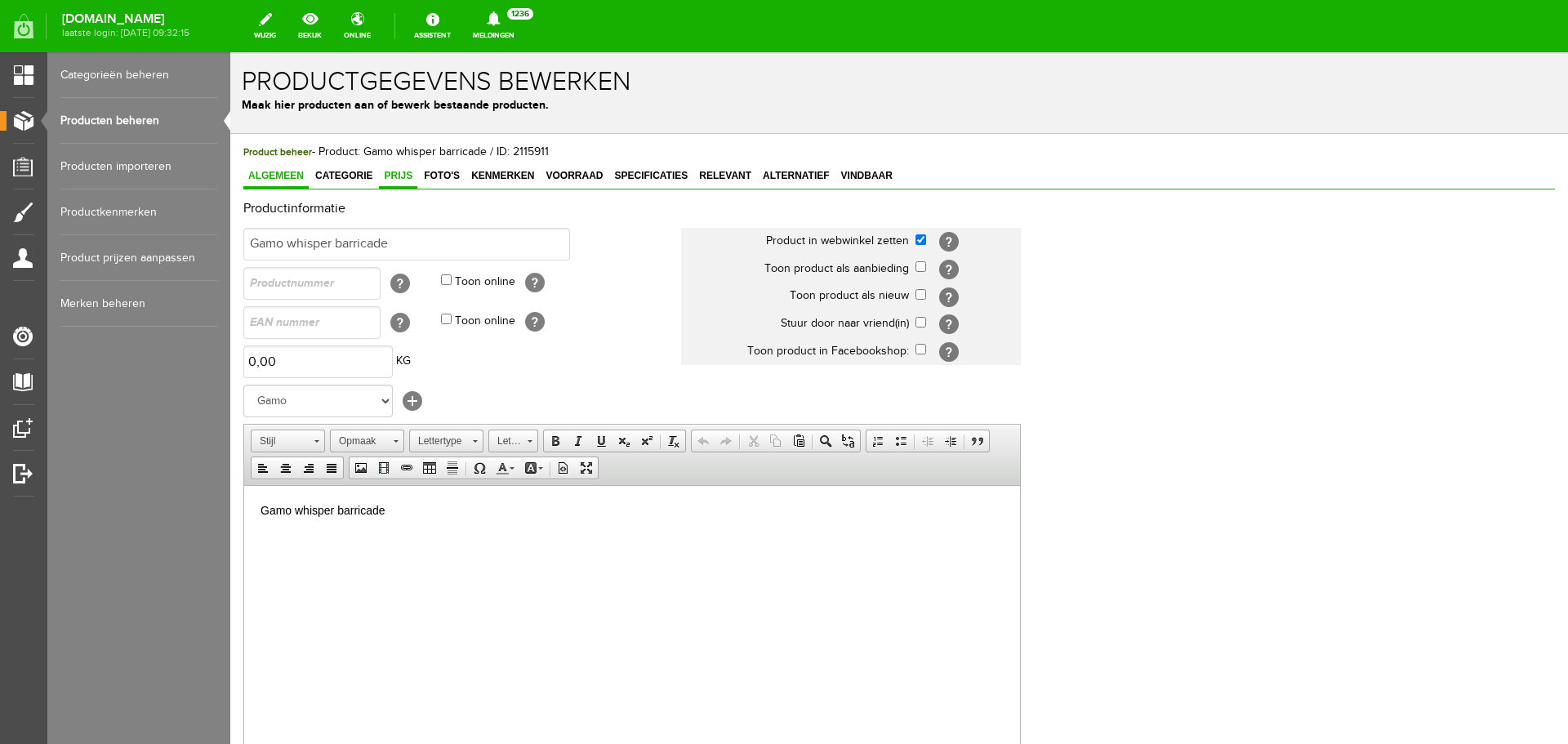
click at [415, 174] on span "Prijs" at bounding box center [398, 176] width 38 height 12
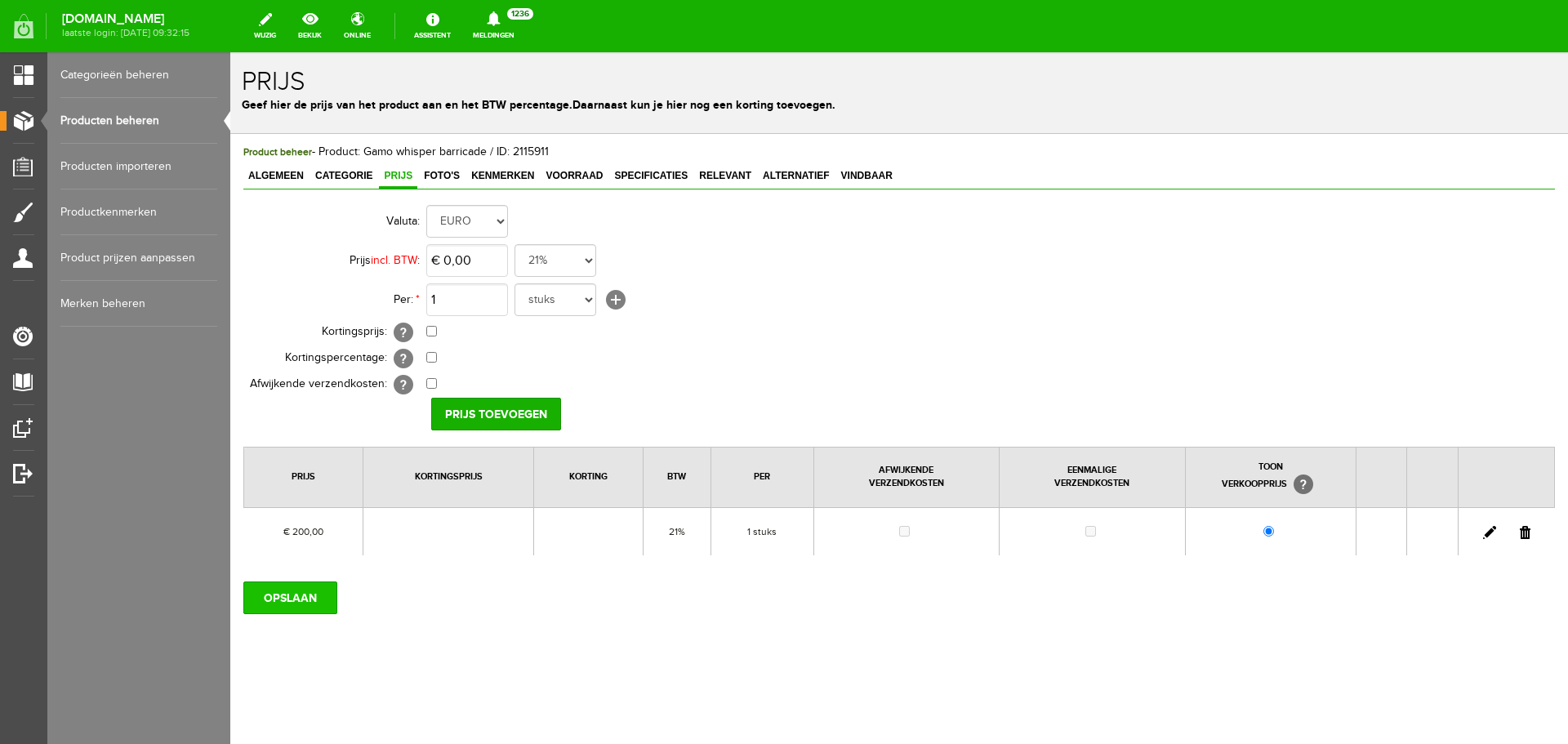
click at [293, 591] on input "OPSLAAN" at bounding box center [290, 597] width 94 height 33
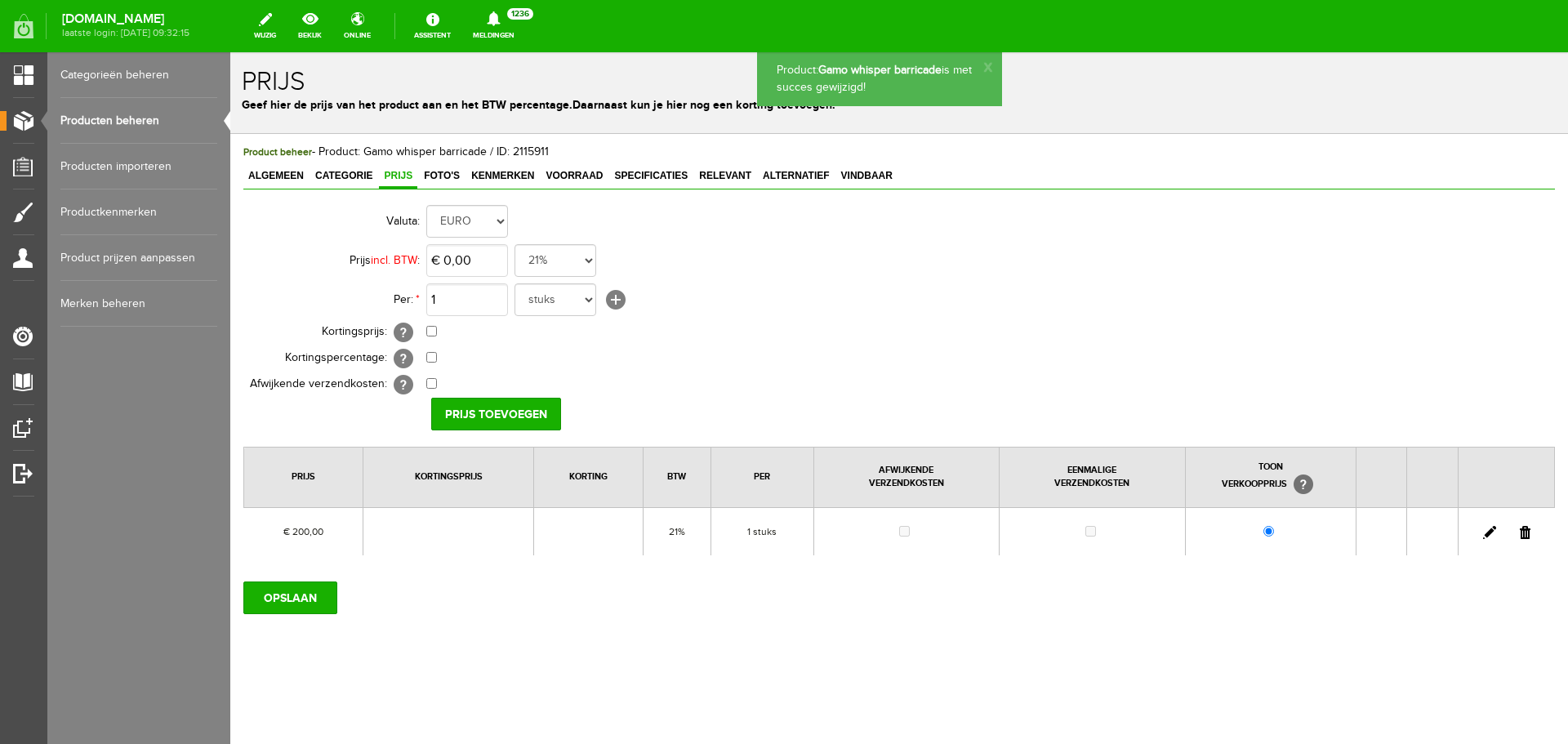
click at [158, 123] on link "Producten beheren" at bounding box center [138, 121] width 157 height 46
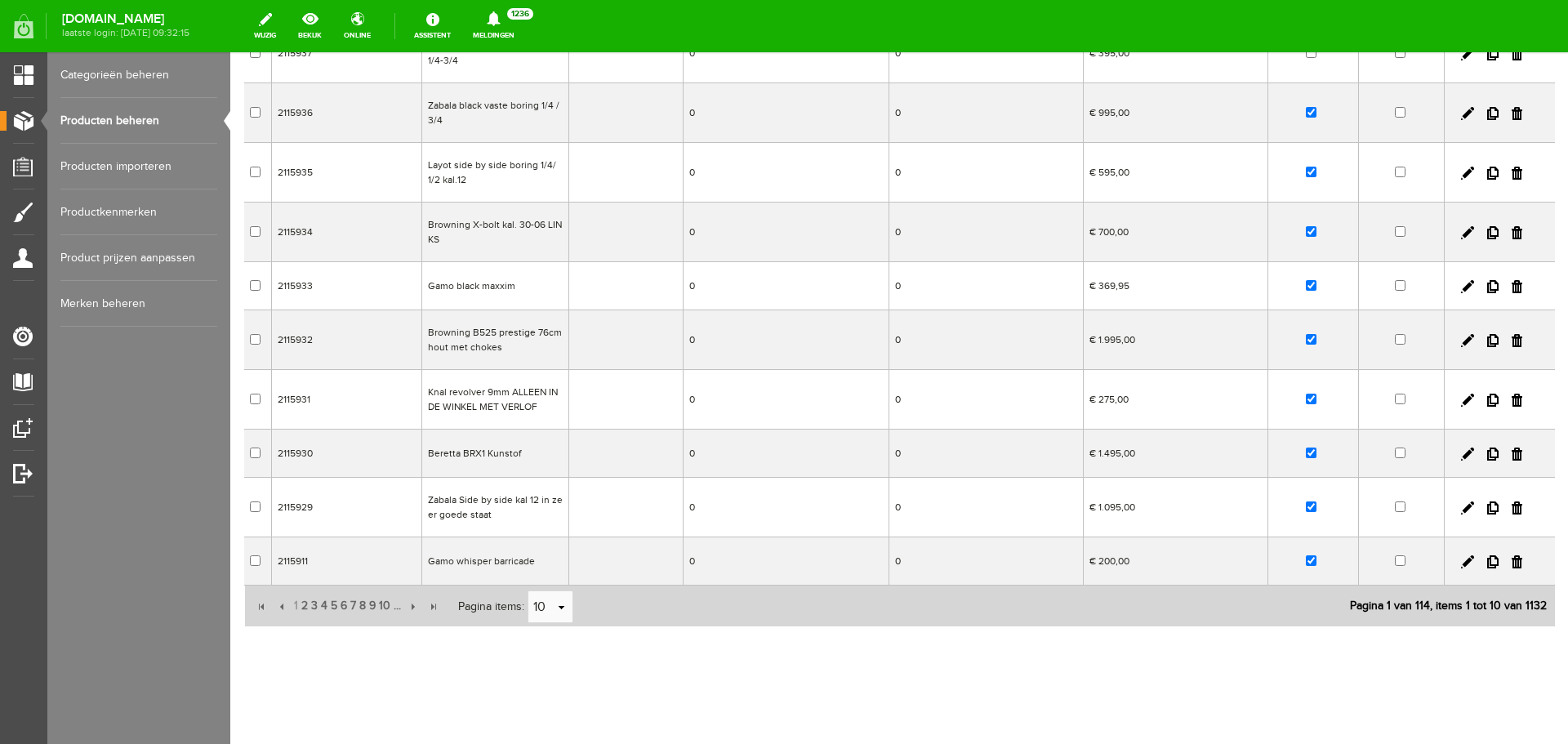
scroll to position [214, 0]
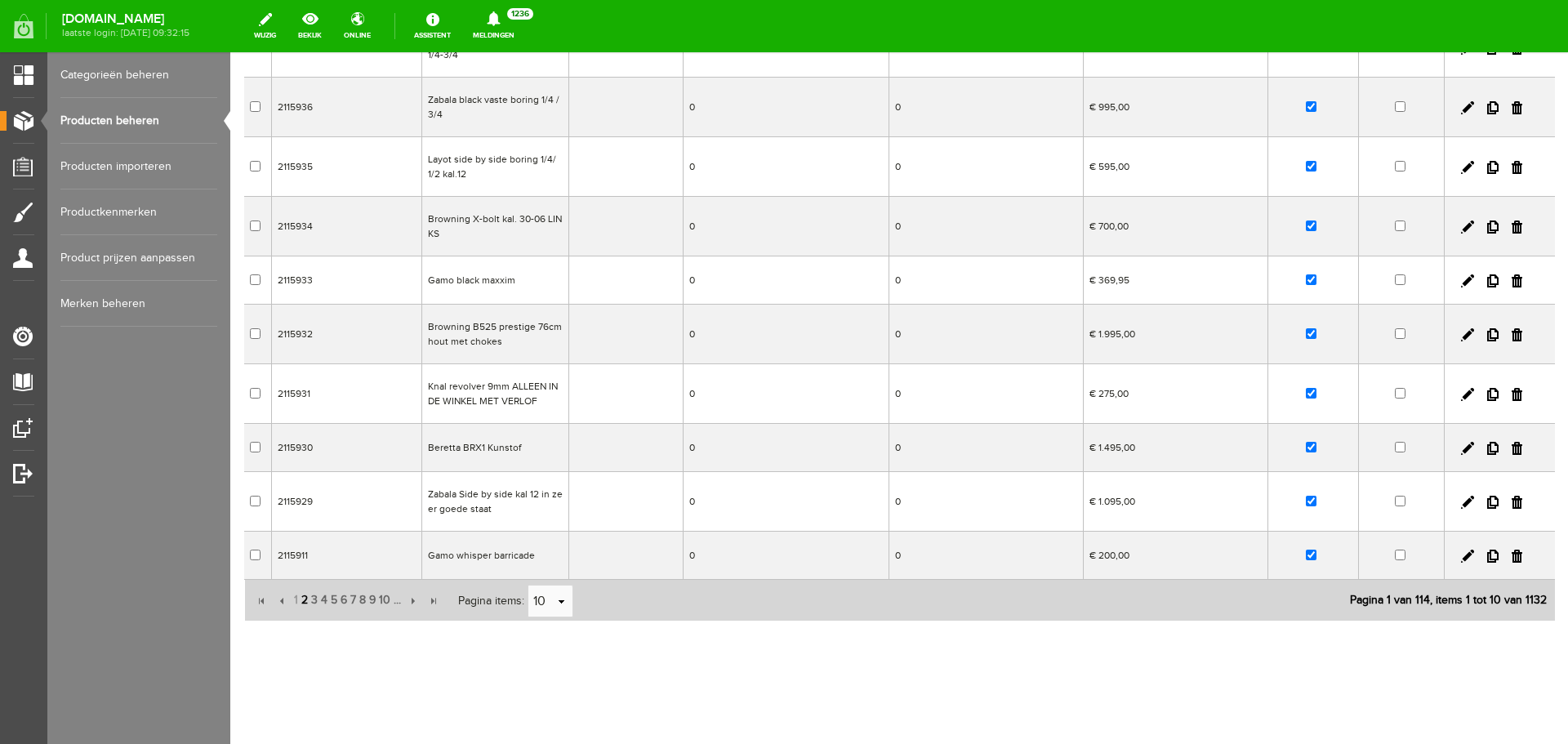
click at [306, 601] on span "2" at bounding box center [304, 600] width 10 height 33
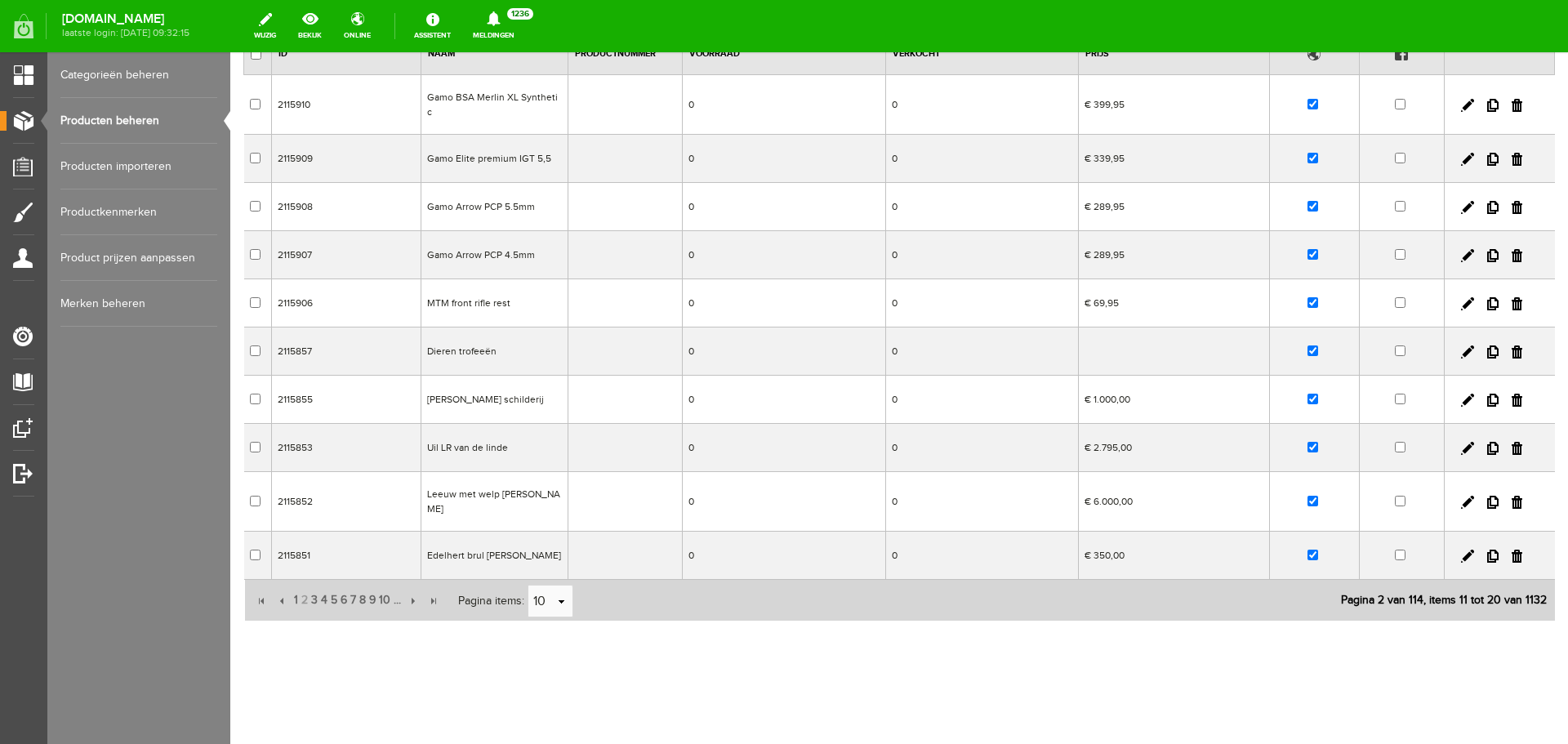
scroll to position [145, 0]
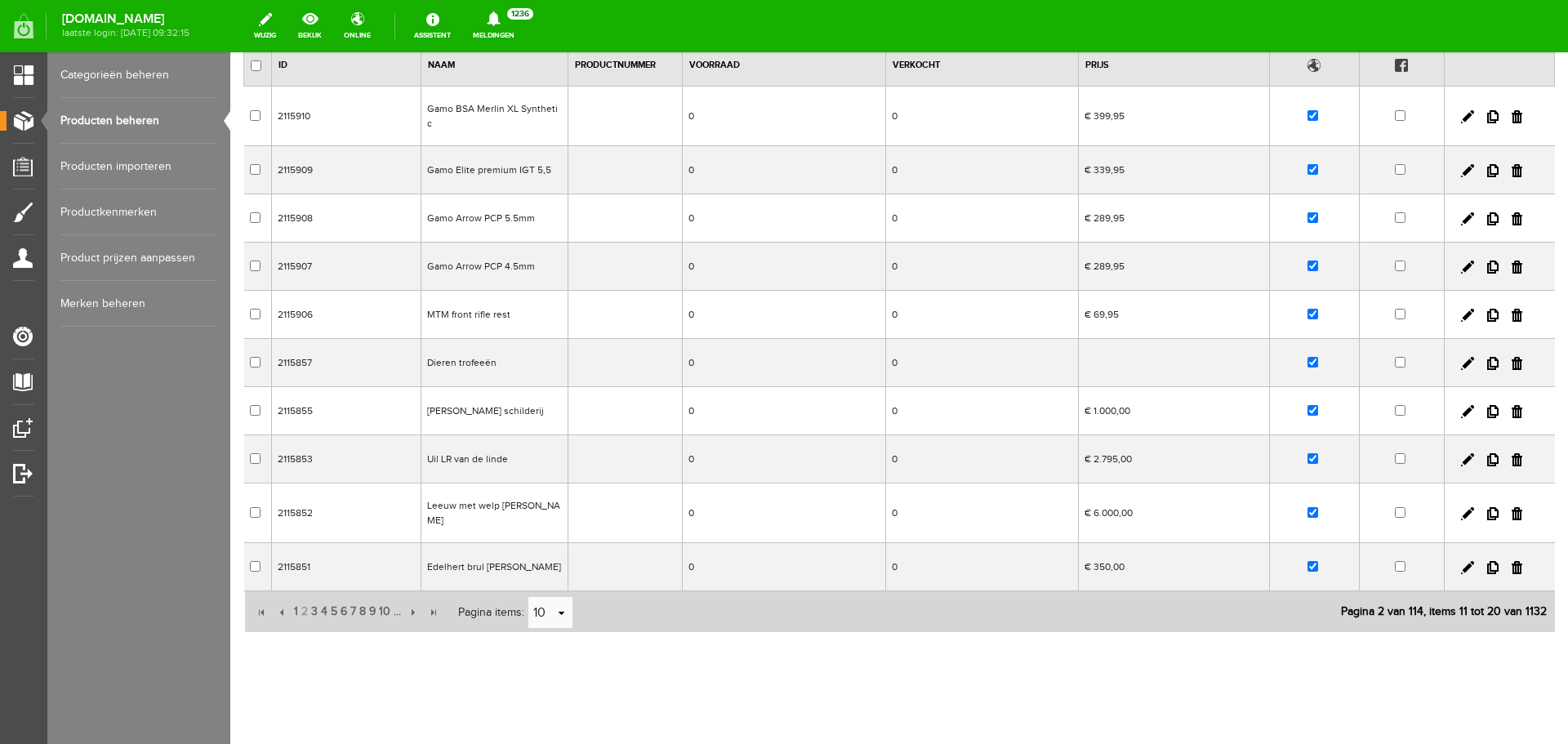
click at [535, 119] on td "Gamo BSA Merlin XL Synthetic" at bounding box center [494, 116] width 147 height 59
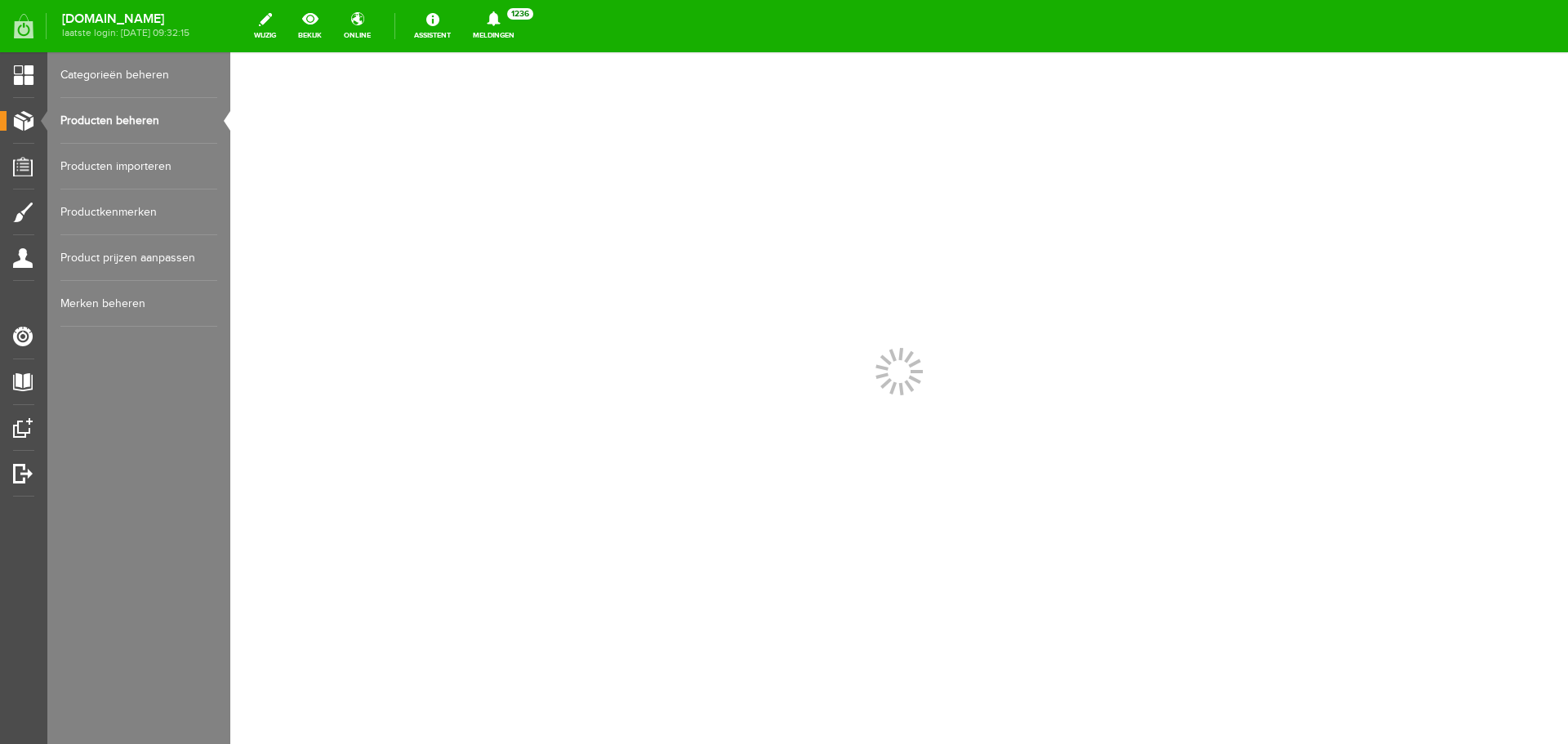
scroll to position [0, 0]
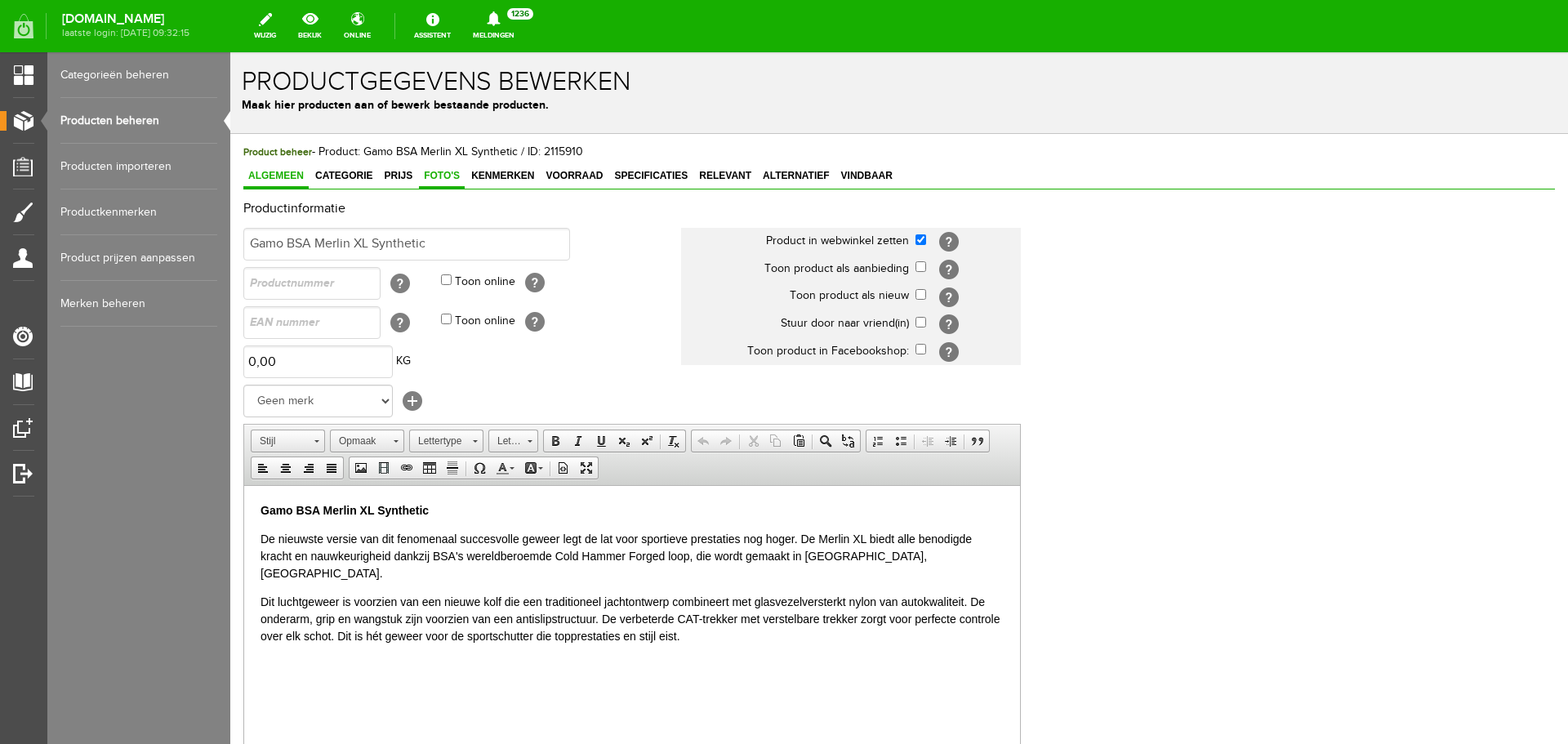
click at [445, 177] on span "Foto's" at bounding box center [441, 176] width 46 height 12
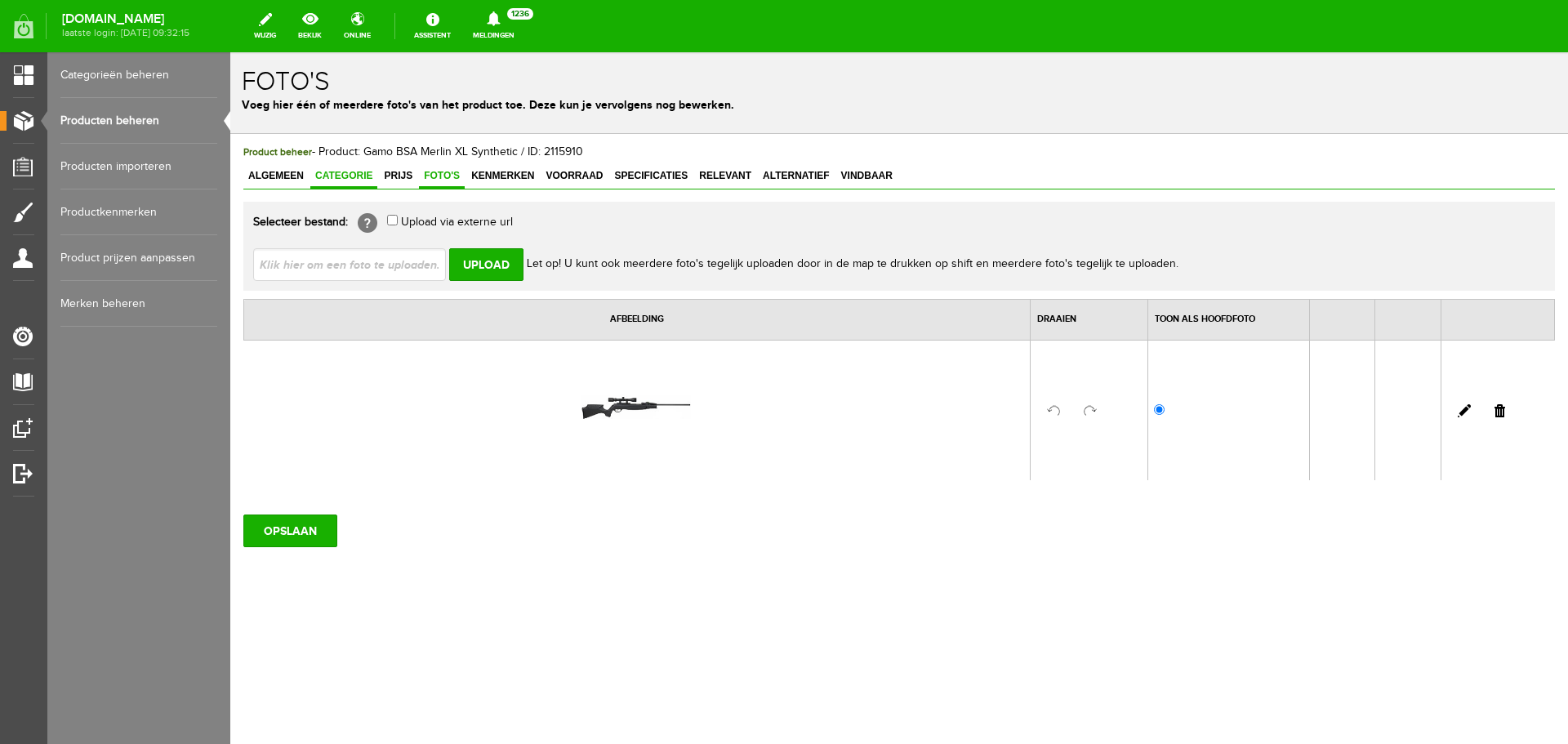
click at [359, 175] on span "Categorie" at bounding box center [344, 176] width 67 height 12
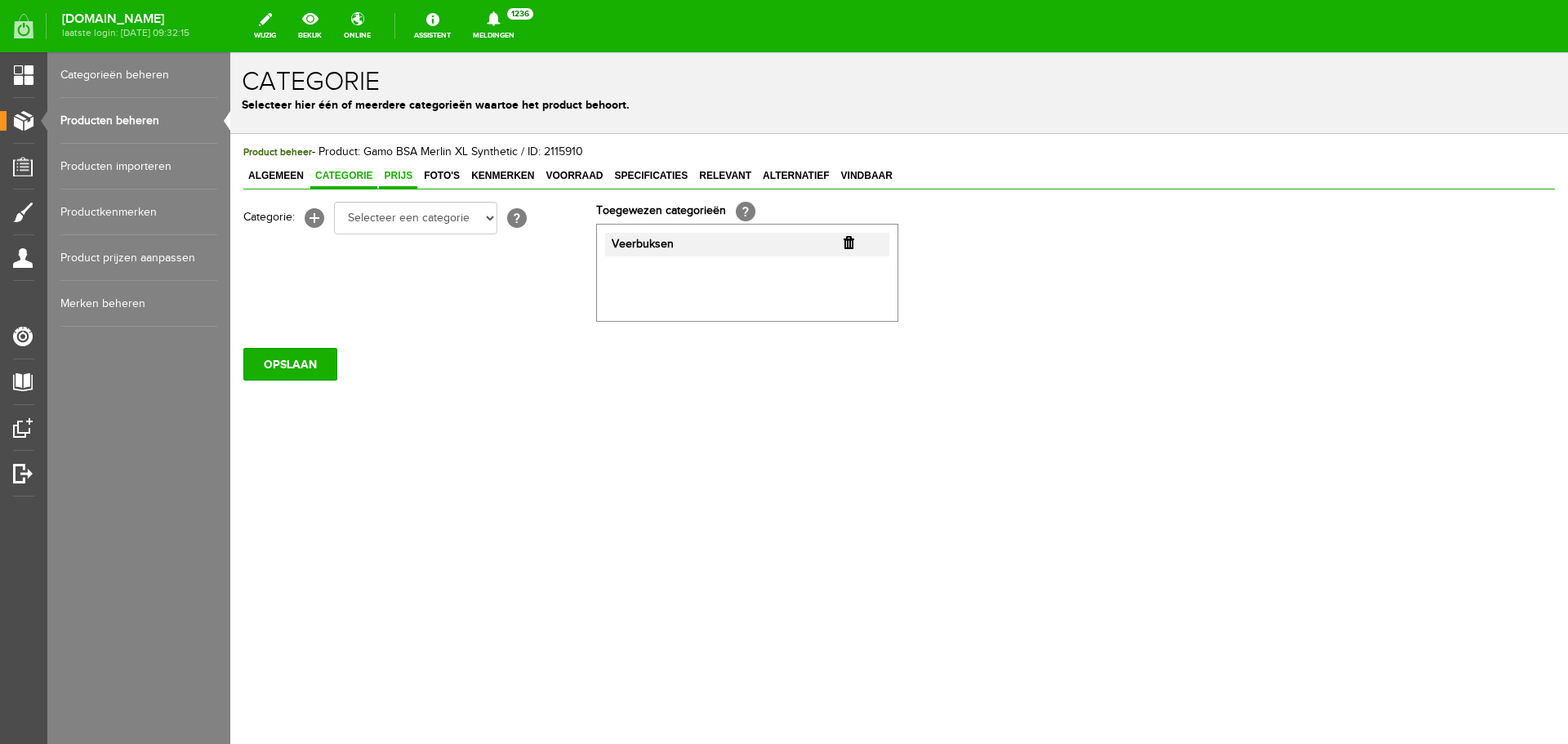
click at [394, 178] on span "Prijs" at bounding box center [398, 176] width 38 height 12
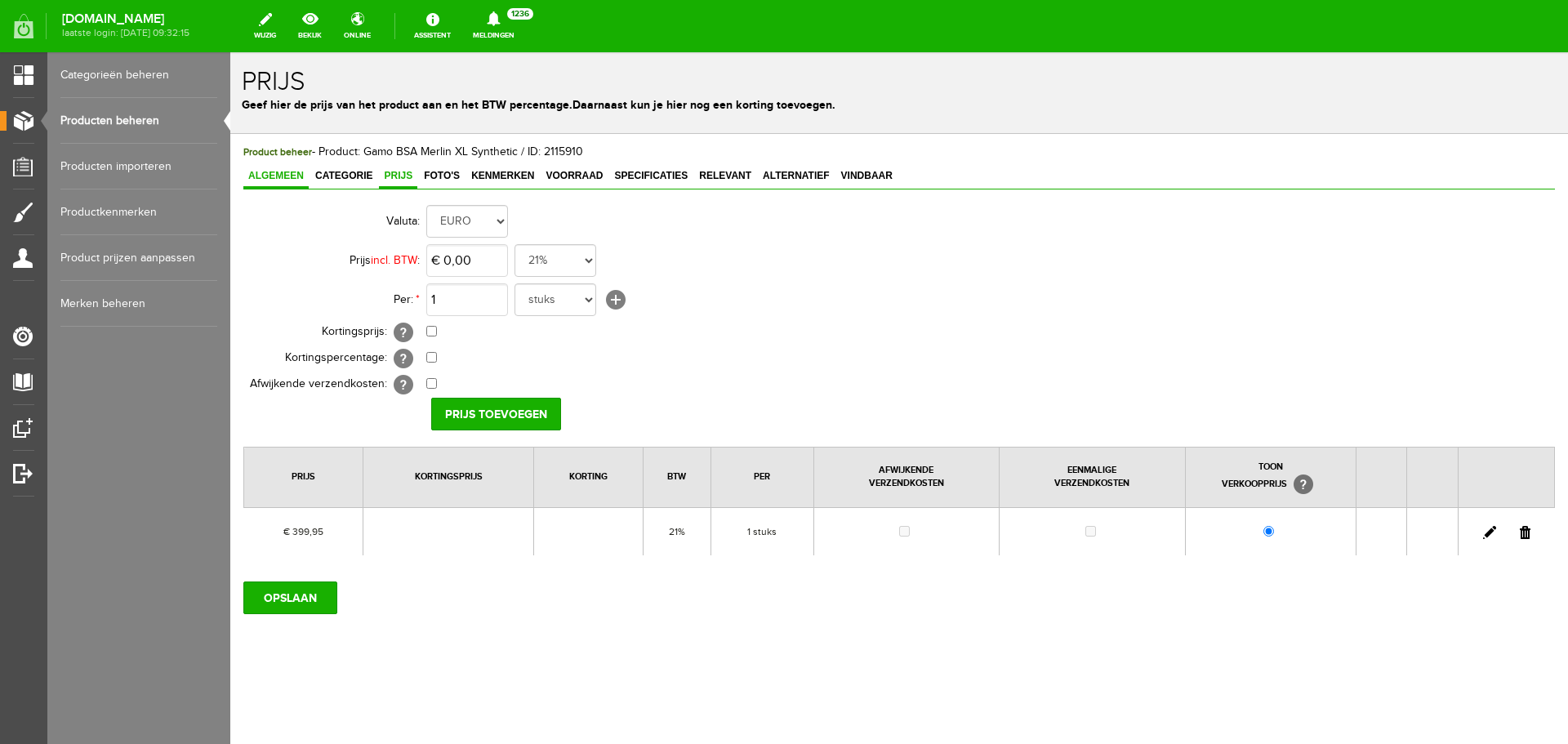
click at [294, 172] on span "Algemeen" at bounding box center [276, 176] width 65 height 12
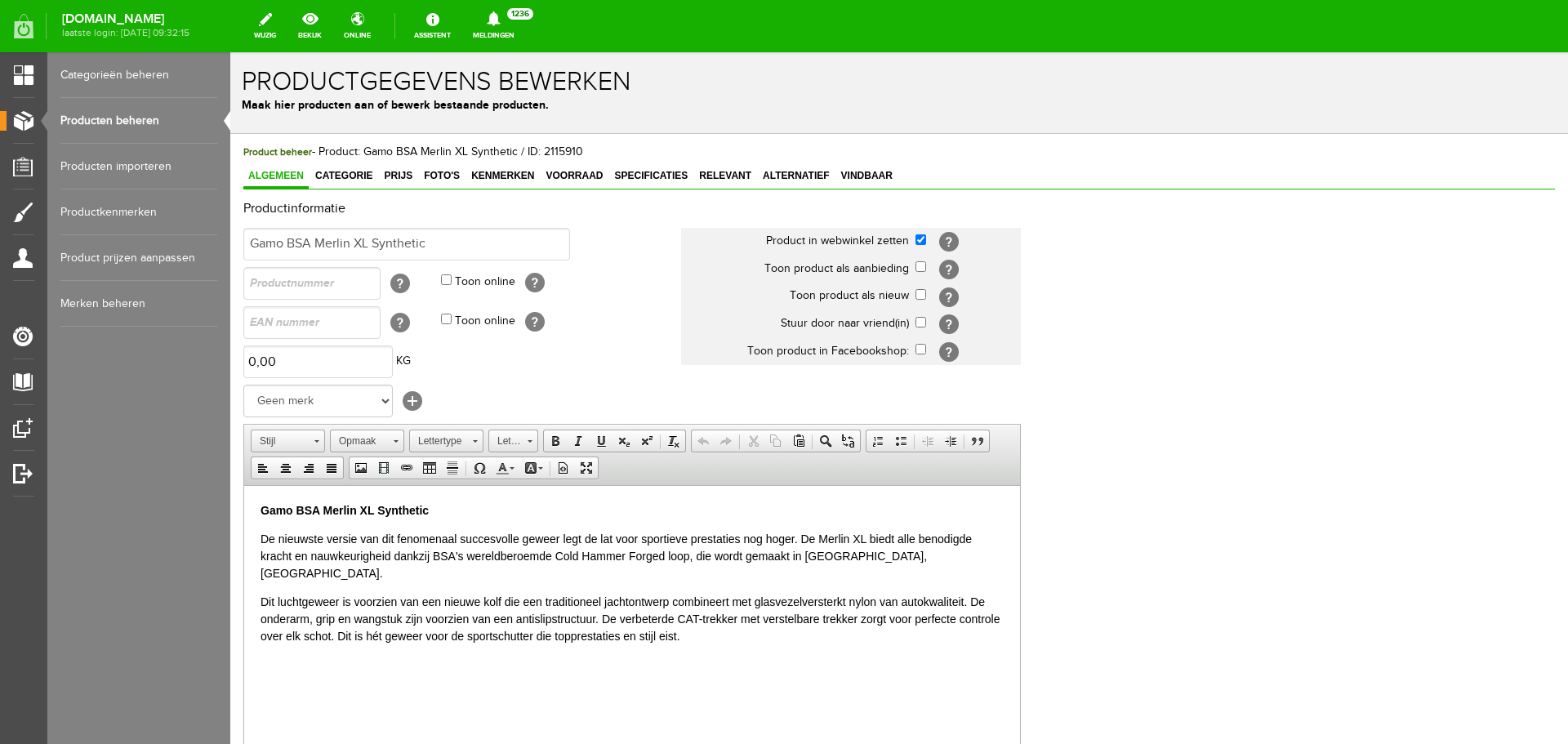
click at [153, 128] on link "Producten beheren" at bounding box center [138, 121] width 157 height 46
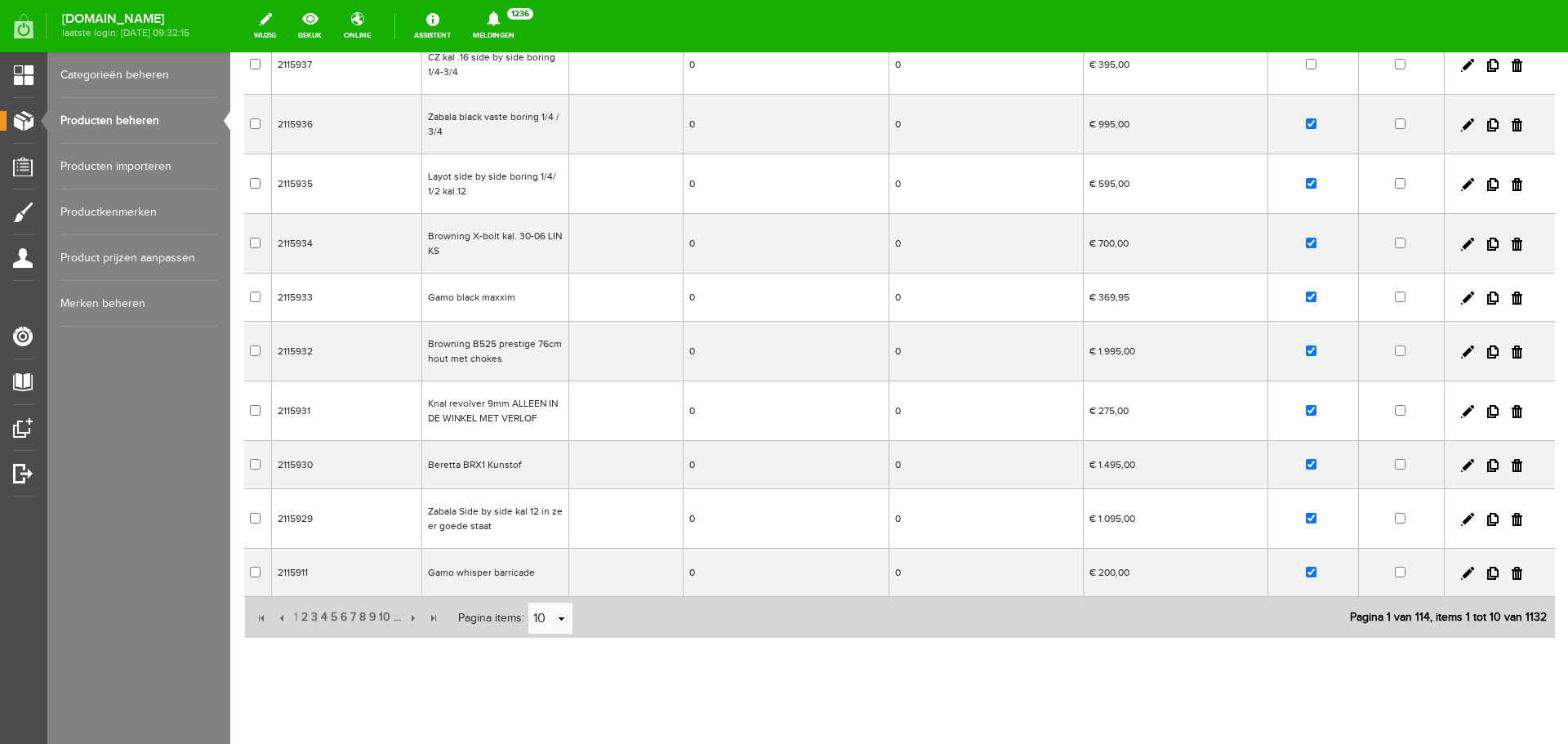
scroll to position [214, 0]
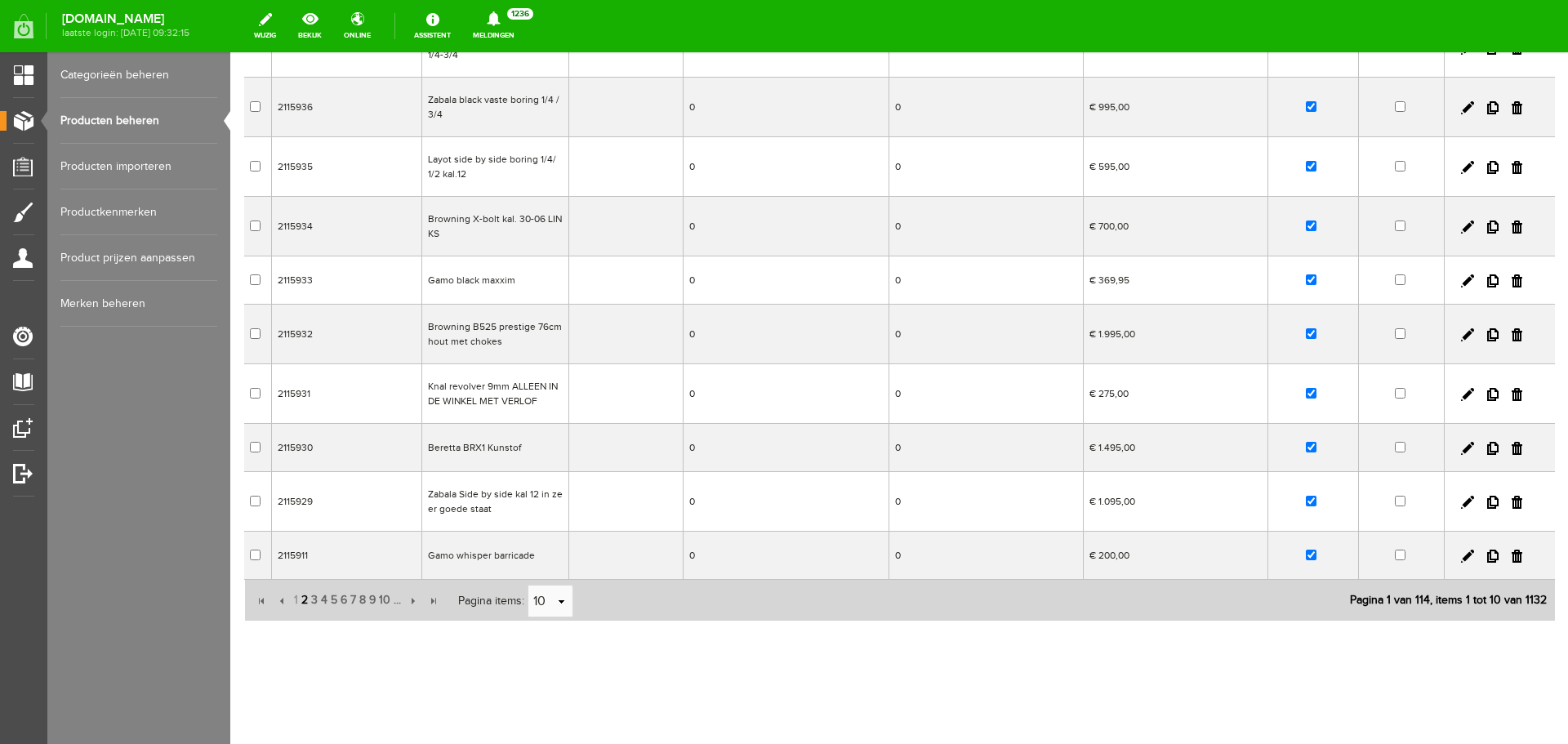
click at [304, 596] on span "2" at bounding box center [304, 600] width 10 height 33
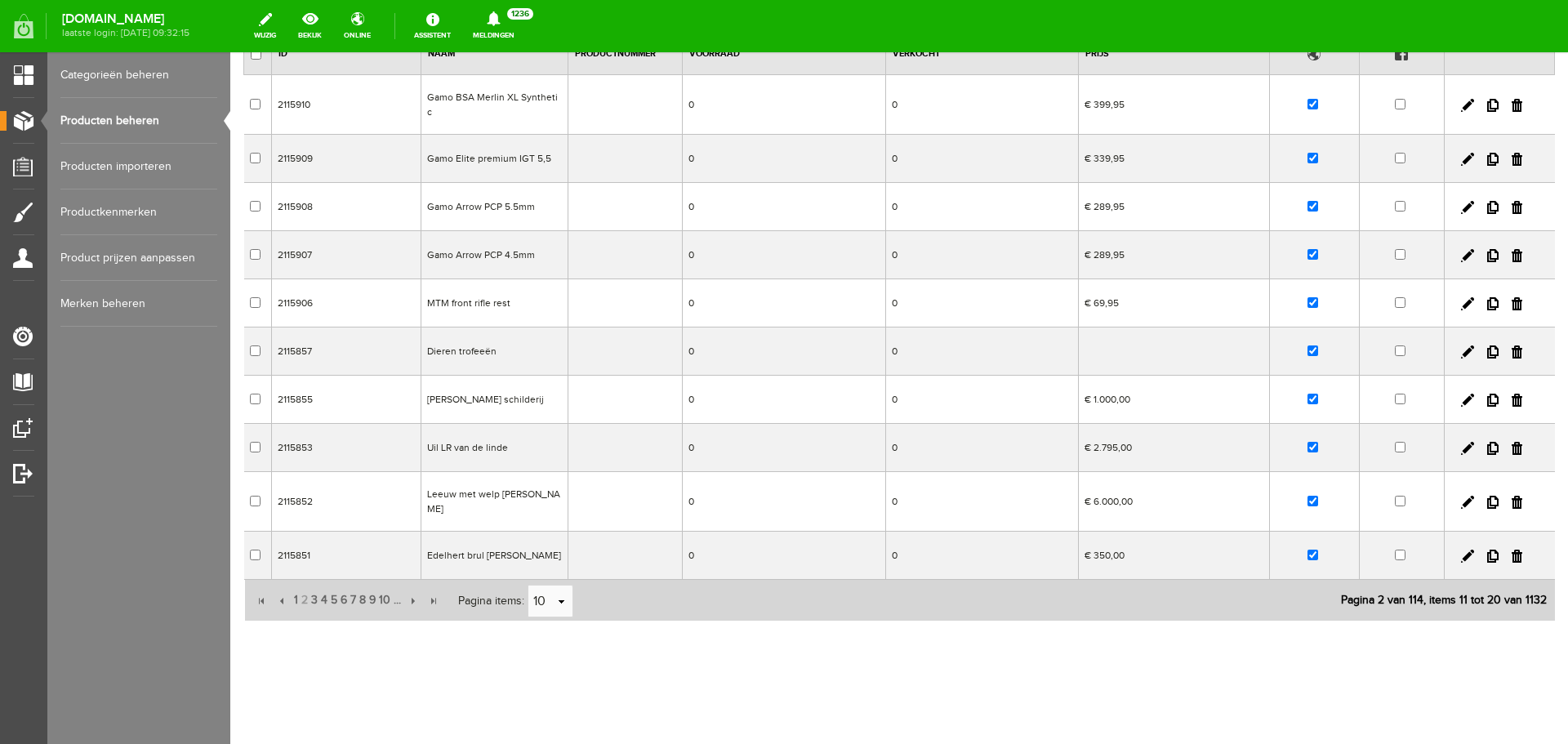
scroll to position [145, 0]
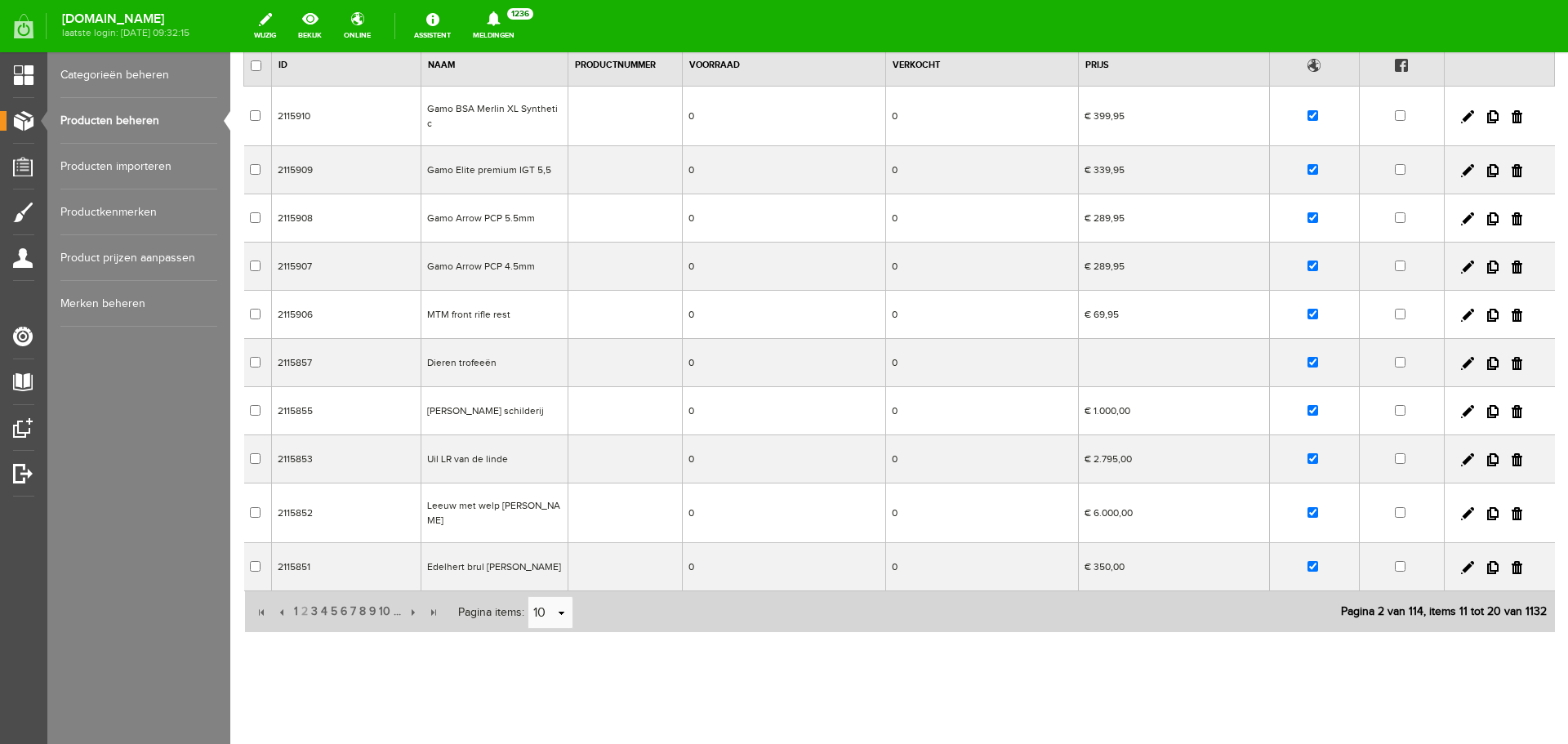
click at [500, 309] on td "MTM front rifle rest" at bounding box center [494, 315] width 147 height 48
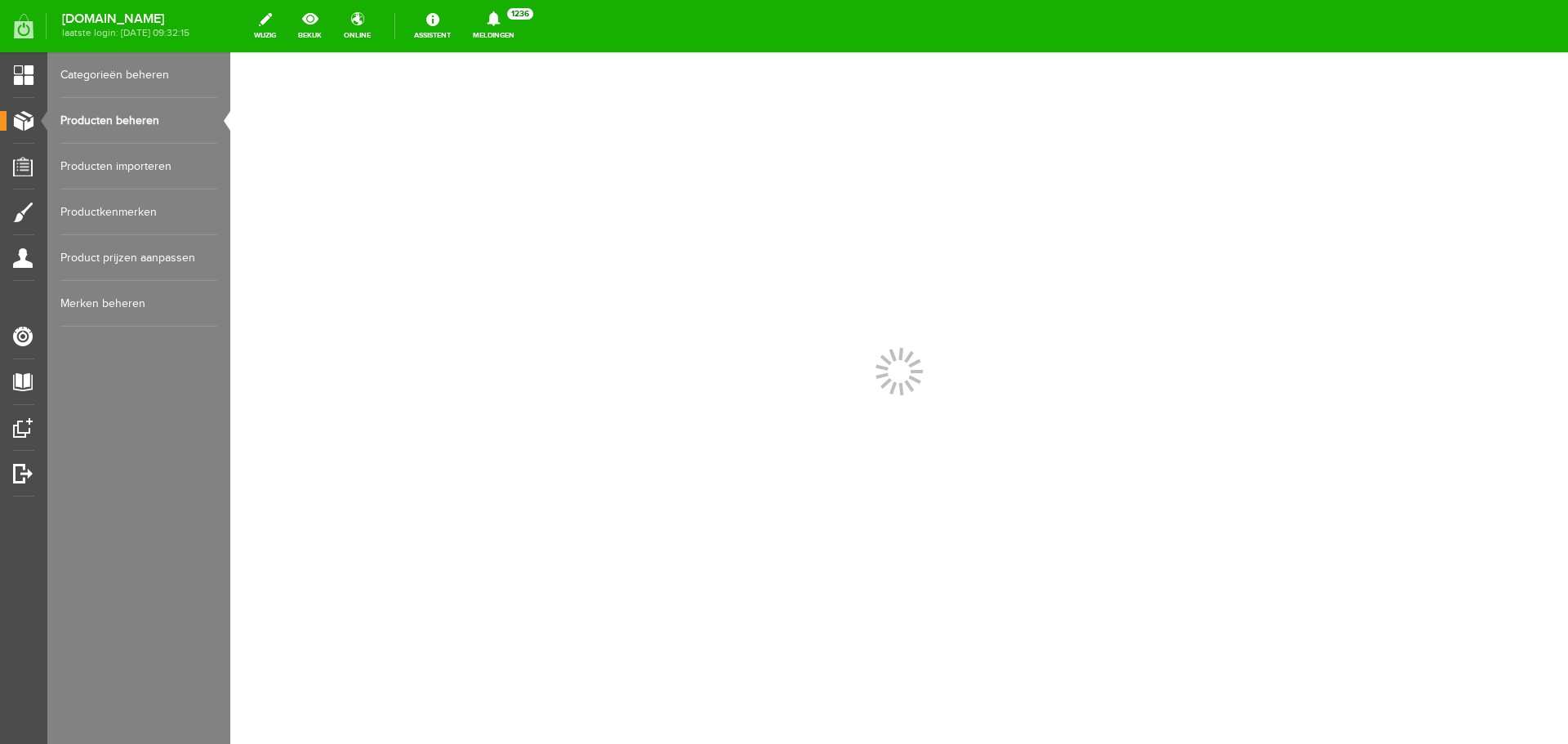
scroll to position [0, 0]
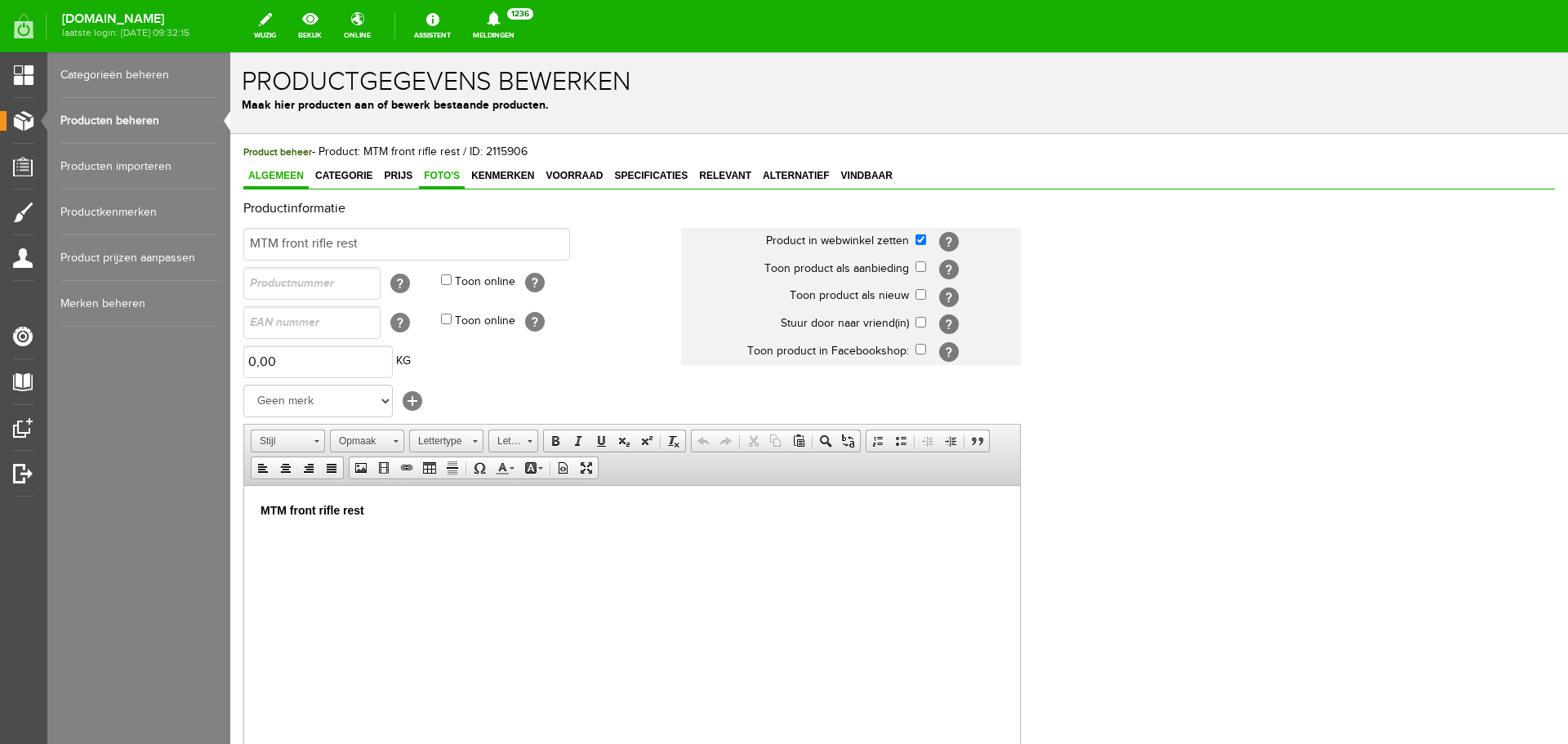
click at [432, 178] on span "Foto's" at bounding box center [441, 176] width 46 height 12
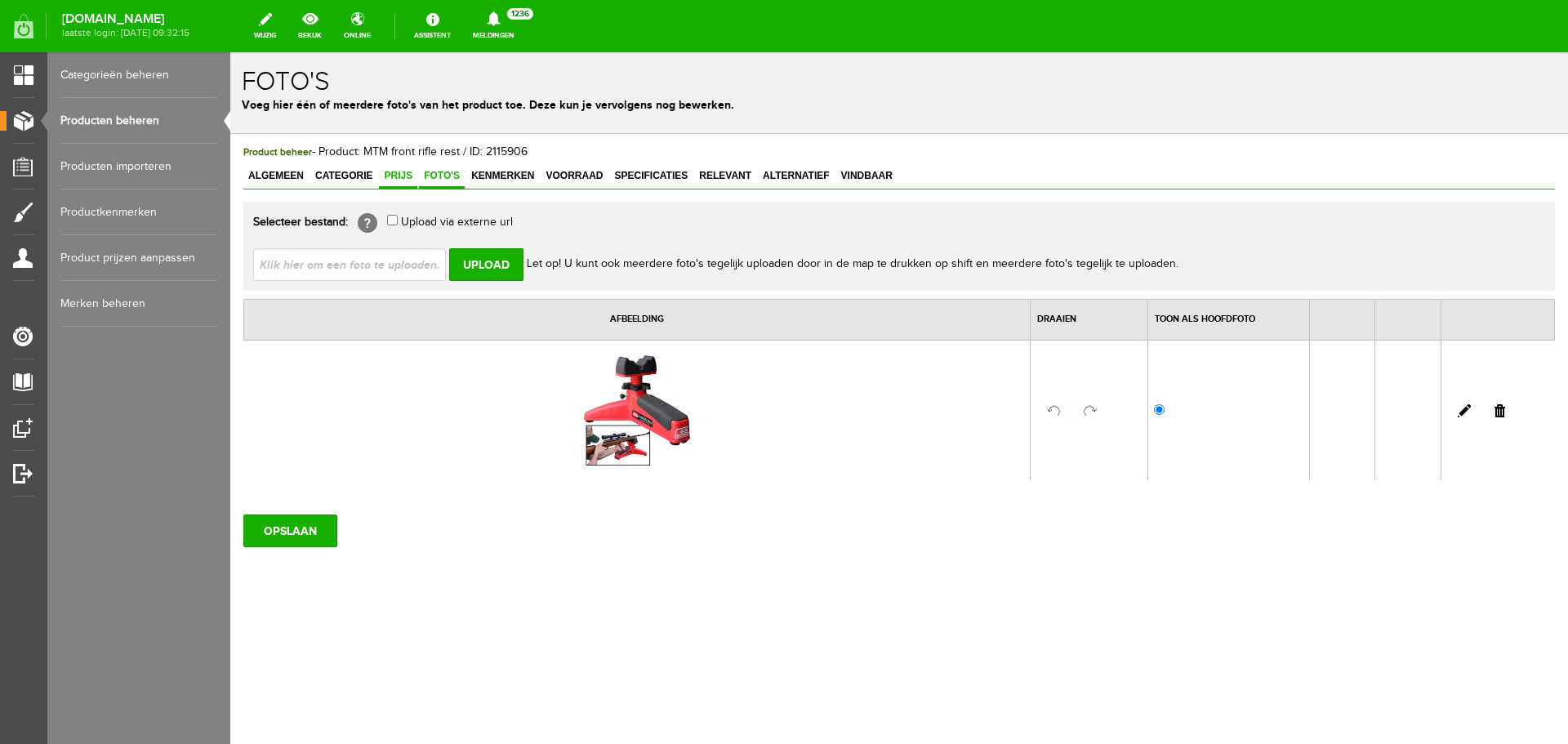
click at [407, 172] on span "Prijs" at bounding box center [398, 176] width 38 height 12
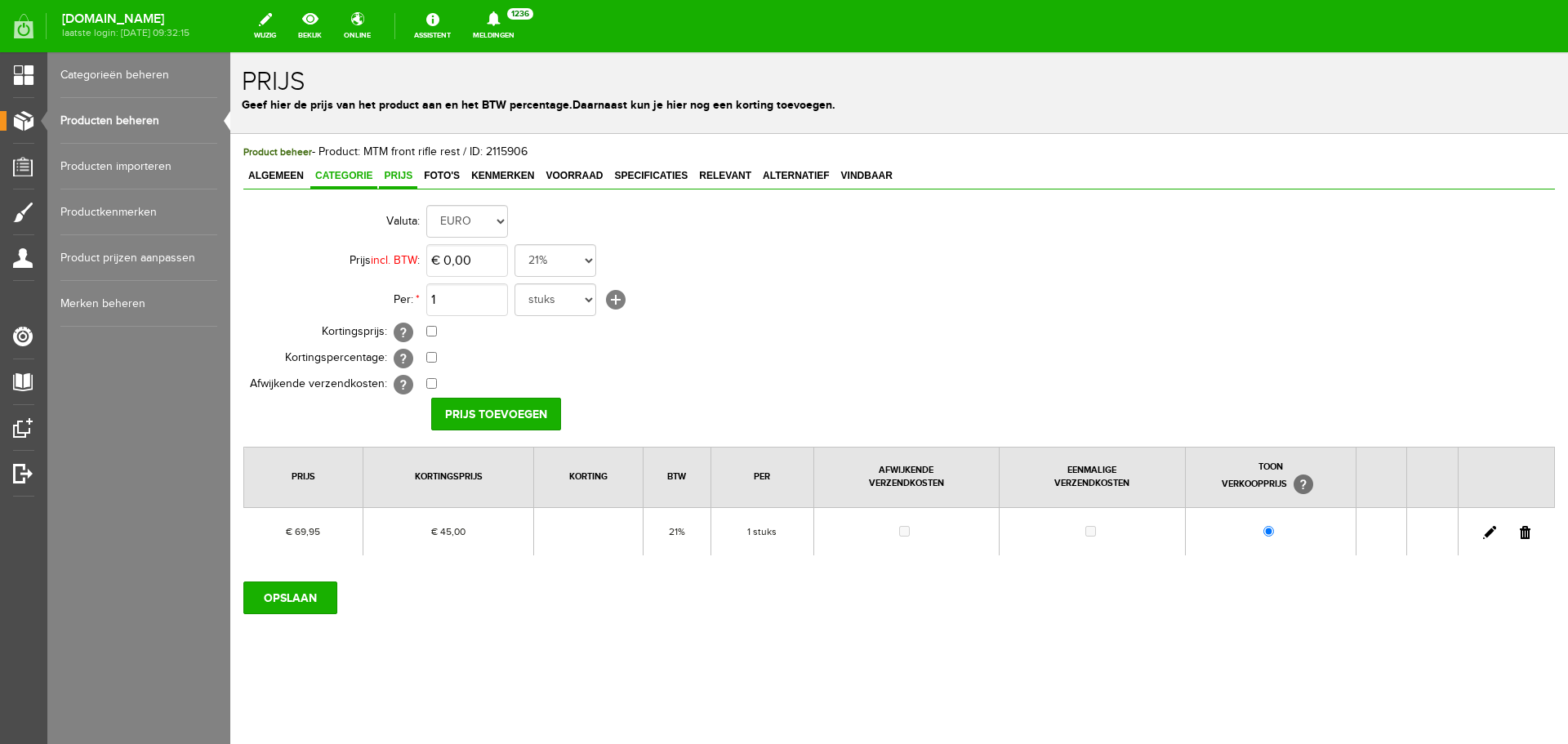
click at [364, 174] on span "Categorie" at bounding box center [344, 176] width 67 height 12
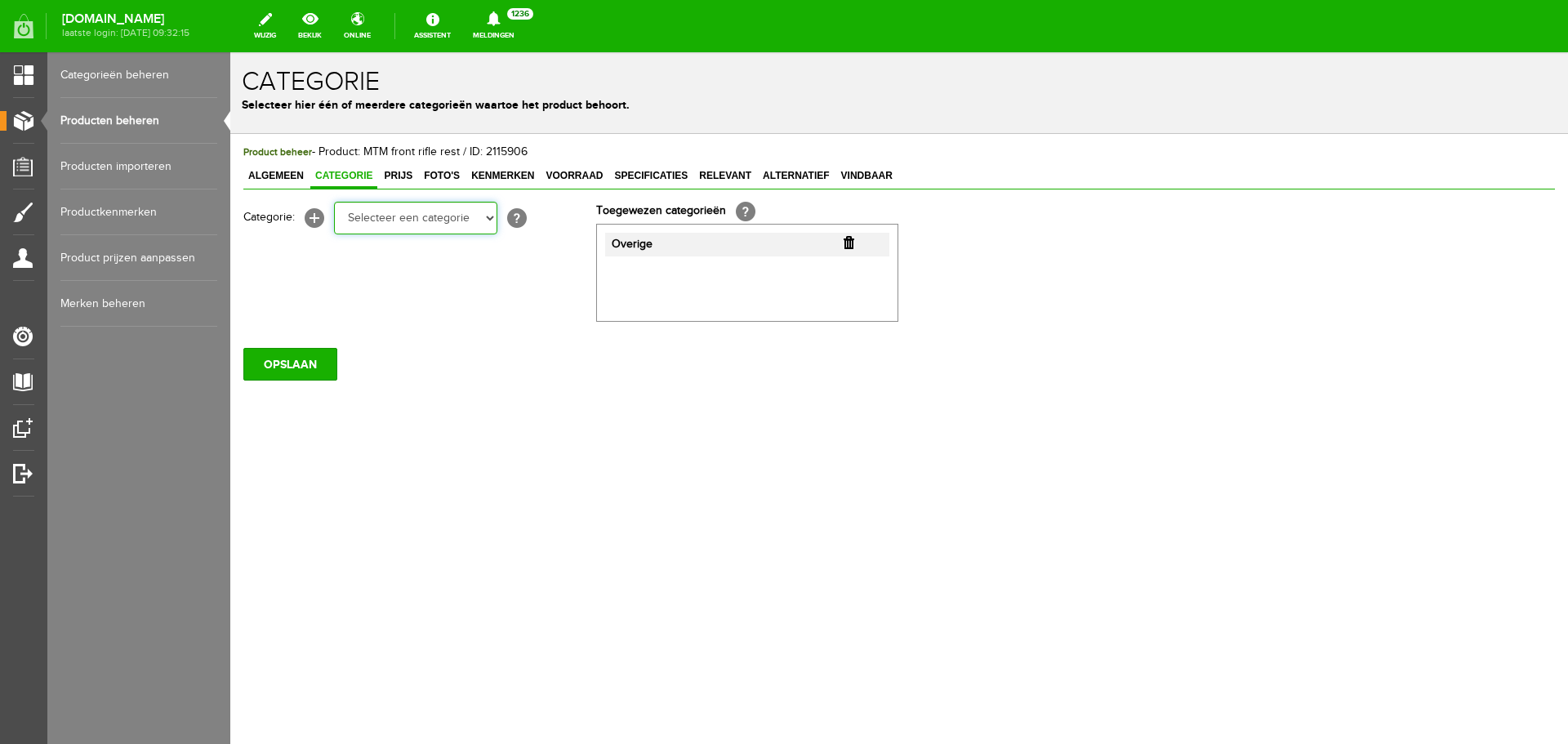
click at [485, 217] on select "Selecteer een categorie Occasions Occasions Choke's Occasions alarmpistolen Occ…" at bounding box center [416, 218] width 163 height 33
select select "282213"
click at [334, 202] on select "Selecteer een categorie Occasions Occasions Choke's Occasions alarmpistolen Occ…" at bounding box center [416, 218] width 163 height 33
click at [314, 370] on input "OPSLAAN" at bounding box center [290, 364] width 94 height 33
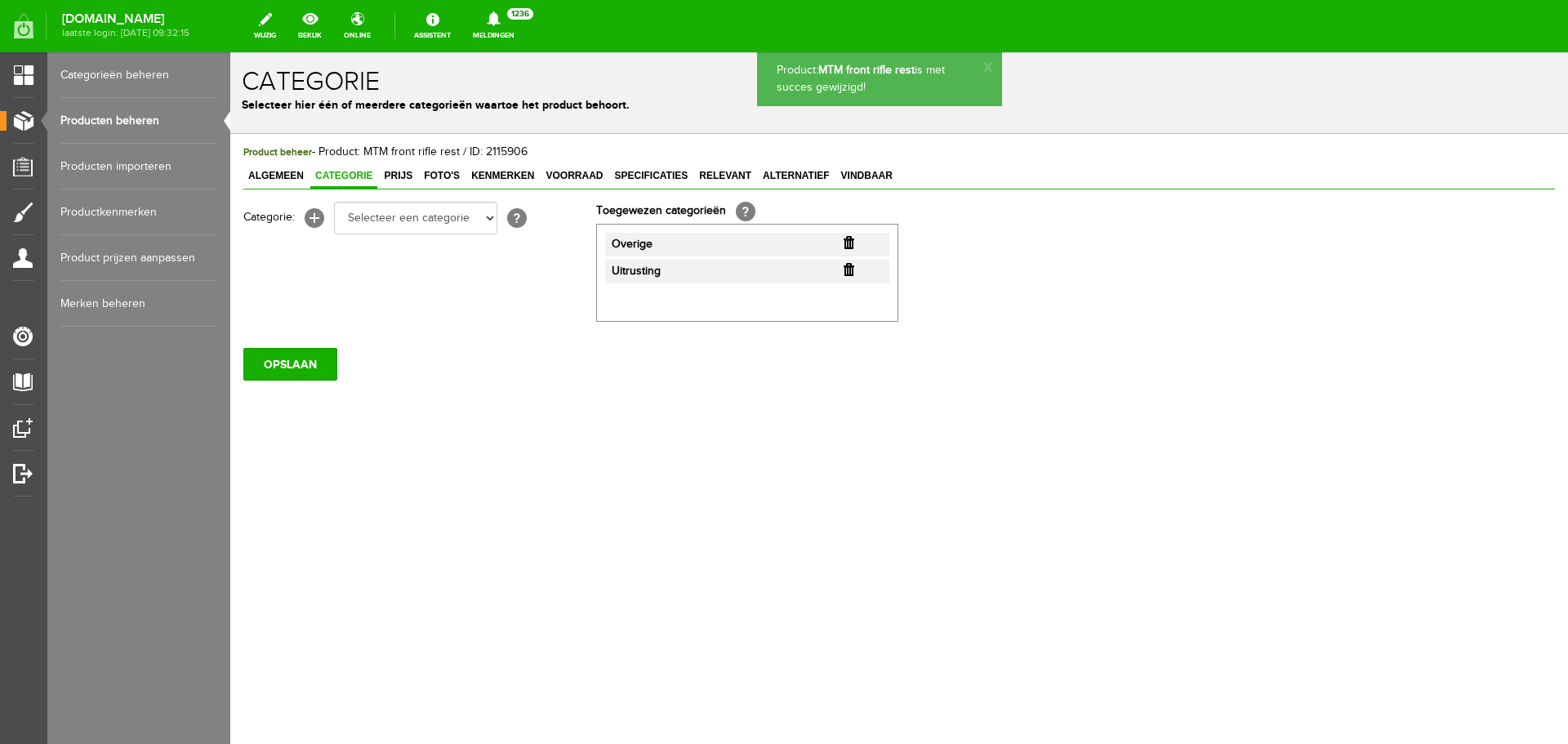
click at [131, 118] on link "Producten beheren" at bounding box center [138, 121] width 157 height 46
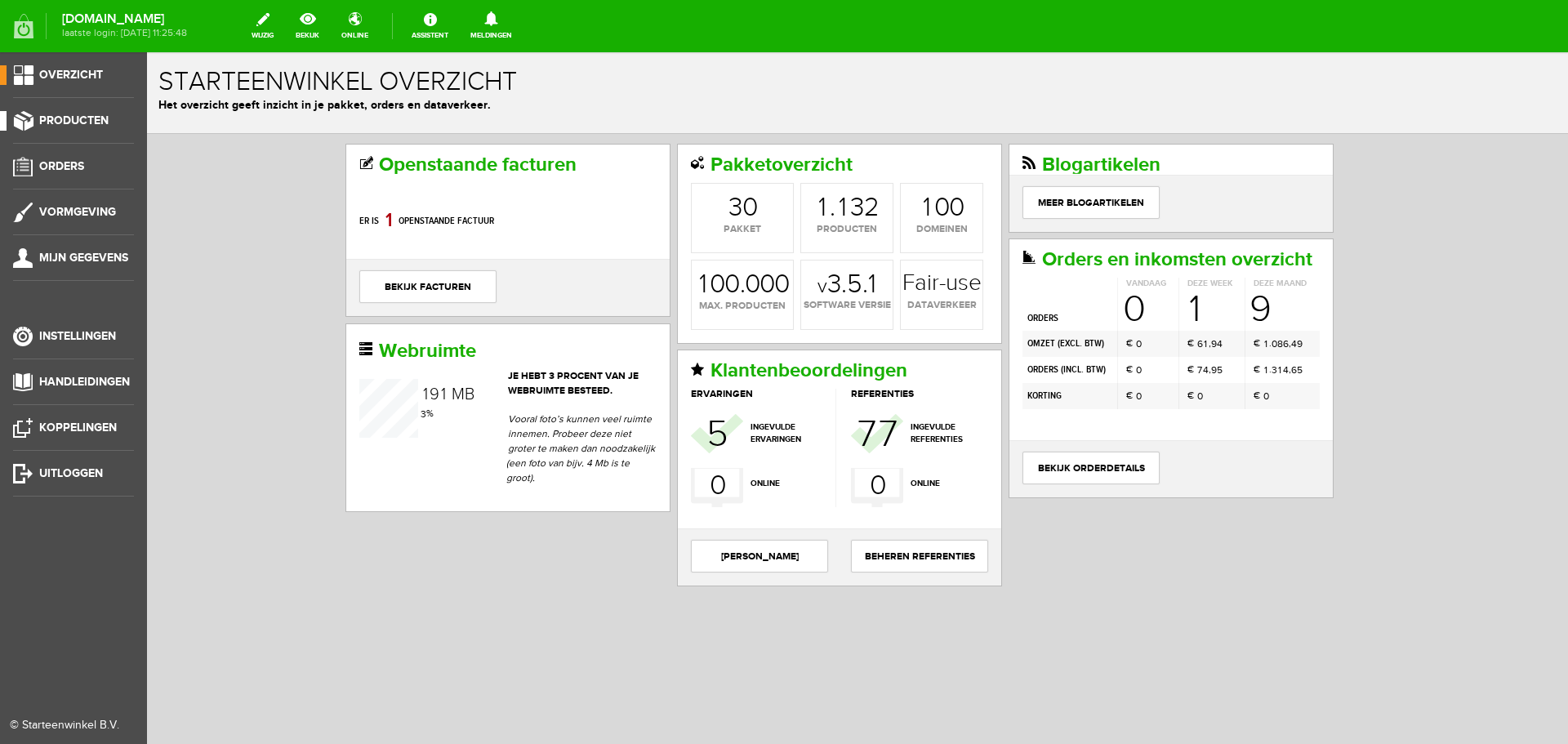
click at [94, 118] on span "Producten" at bounding box center [73, 120] width 69 height 14
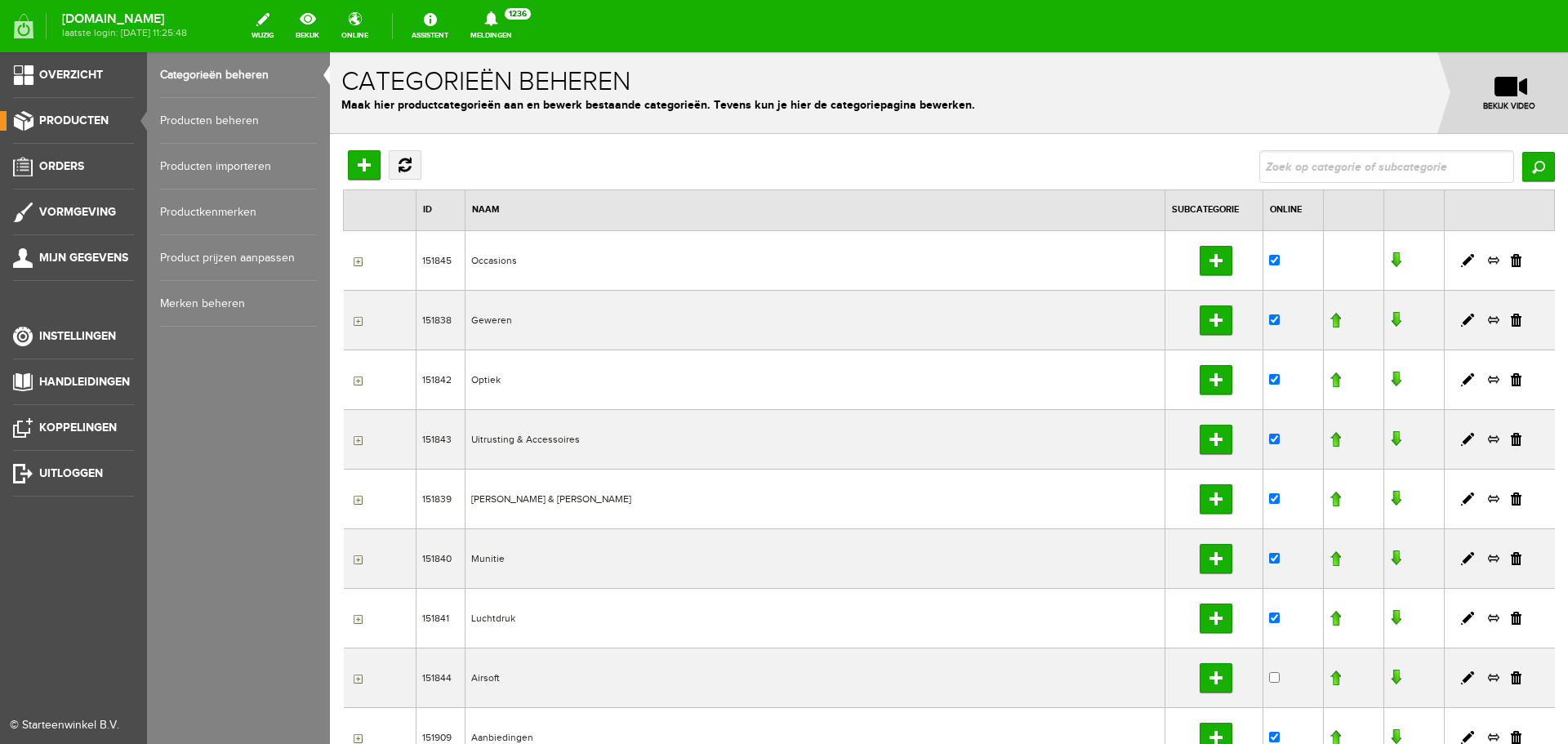
click at [223, 121] on link "Producten beheren" at bounding box center [239, 121] width 157 height 46
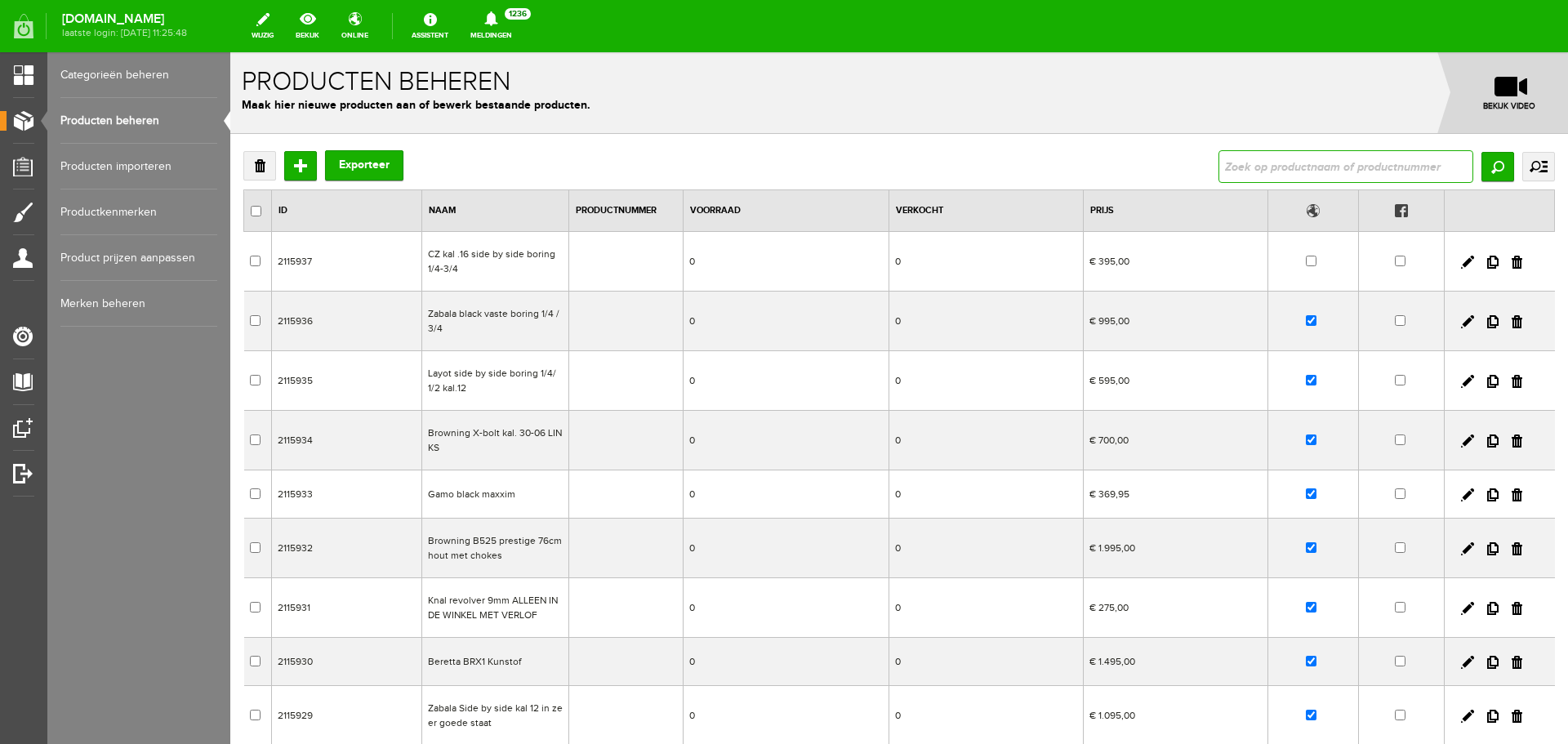
click at [1257, 159] on input "text" at bounding box center [1346, 166] width 255 height 33
type input "browning B725"
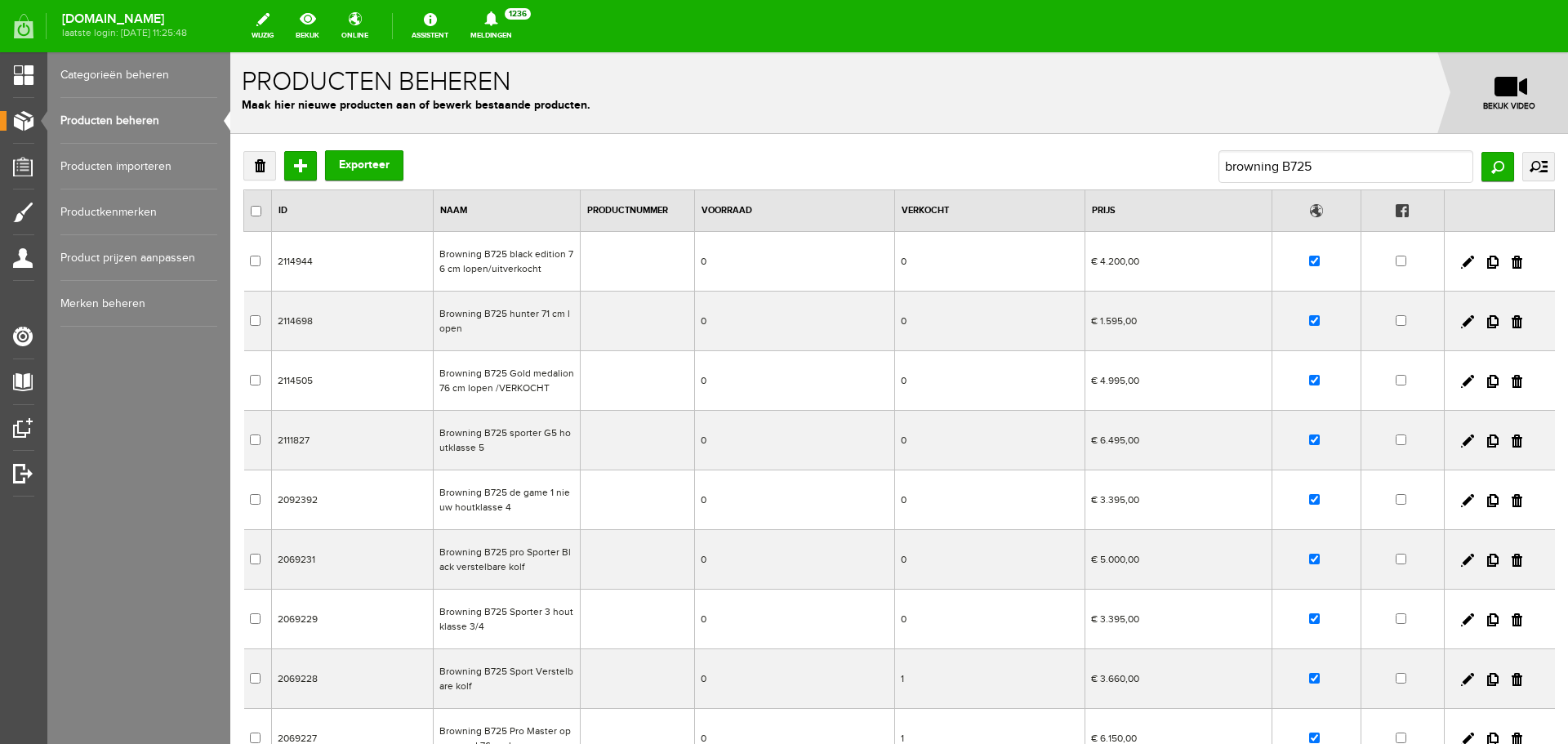
click at [545, 563] on td "Browning B725 pro Sporter Black verstelbare kolf" at bounding box center [507, 560] width 147 height 59
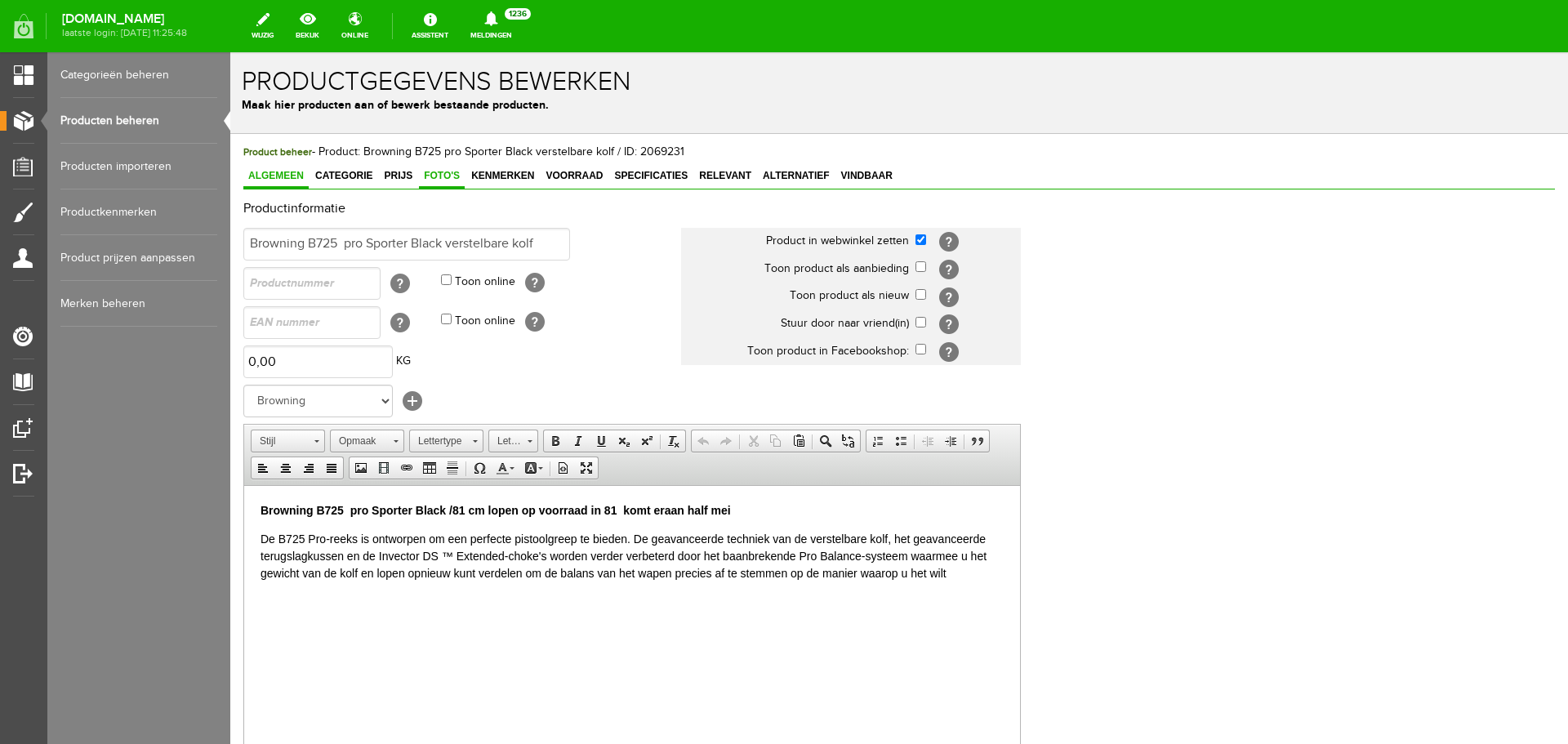
click at [455, 173] on span "Foto's" at bounding box center [441, 176] width 46 height 12
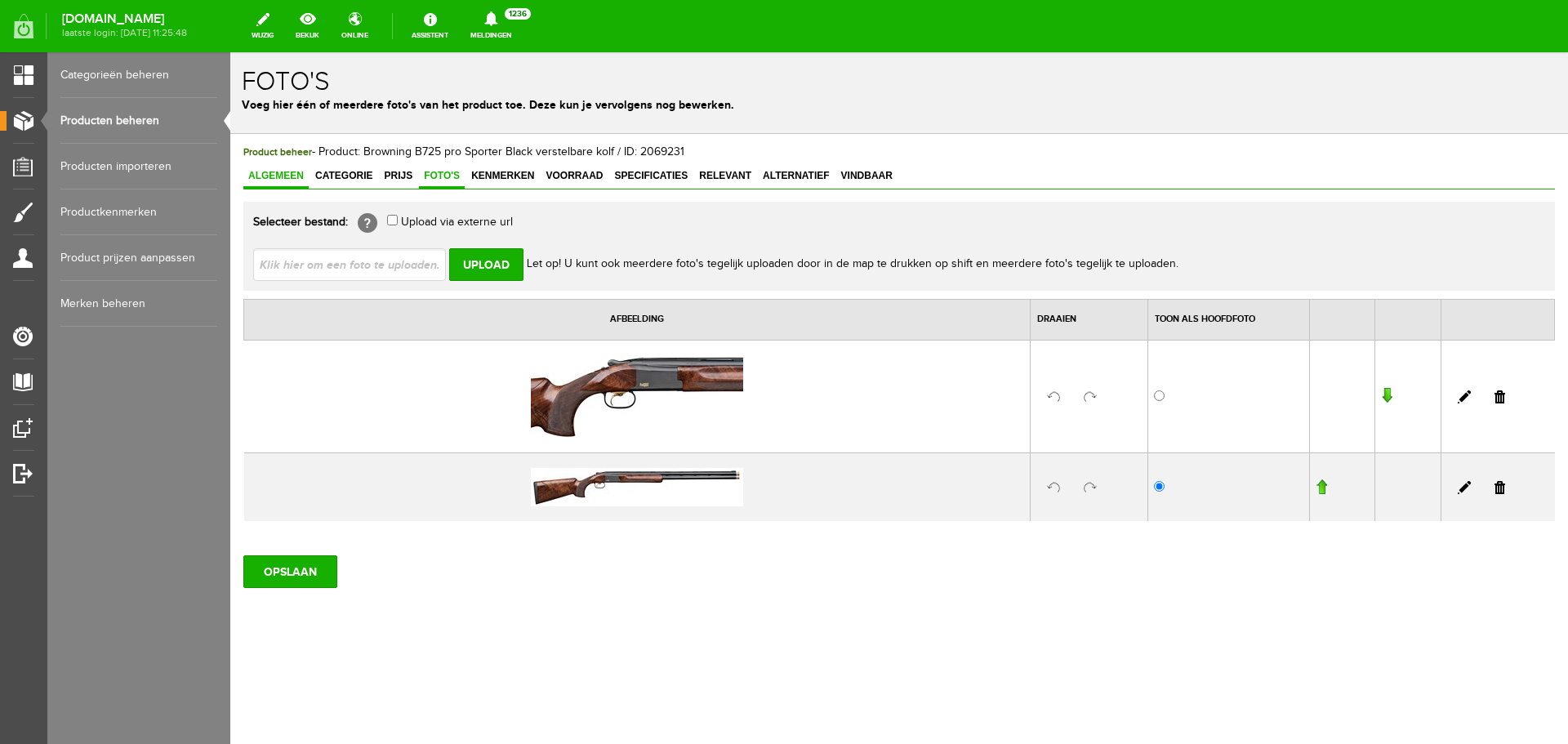
click at [289, 175] on span "Algemeen" at bounding box center [276, 176] width 65 height 12
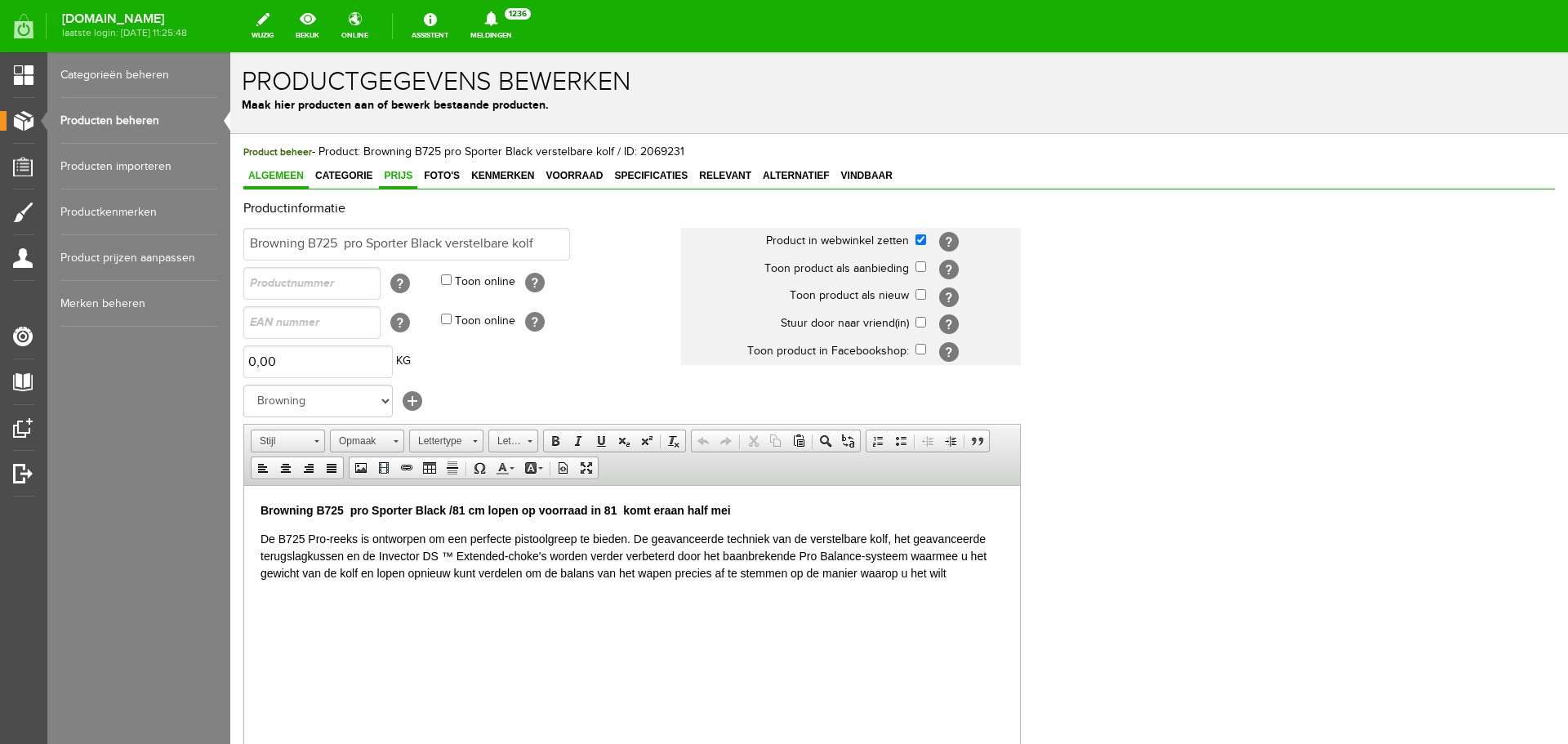
click at [405, 177] on span "Prijs" at bounding box center [398, 176] width 38 height 12
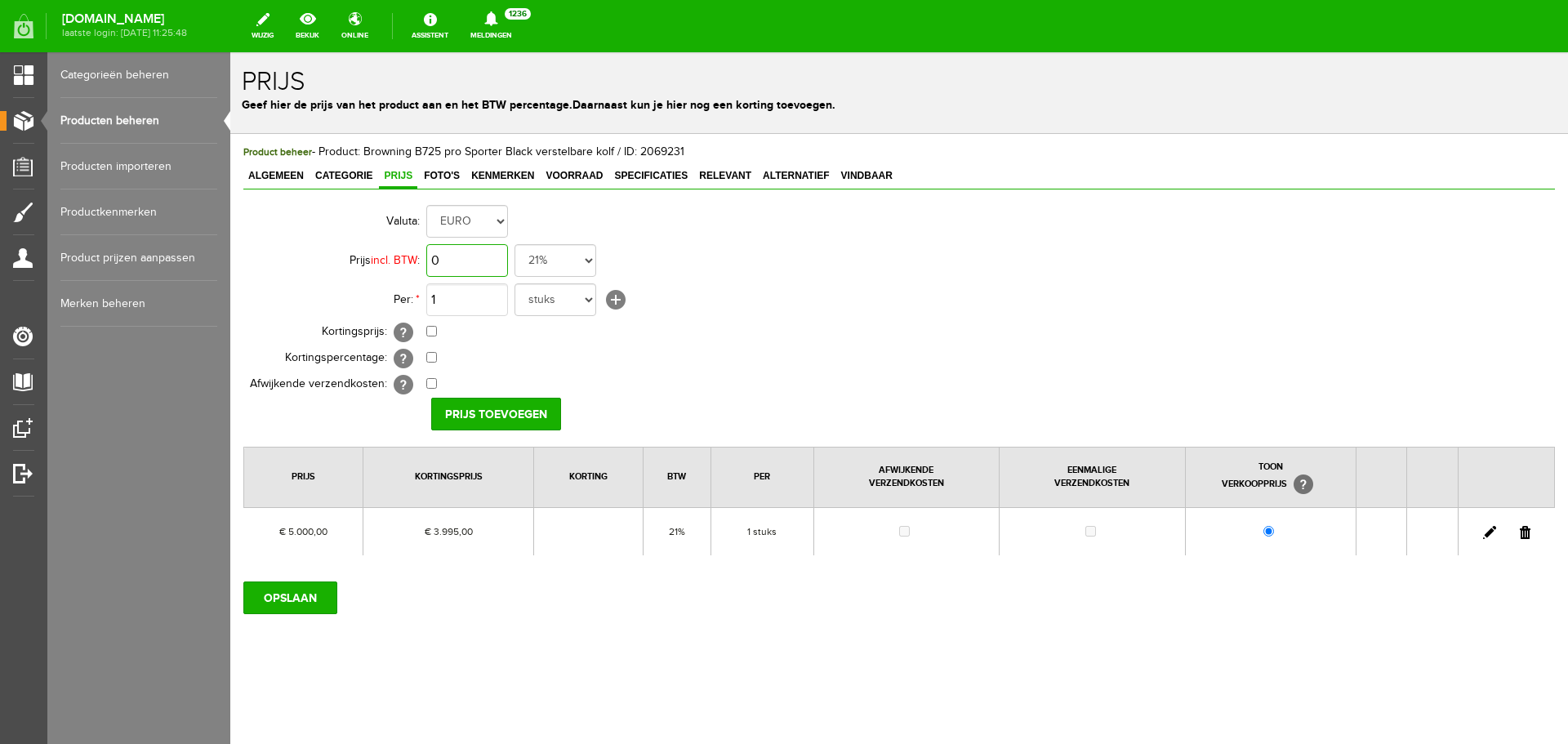
click at [488, 259] on input "0" at bounding box center [467, 260] width 82 height 33
type input "€ 5.000,00"
click at [433, 327] on input "checkbox" at bounding box center [431, 331] width 11 height 11
checkbox input "true"
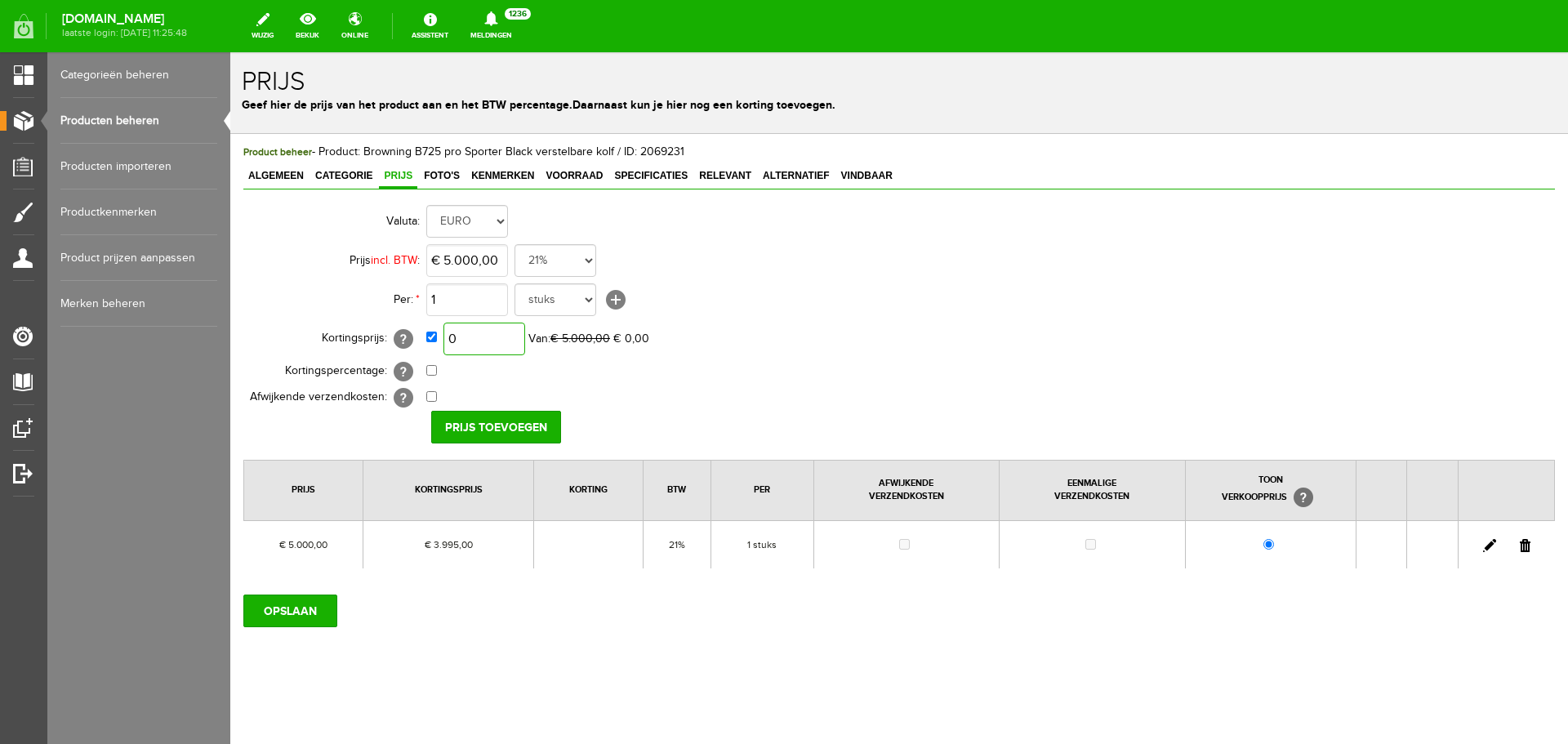
click at [499, 333] on input "0" at bounding box center [485, 339] width 82 height 33
type input "€ 3.795,00"
click at [485, 424] on input "Prijs toevoegen" at bounding box center [496, 427] width 130 height 33
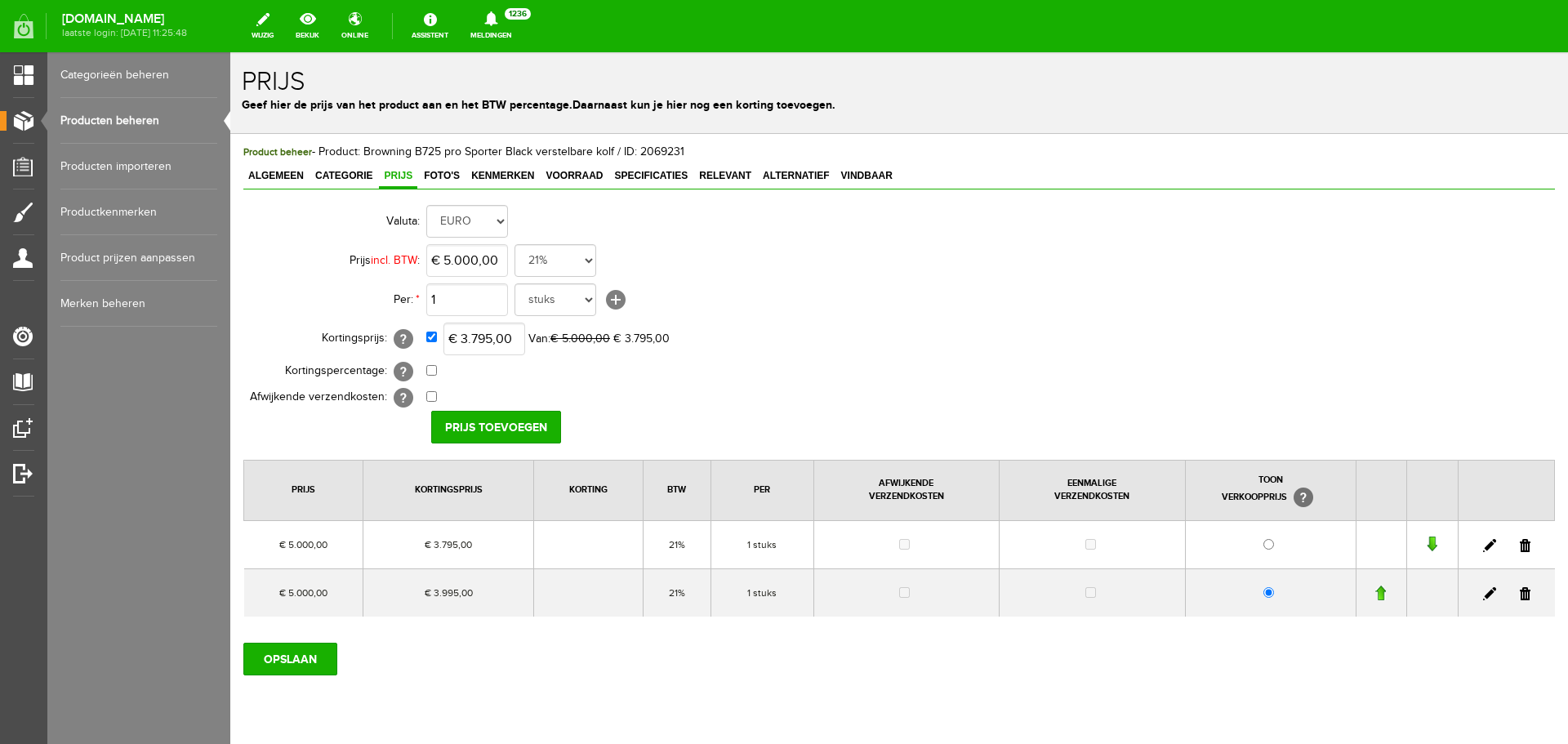
drag, startPoint x: 1513, startPoint y: 591, endPoint x: 1062, endPoint y: 103, distance: 664.5
click at [1520, 591] on link at bounding box center [1525, 594] width 11 height 13
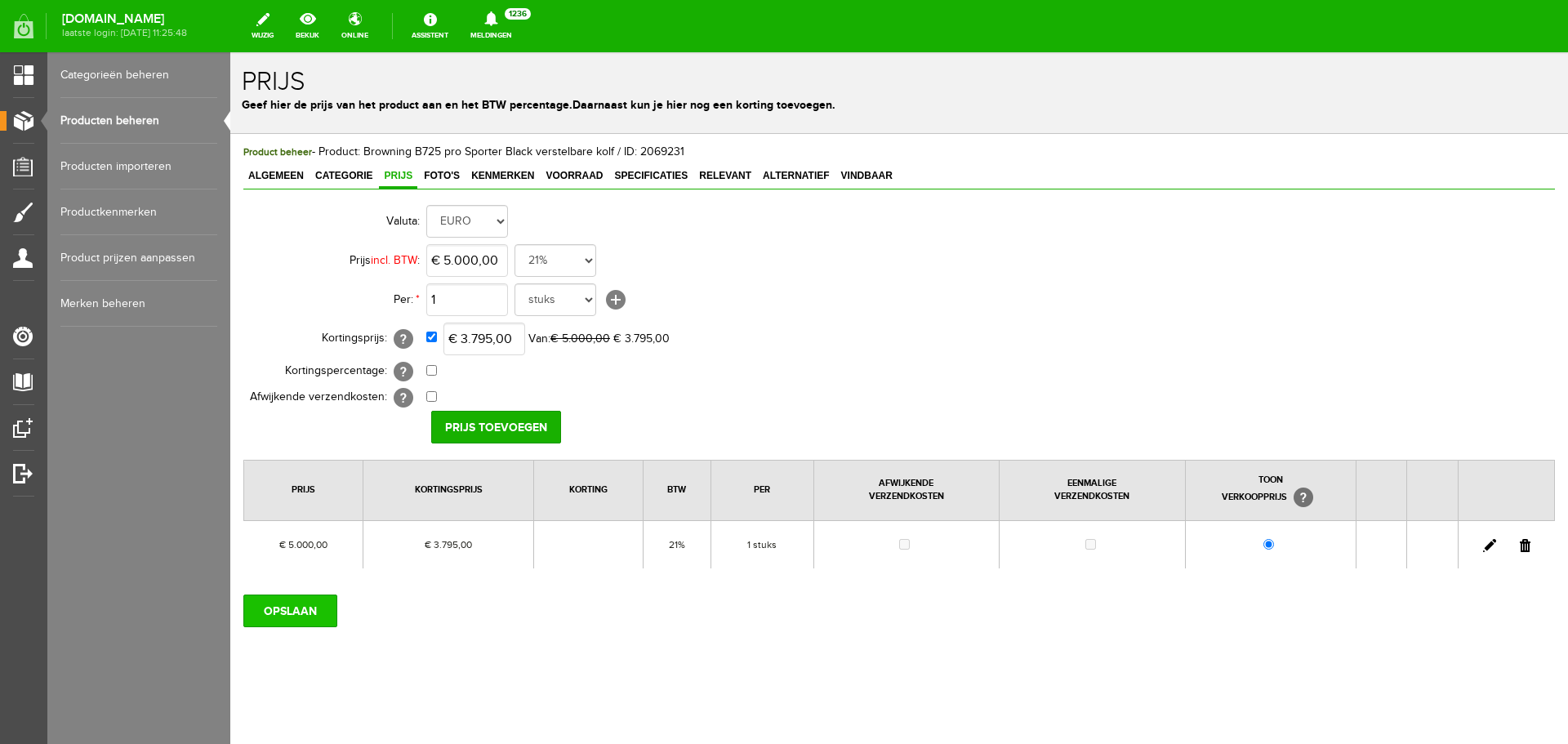
click at [282, 605] on input "OPSLAAN" at bounding box center [290, 611] width 94 height 33
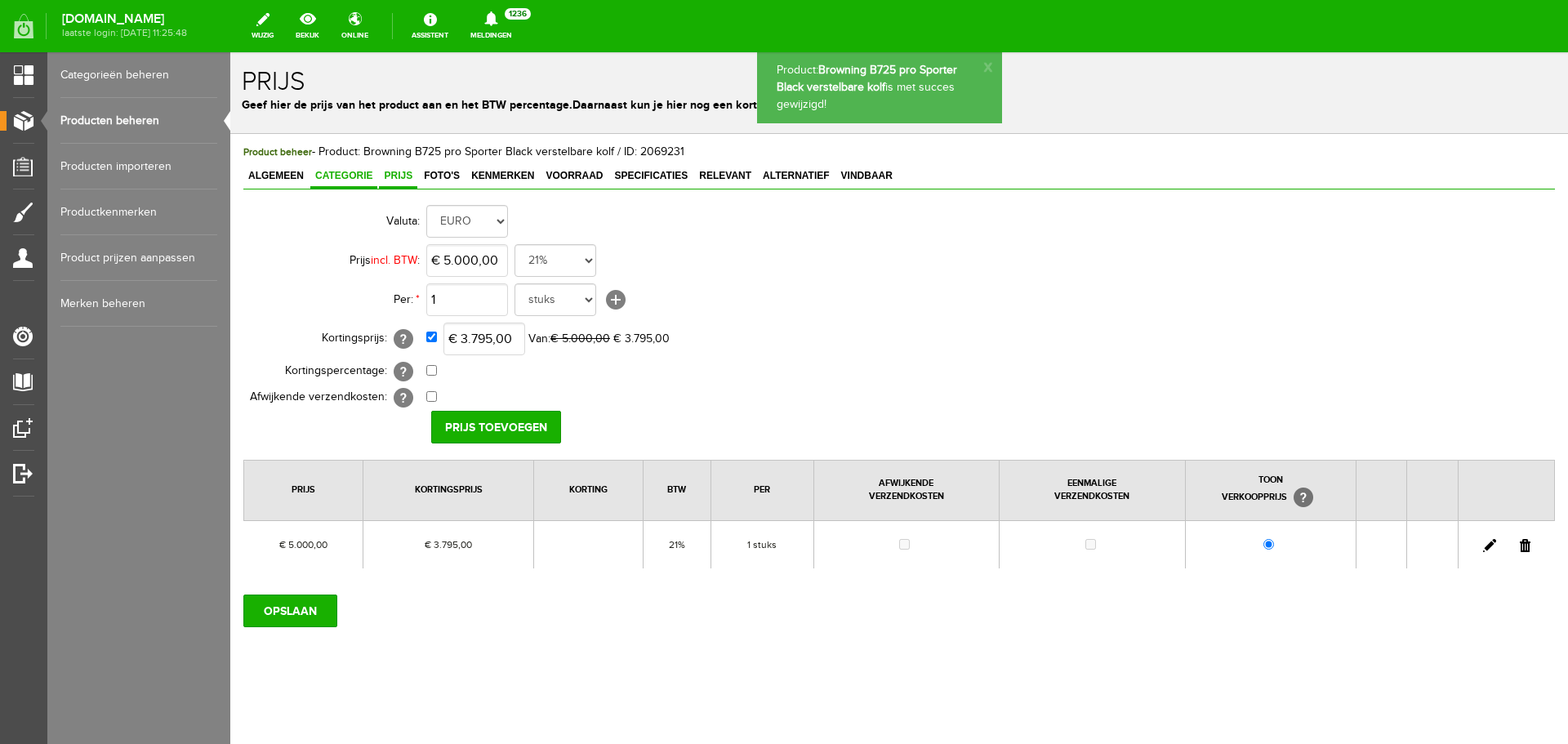
click at [367, 174] on span "Categorie" at bounding box center [344, 176] width 67 height 12
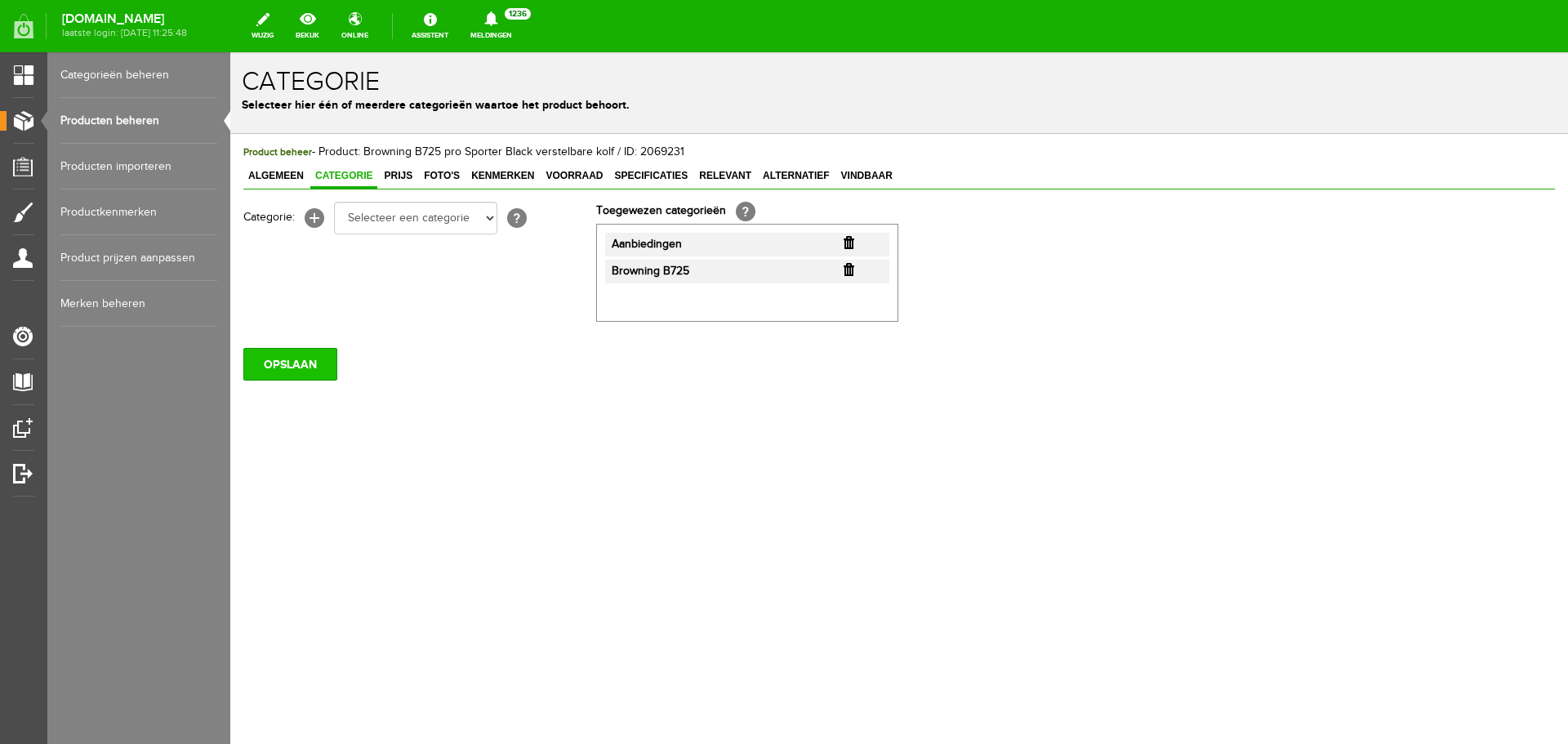
click at [289, 365] on input "OPSLAAN" at bounding box center [290, 364] width 94 height 33
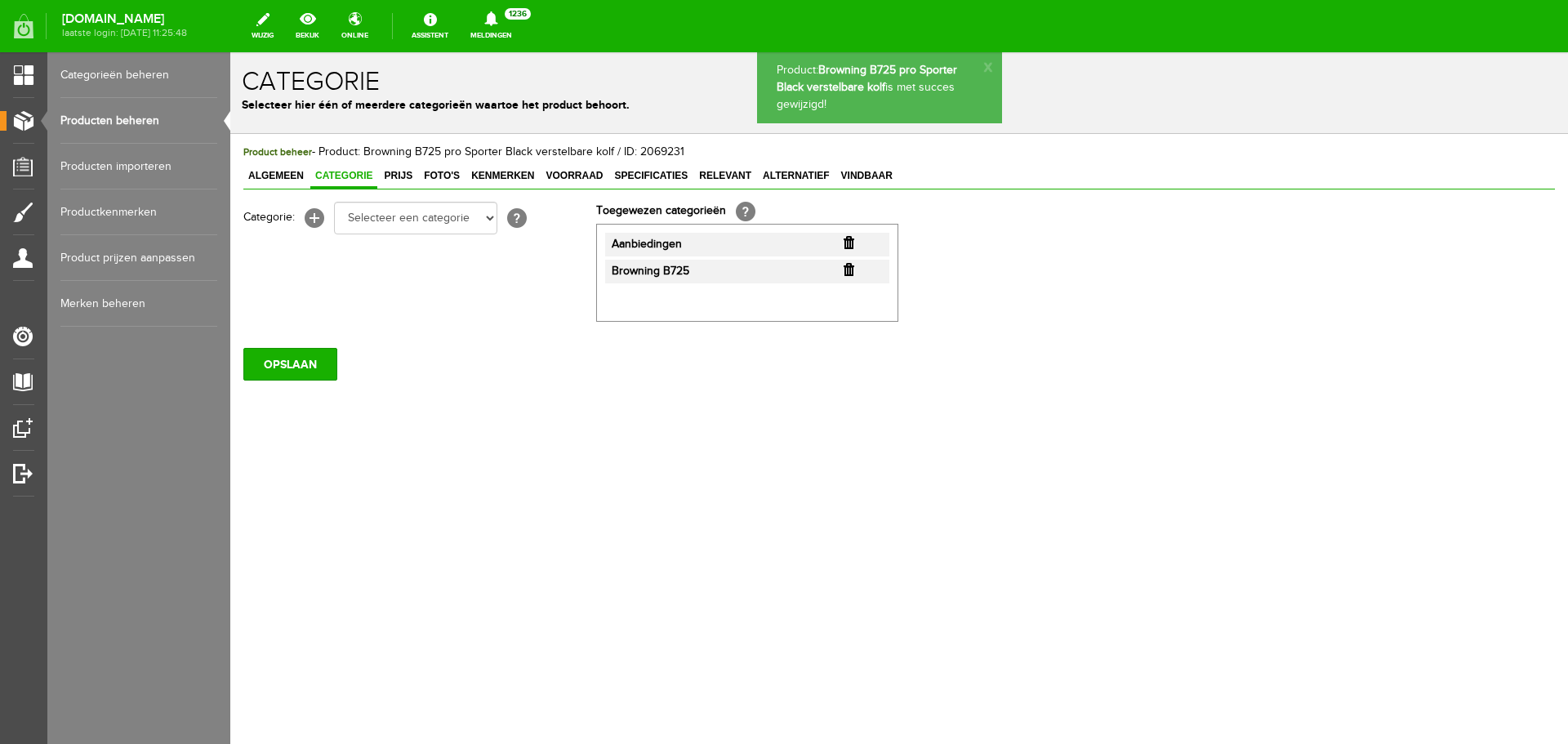
click at [132, 114] on link "Producten beheren" at bounding box center [138, 121] width 157 height 46
